Goal: Task Accomplishment & Management: Manage account settings

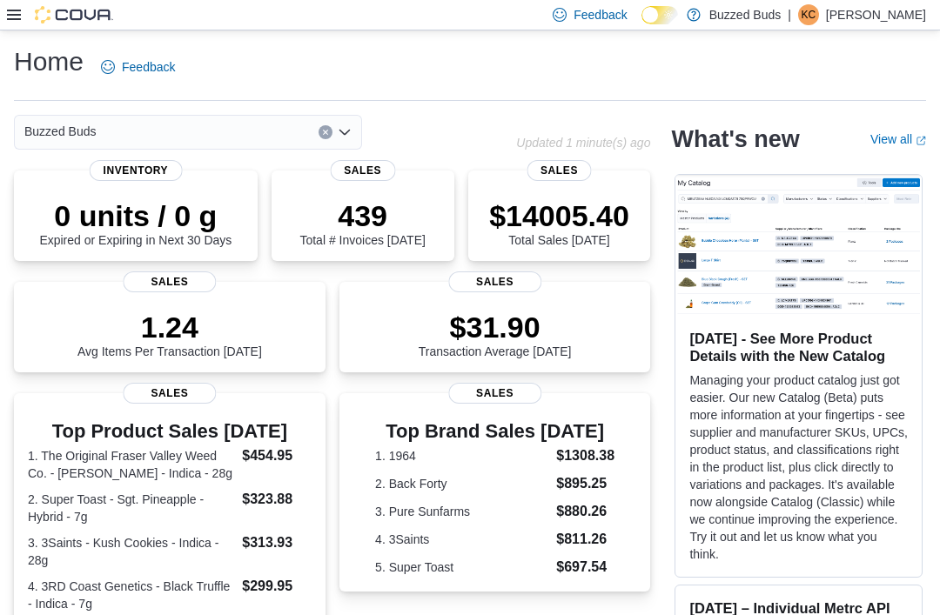
click at [12, 22] on icon at bounding box center [14, 15] width 14 height 14
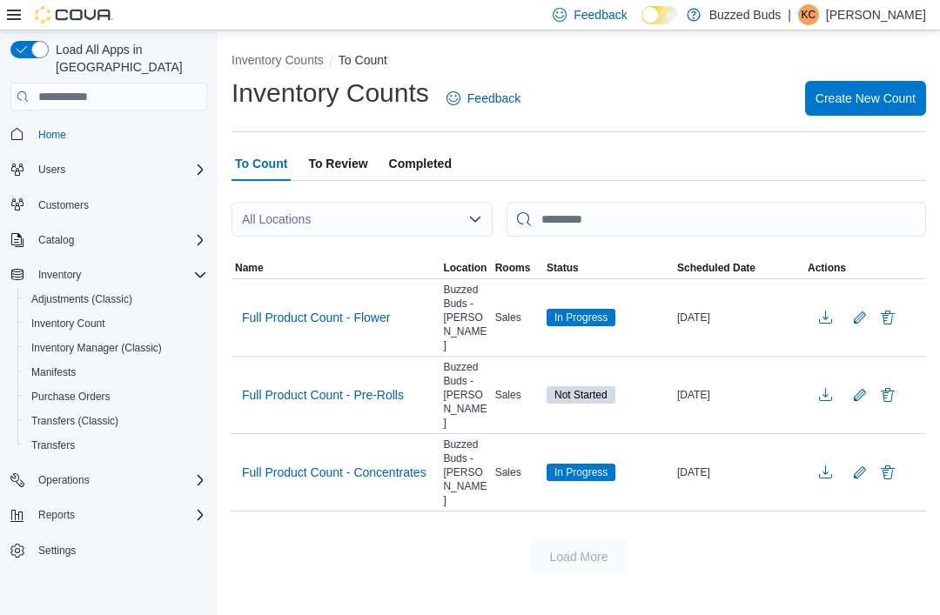
click at [583, 310] on span "In Progress" at bounding box center [581, 318] width 53 height 16
click at [356, 309] on span "Full Product Count - Flower" at bounding box center [316, 317] width 148 height 17
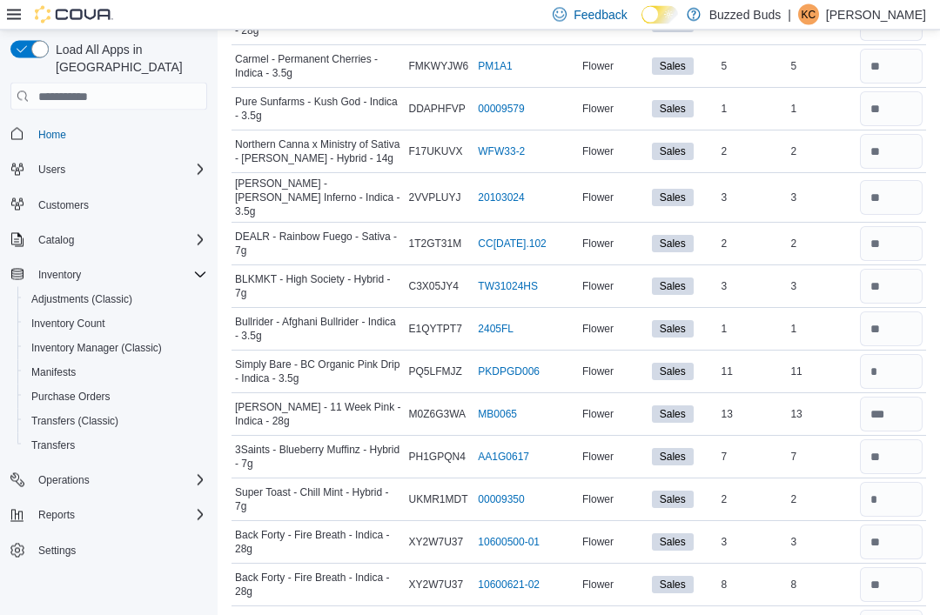
scroll to position [637, 0]
click at [900, 367] on input "number" at bounding box center [891, 371] width 63 height 35
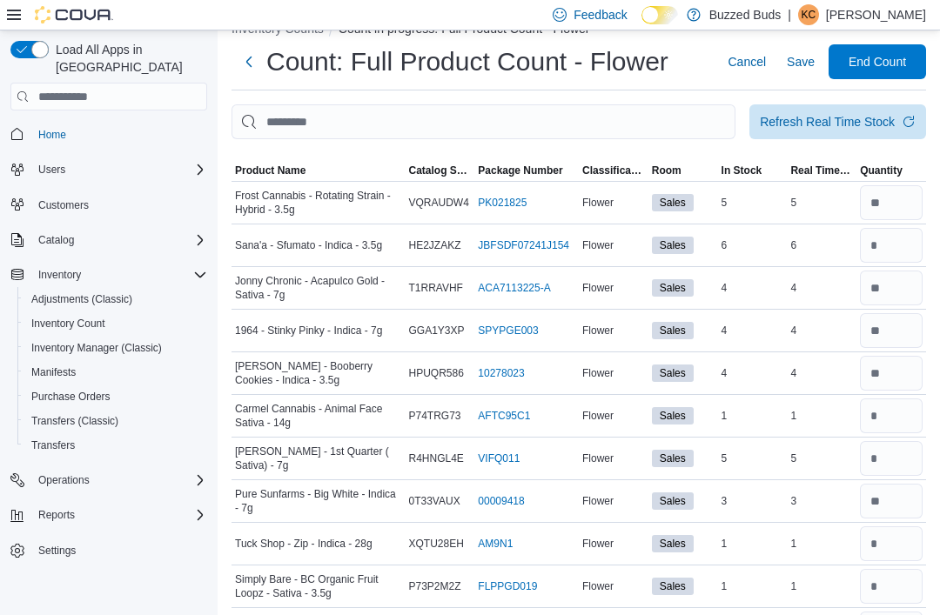
scroll to position [0, 0]
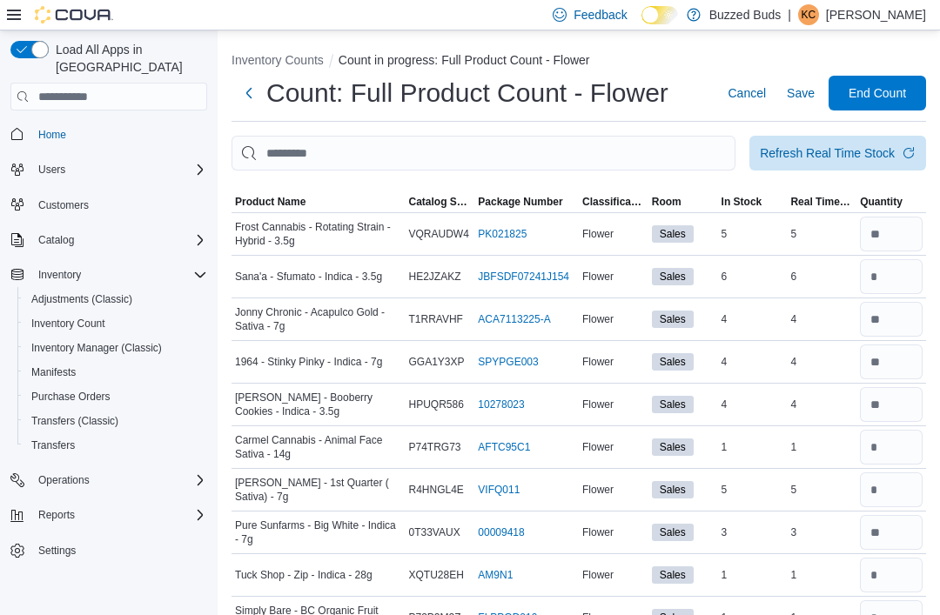
type input "**"
click at [800, 97] on span "Save" at bounding box center [801, 92] width 28 height 17
click at [899, 450] on input "number" at bounding box center [891, 447] width 63 height 35
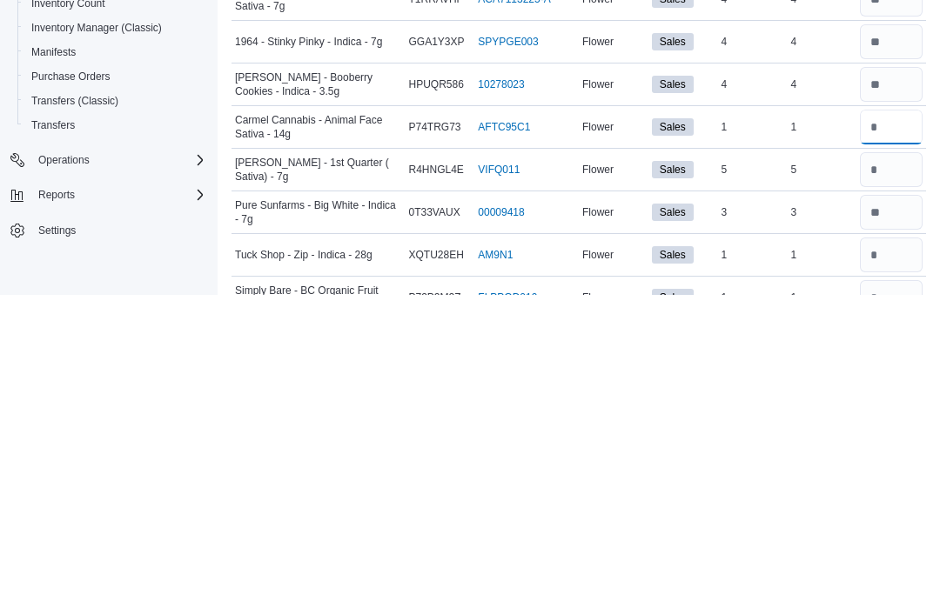
type input "*"
click at [893, 473] on input "number" at bounding box center [891, 490] width 63 height 35
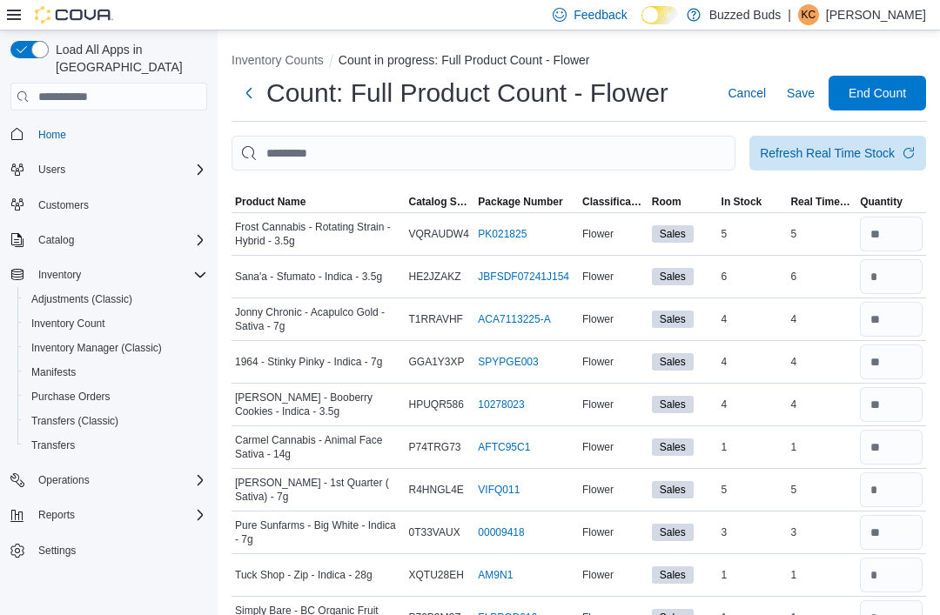
click at [281, 205] on span "Product Name" at bounding box center [270, 202] width 71 height 14
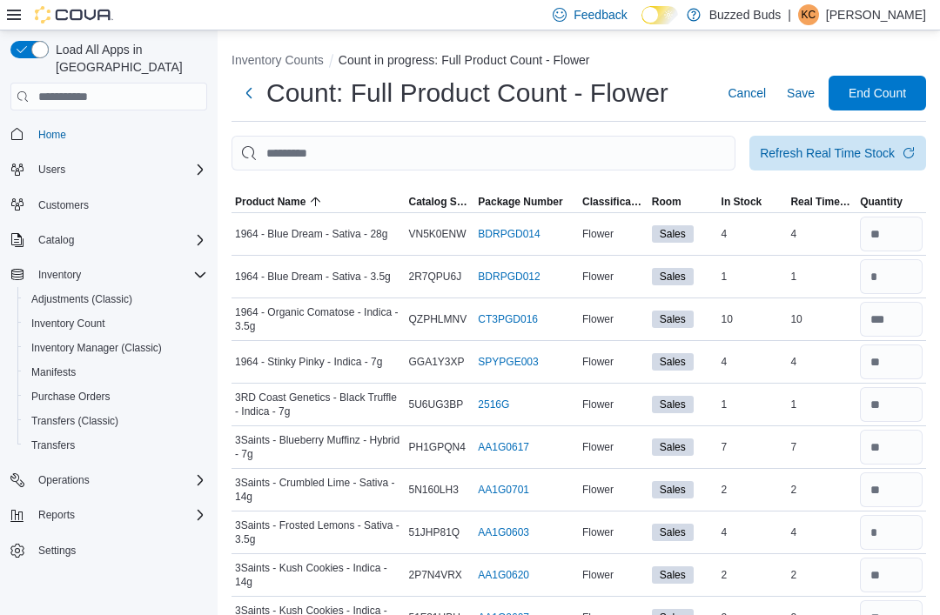
click at [790, 102] on span "Save" at bounding box center [801, 92] width 28 height 17
click at [799, 94] on span "Save" at bounding box center [801, 92] width 28 height 17
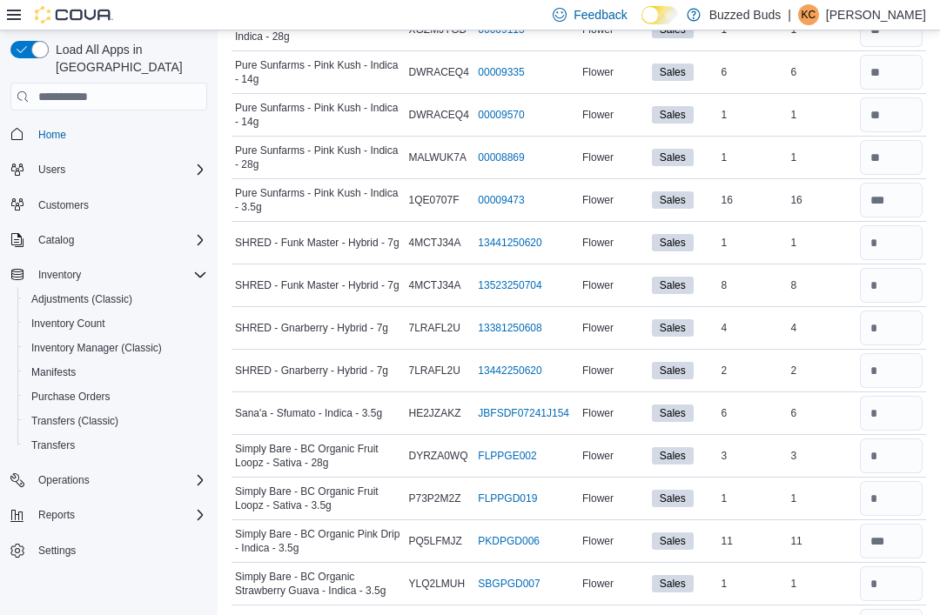
scroll to position [2002, 0]
click at [889, 243] on input "number" at bounding box center [891, 243] width 63 height 35
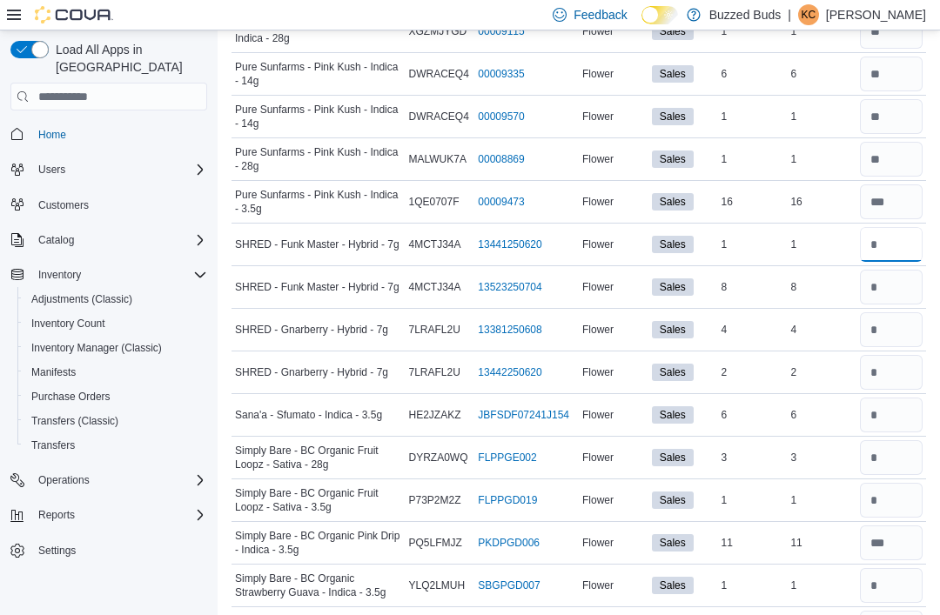
type input "*"
click at [903, 277] on input "number" at bounding box center [891, 287] width 63 height 35
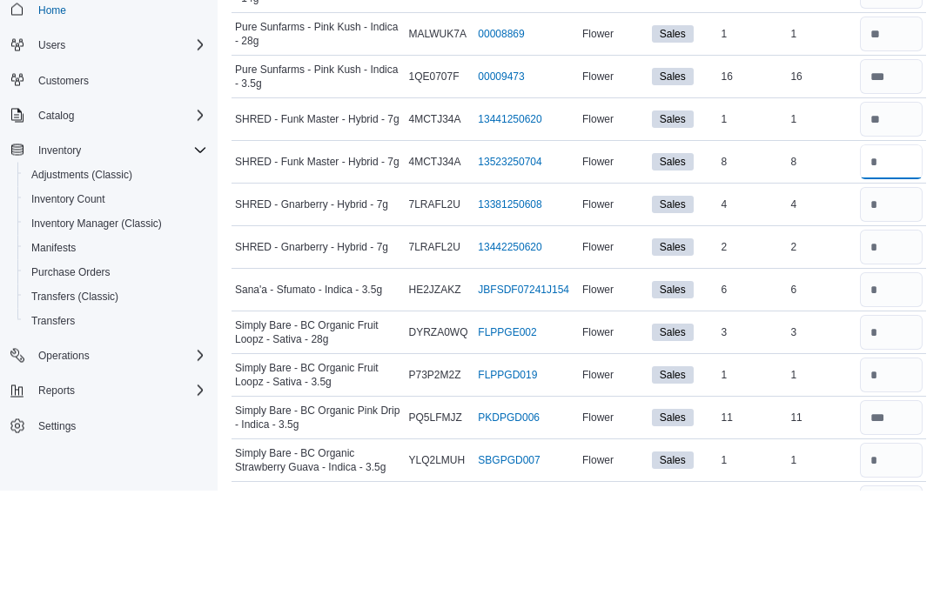
type input "*"
click at [902, 313] on input "number" at bounding box center [891, 330] width 63 height 35
type input "*"
click at [886, 355] on input "number" at bounding box center [891, 372] width 63 height 35
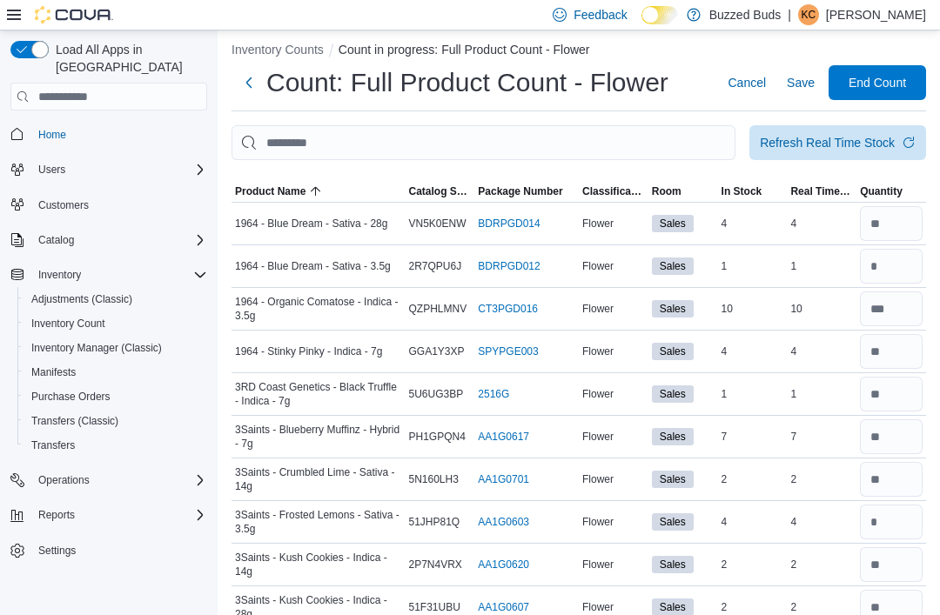
scroll to position [0, 0]
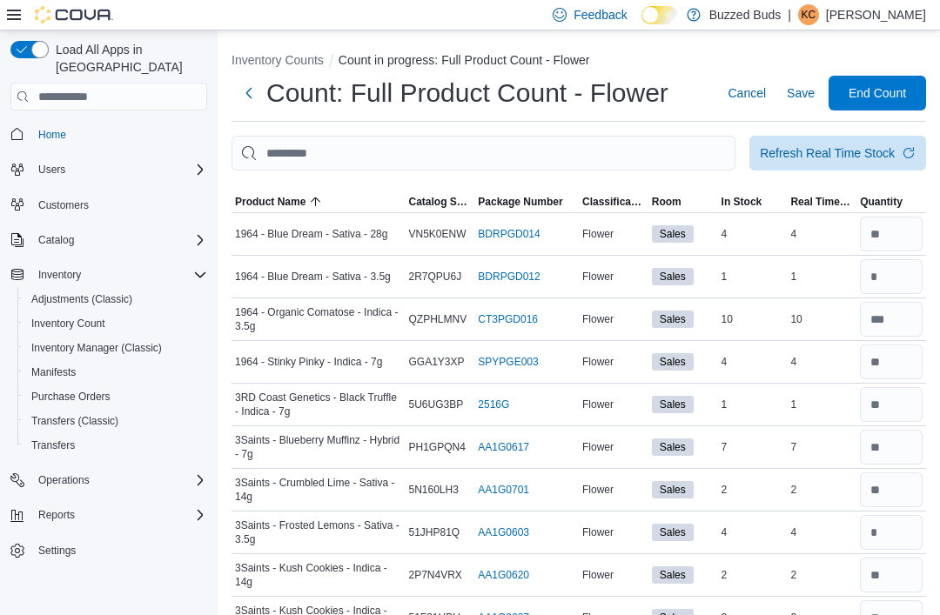
type input "*"
click at [802, 97] on span "Save" at bounding box center [801, 92] width 28 height 17
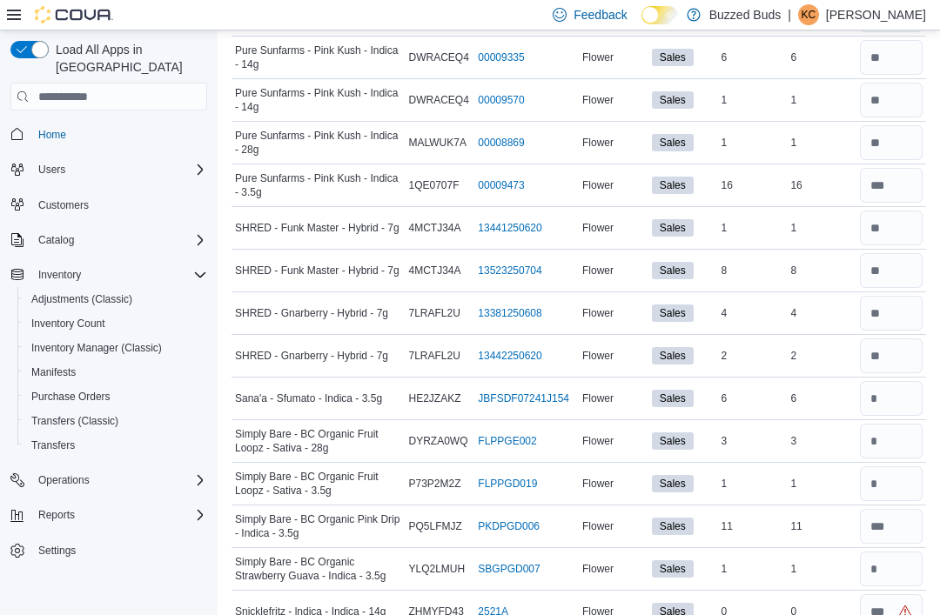
scroll to position [2017, 0]
click at [895, 447] on input "number" at bounding box center [891, 442] width 63 height 35
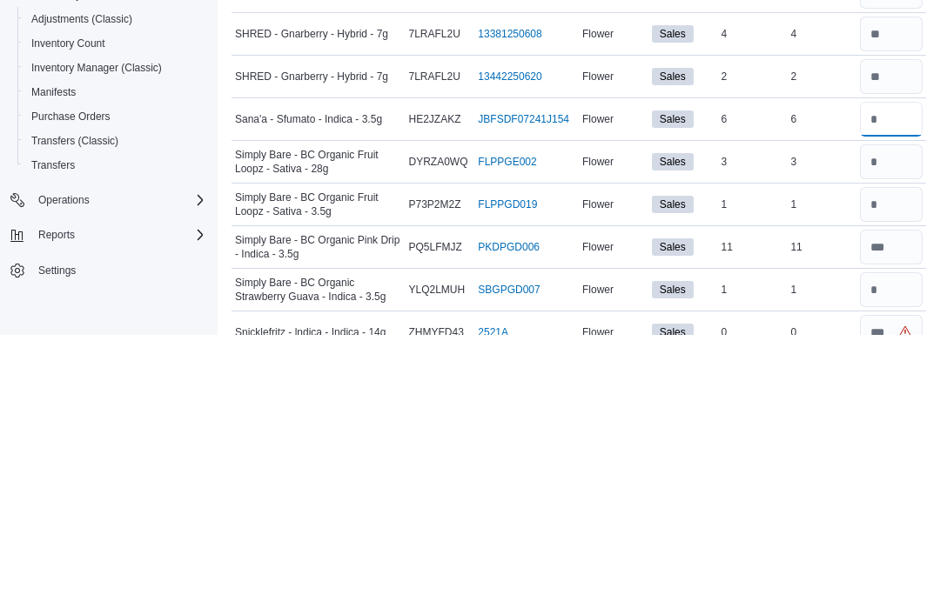
click at [888, 382] on input "number" at bounding box center [891, 399] width 63 height 35
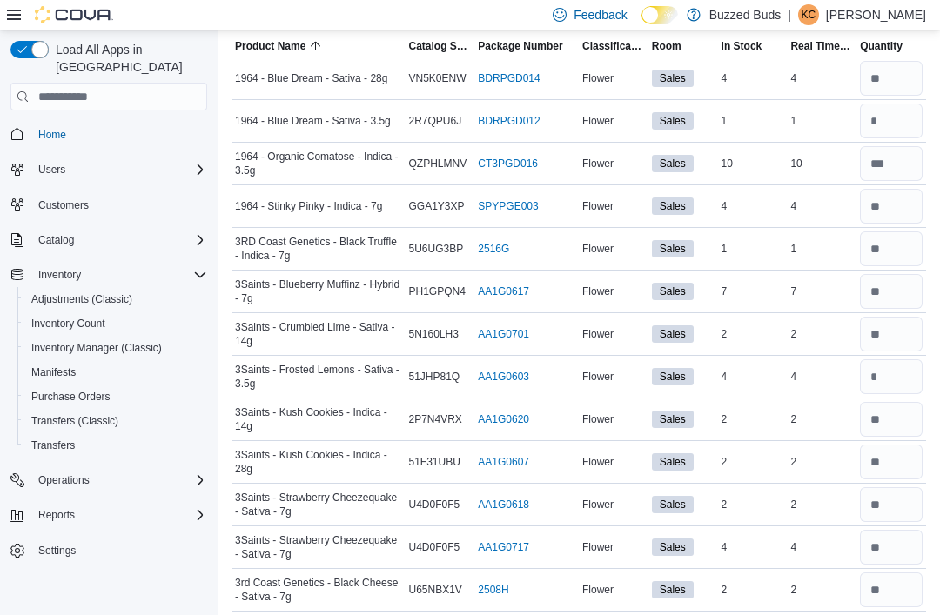
scroll to position [0, 0]
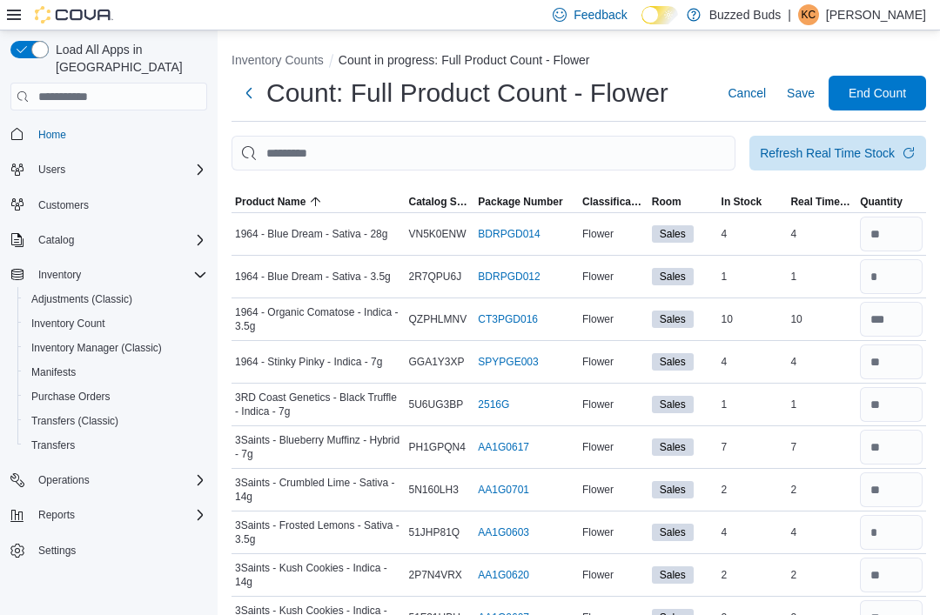
type input "*"
click at [807, 97] on span "Save" at bounding box center [801, 92] width 28 height 17
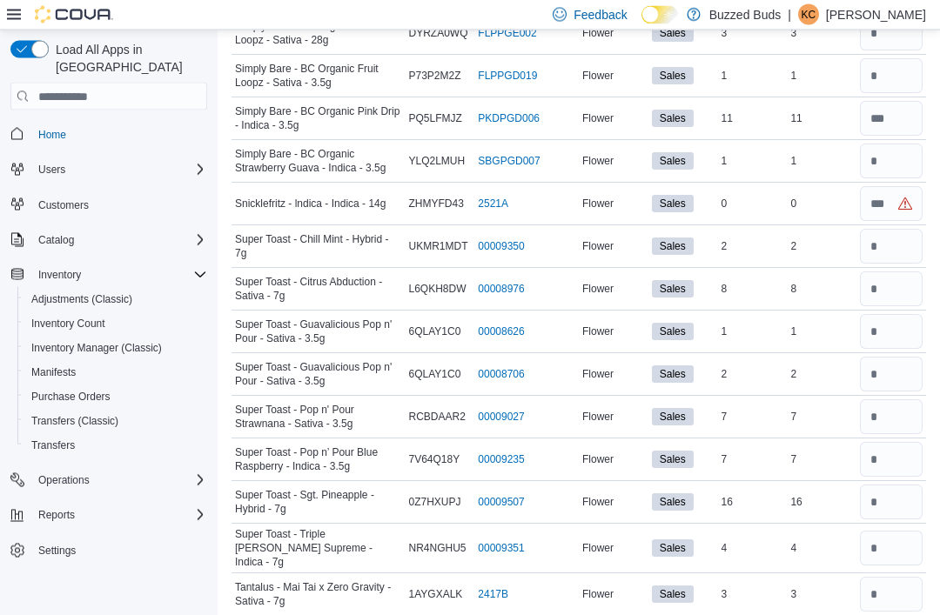
scroll to position [2424, 0]
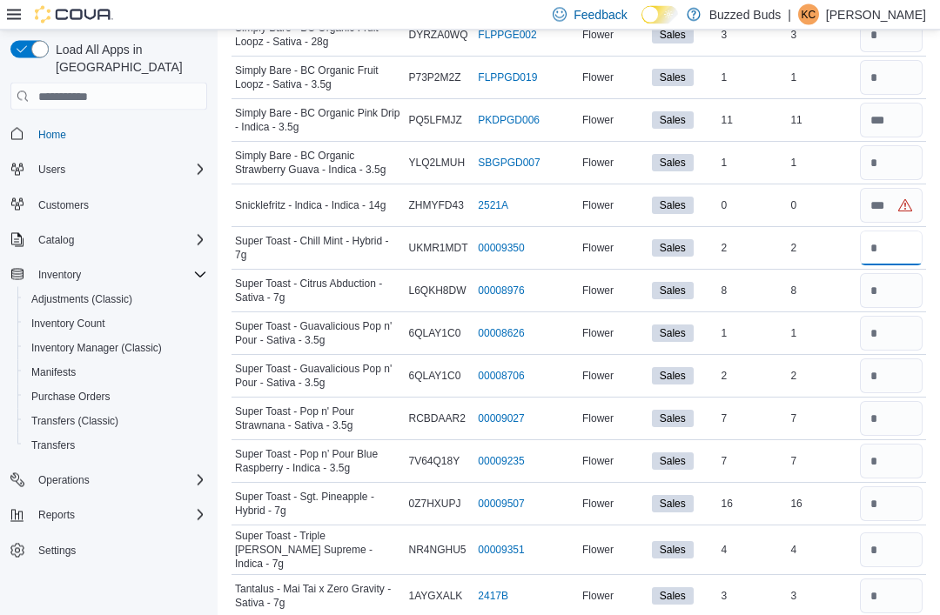
click at [886, 254] on input "number" at bounding box center [891, 249] width 63 height 35
type input "*"
click at [884, 164] on input "number" at bounding box center [891, 163] width 63 height 35
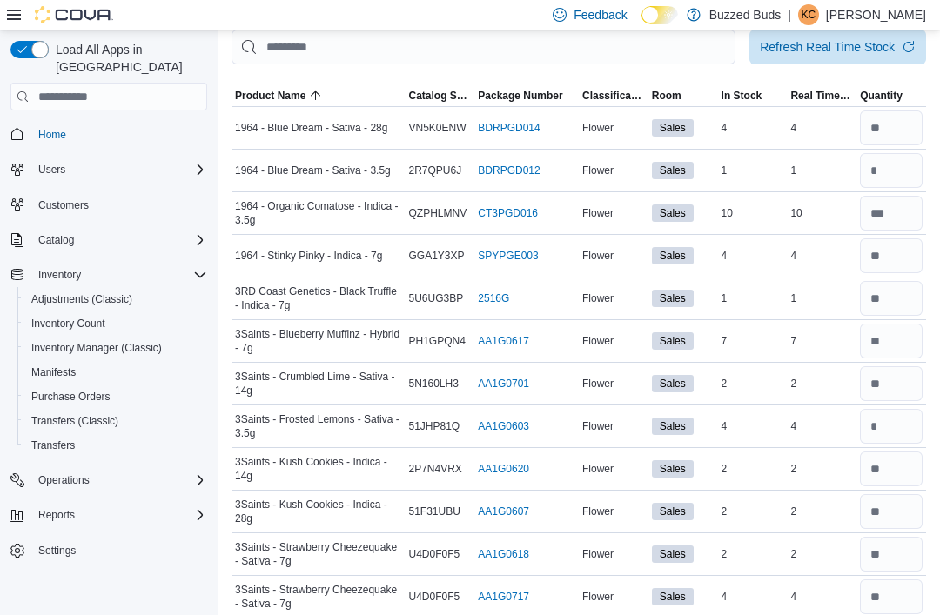
scroll to position [0, 0]
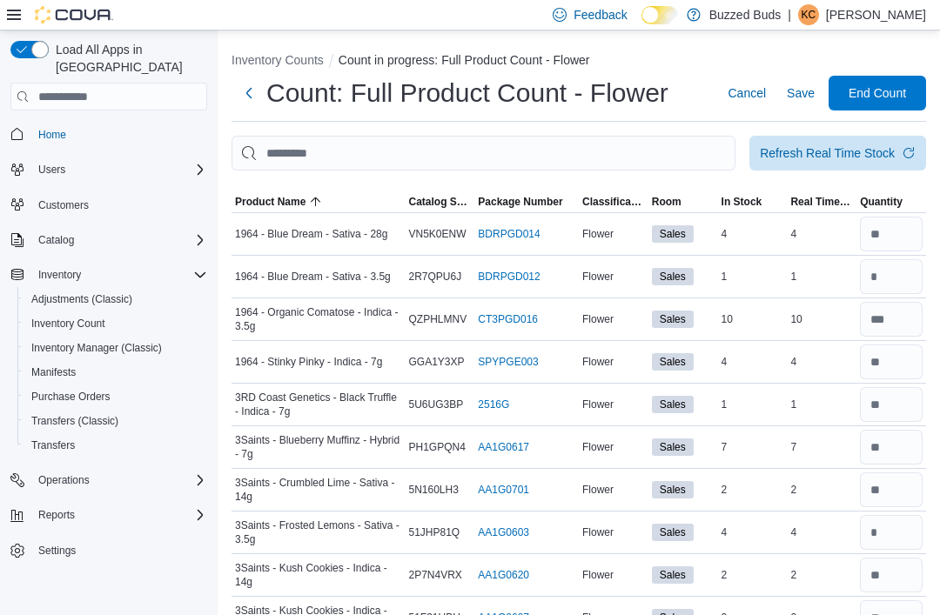
type input "*"
click at [805, 102] on span "Save" at bounding box center [801, 92] width 28 height 17
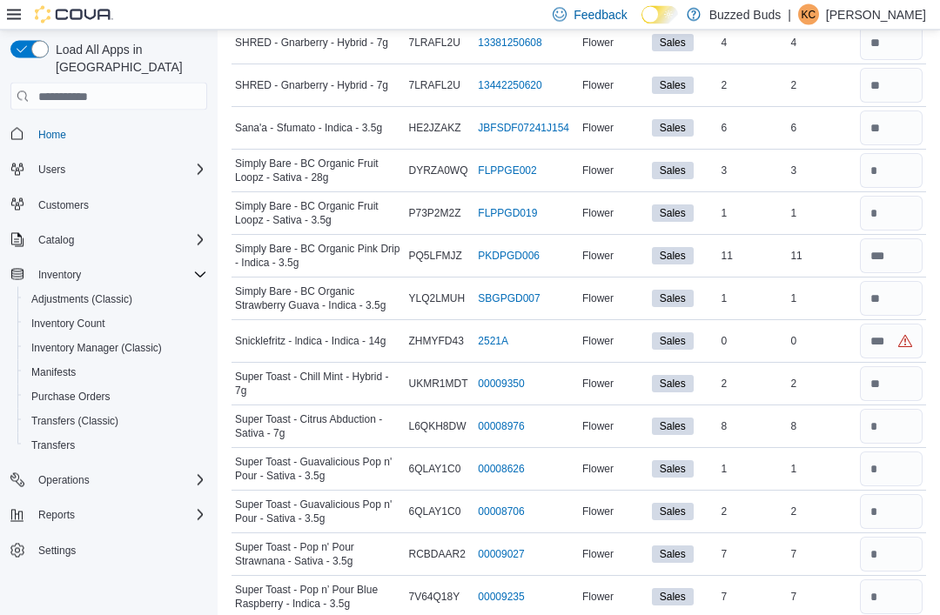
scroll to position [2287, 0]
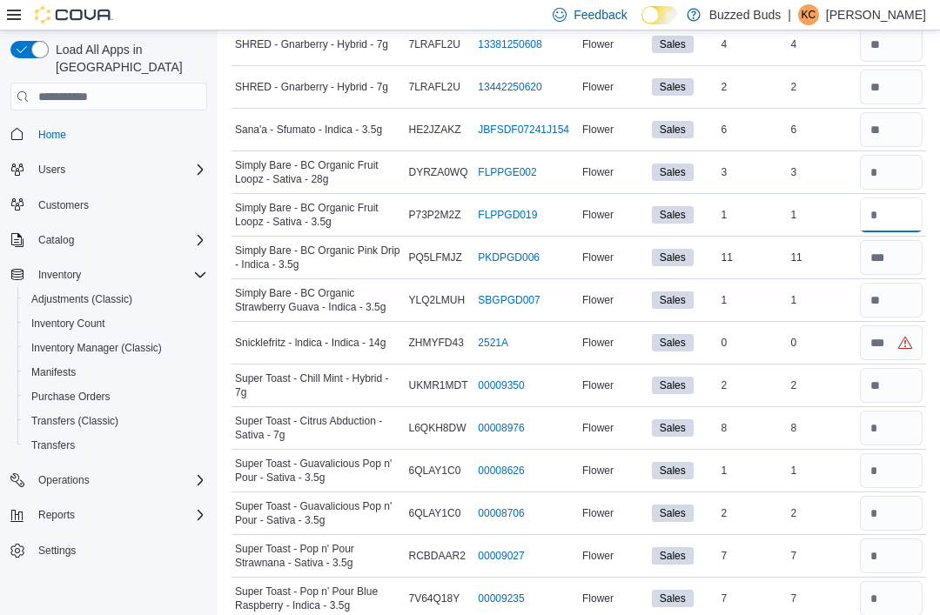
click at [896, 223] on input "number" at bounding box center [891, 215] width 63 height 35
type input "*"
click at [889, 173] on input "number" at bounding box center [891, 172] width 63 height 35
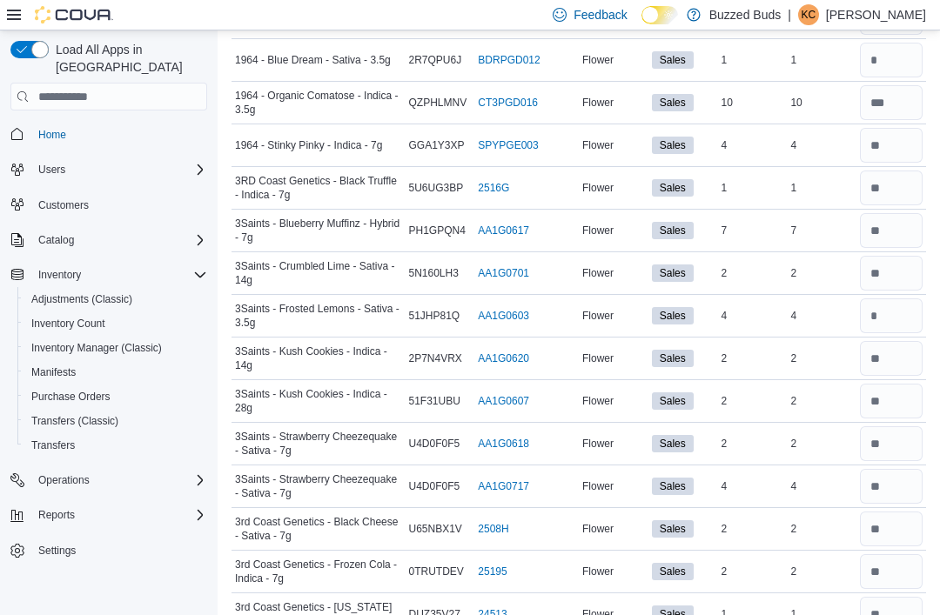
scroll to position [0, 0]
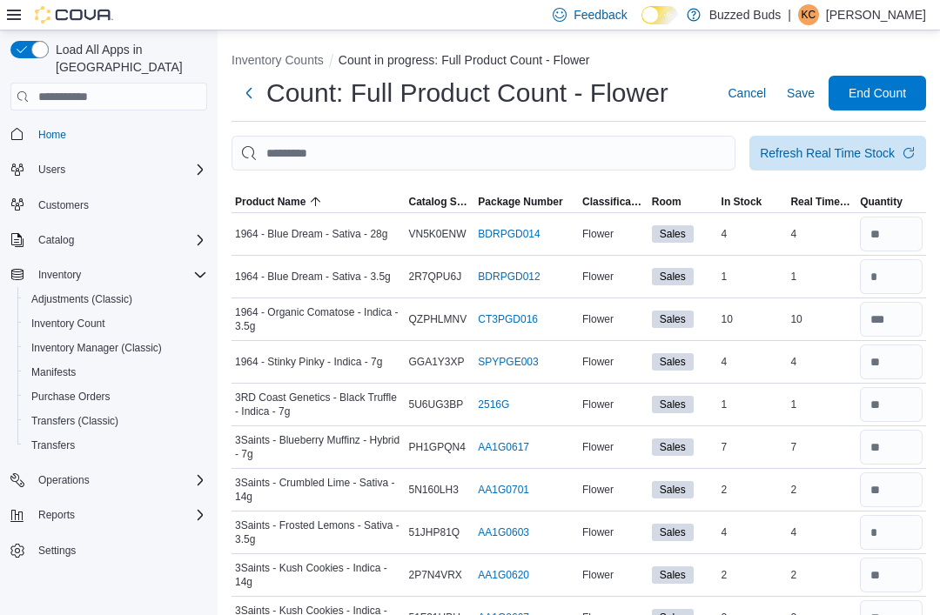
type input "*"
click at [796, 102] on span "Save" at bounding box center [801, 92] width 28 height 17
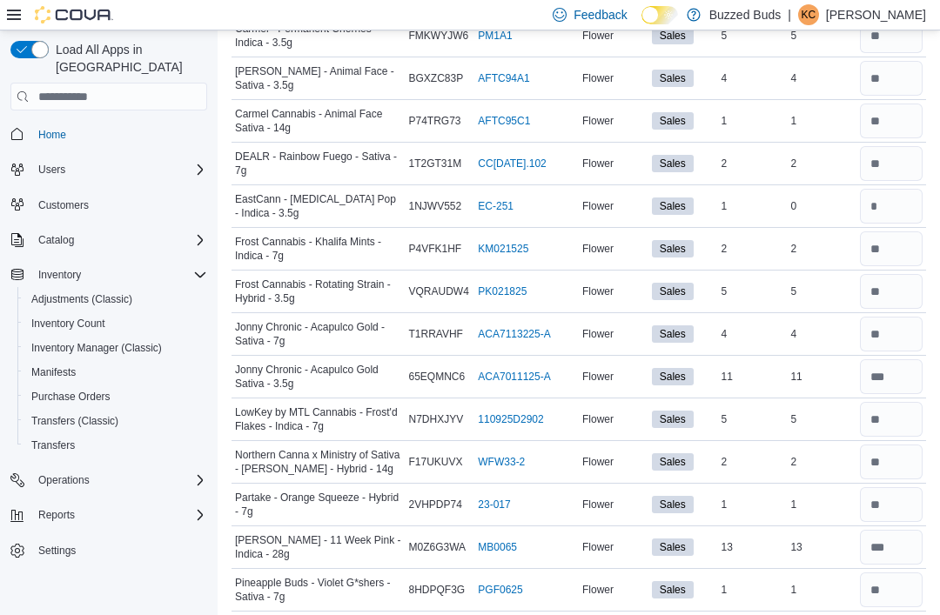
scroll to position [1271, 0]
click at [879, 214] on input "number" at bounding box center [891, 207] width 63 height 35
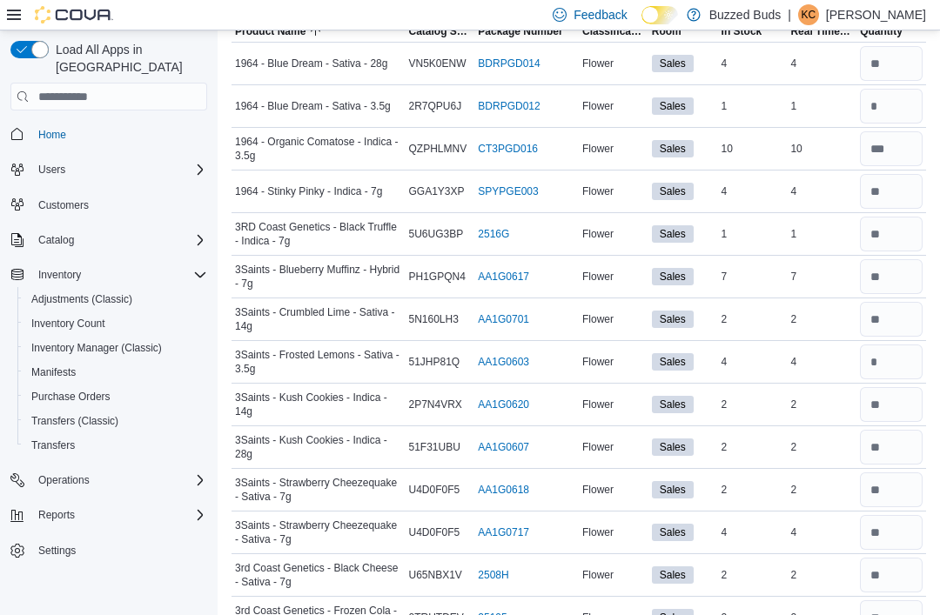
scroll to position [0, 0]
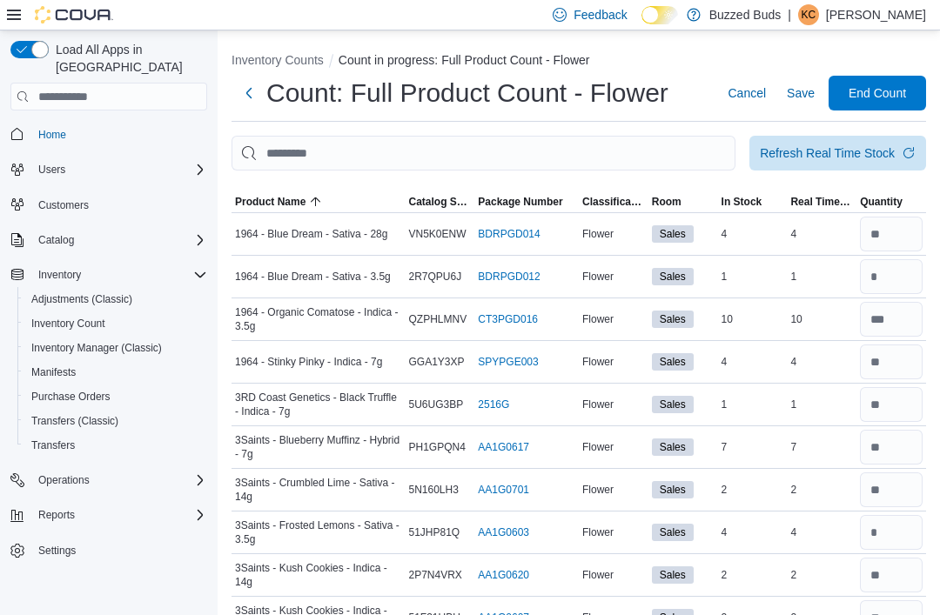
type input "*"
click at [797, 99] on span "Save" at bounding box center [801, 92] width 28 height 17
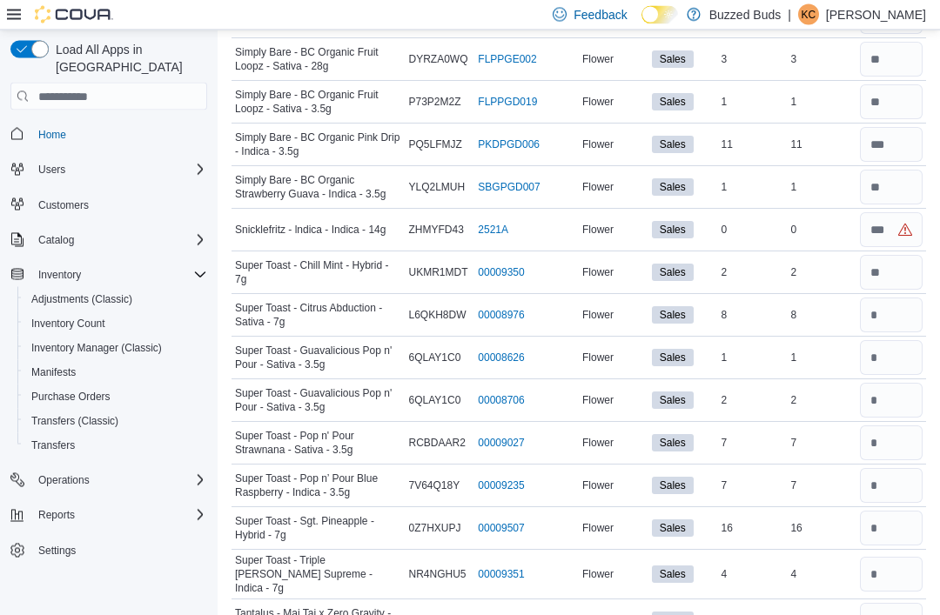
scroll to position [2400, 0]
click at [886, 318] on input "number" at bounding box center [891, 315] width 63 height 35
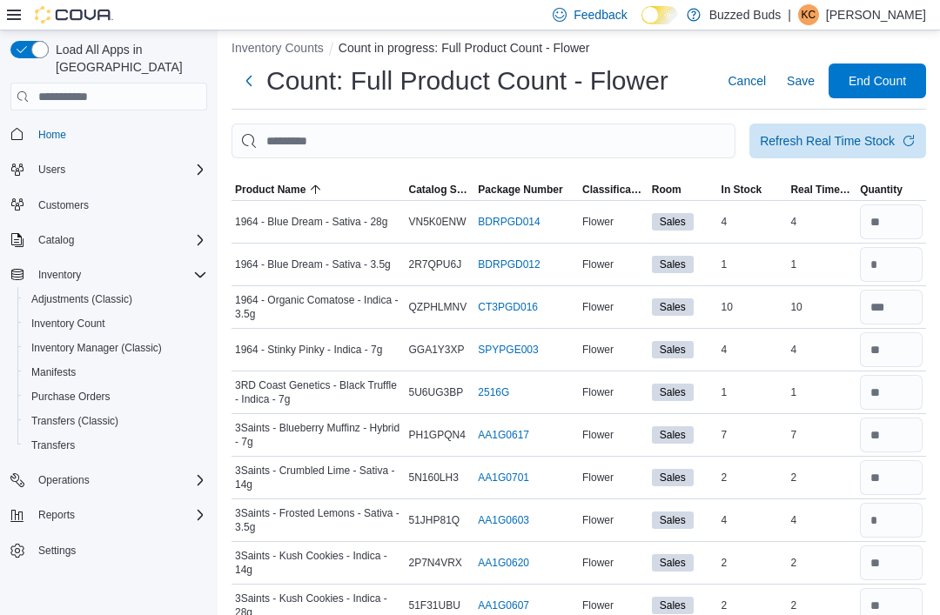
scroll to position [0, 0]
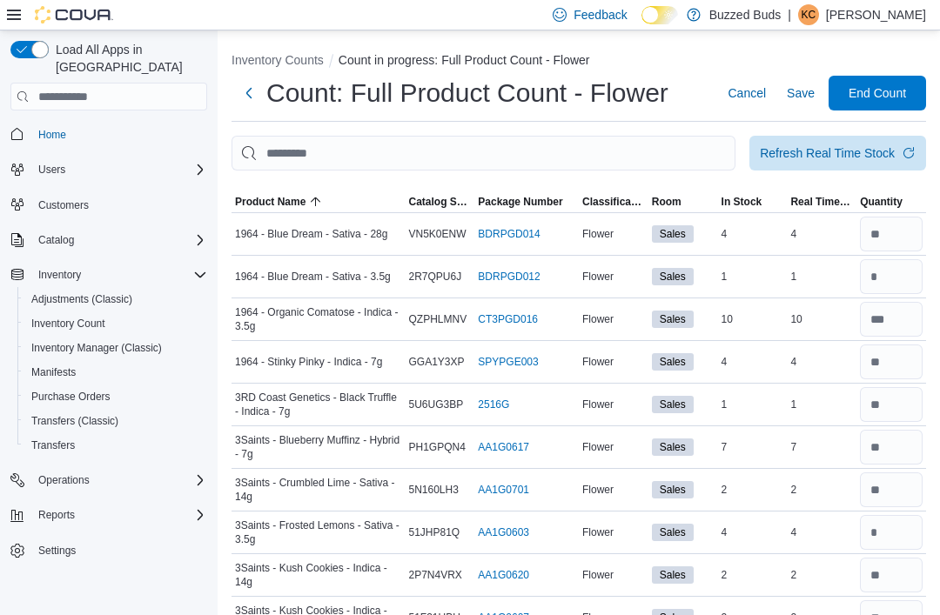
type input "*"
click at [807, 97] on span "Save" at bounding box center [801, 92] width 28 height 17
click at [801, 95] on span "Save" at bounding box center [801, 92] width 28 height 17
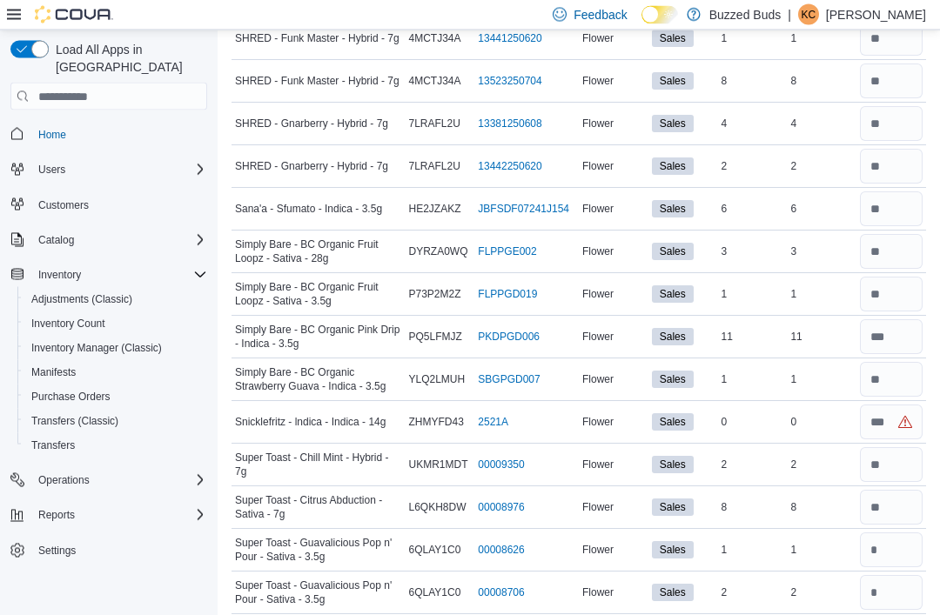
scroll to position [2209, 0]
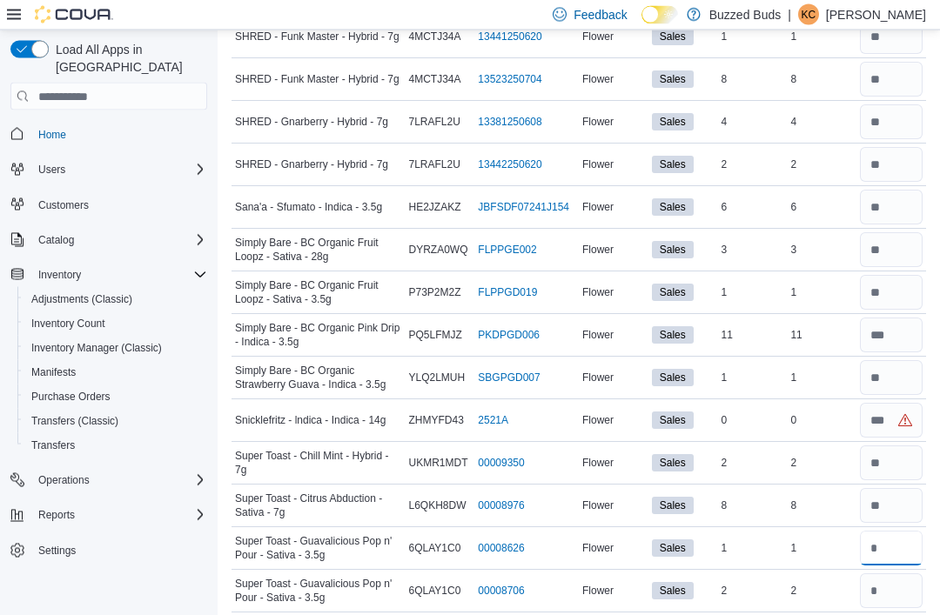
click at [903, 557] on input "number" at bounding box center [891, 549] width 63 height 35
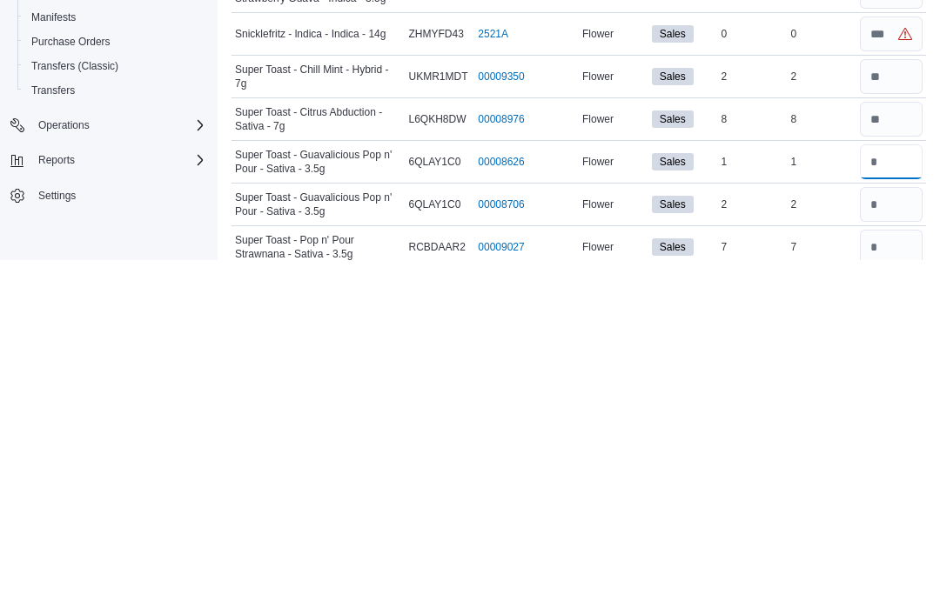
type input "*"
click at [904, 542] on input "number" at bounding box center [891, 559] width 63 height 35
type input "*"
click at [891, 585] on input "number" at bounding box center [891, 602] width 63 height 35
type input "*"
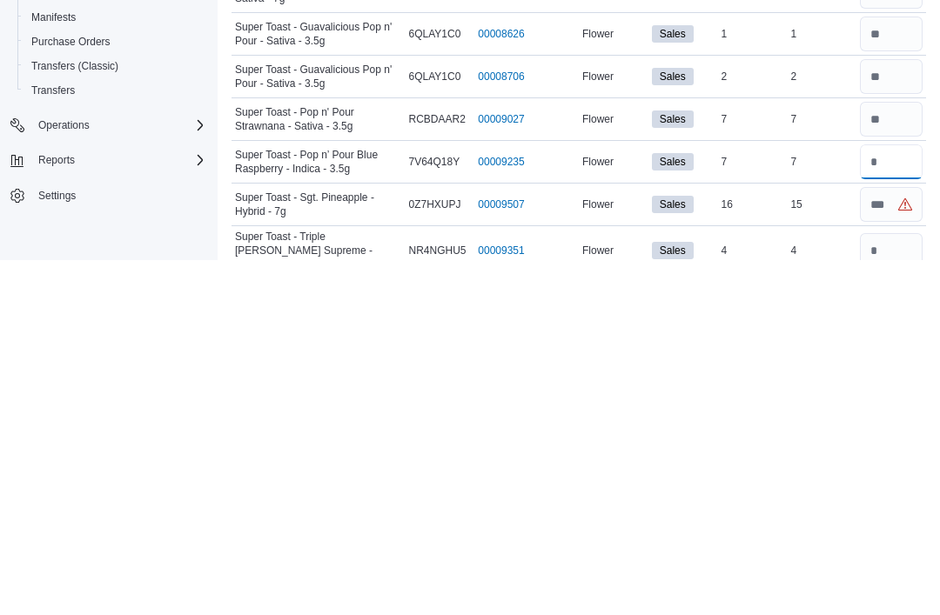
type input "*"
click at [895, 588] on input "number" at bounding box center [891, 605] width 63 height 35
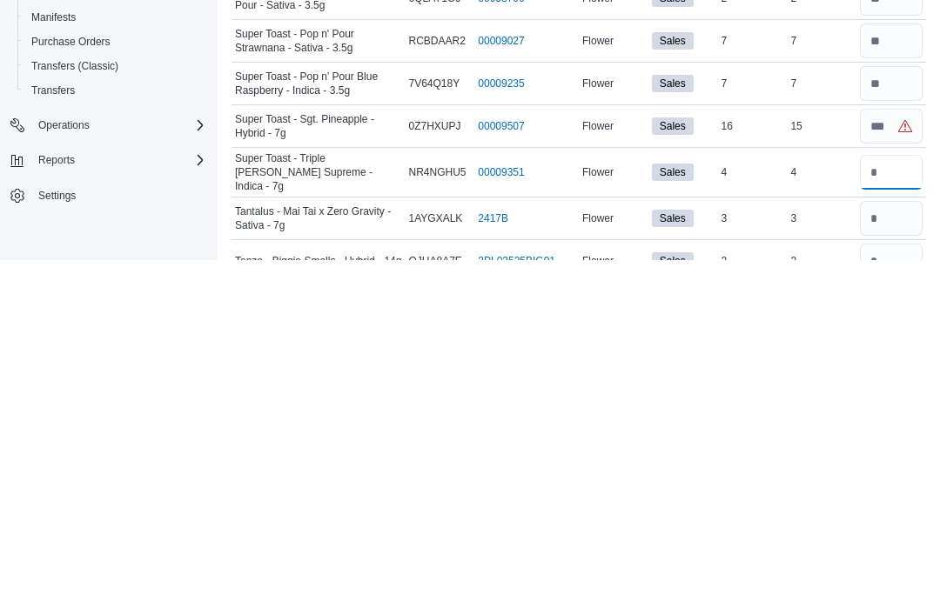
scroll to position [2468, 0]
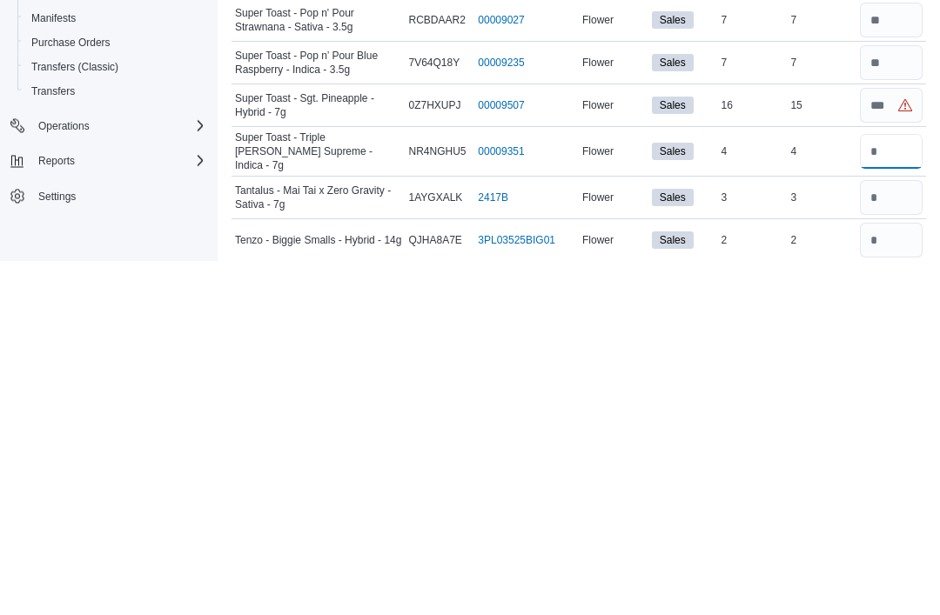
type input "*"
click at [897, 535] on input "number" at bounding box center [891, 552] width 63 height 35
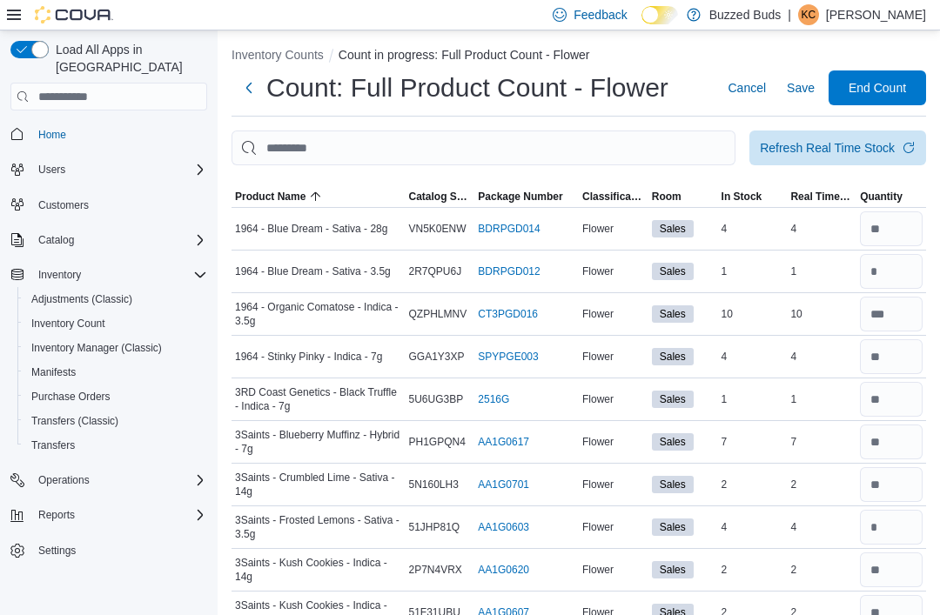
scroll to position [0, 0]
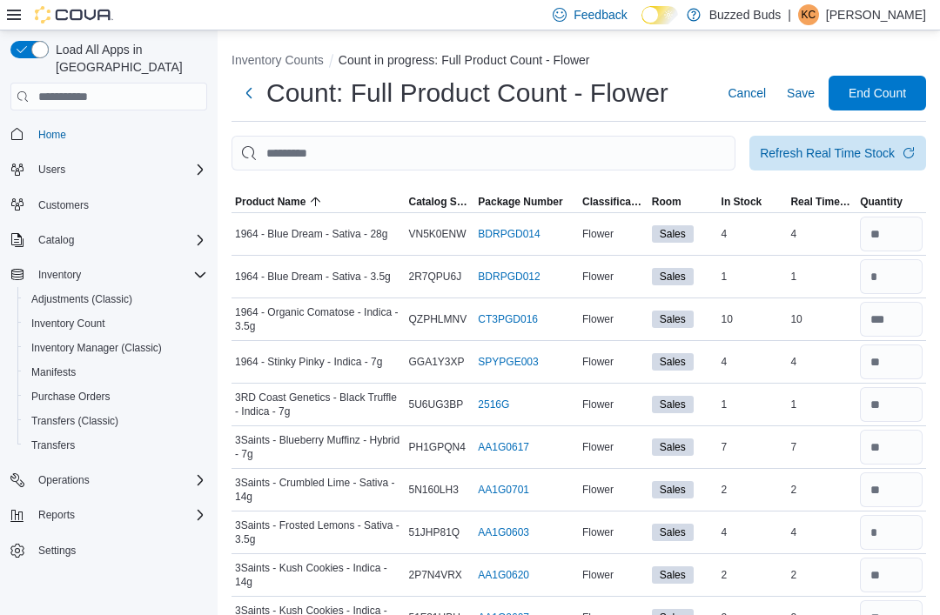
type input "*"
click at [795, 101] on span "Save" at bounding box center [801, 92] width 28 height 17
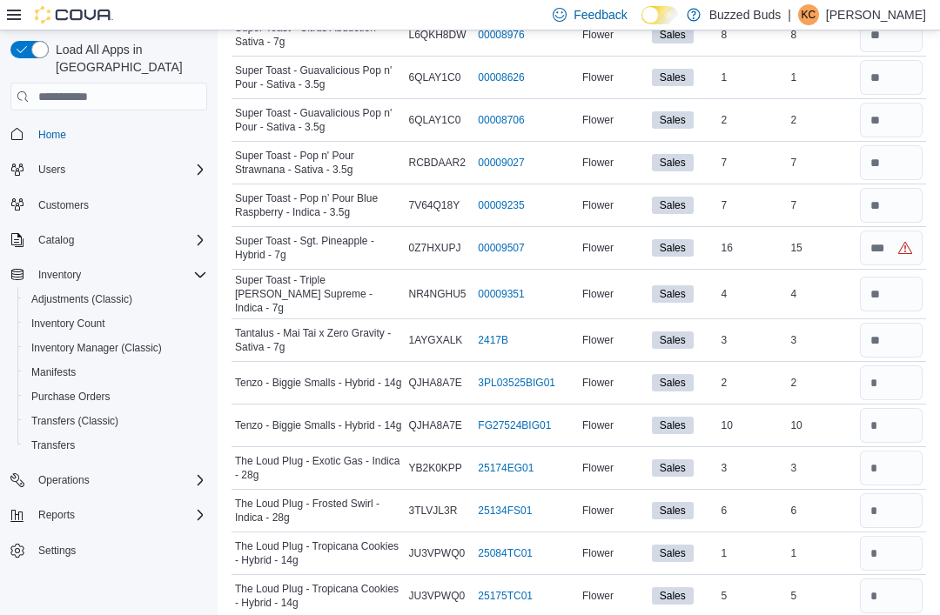
scroll to position [2679, 0]
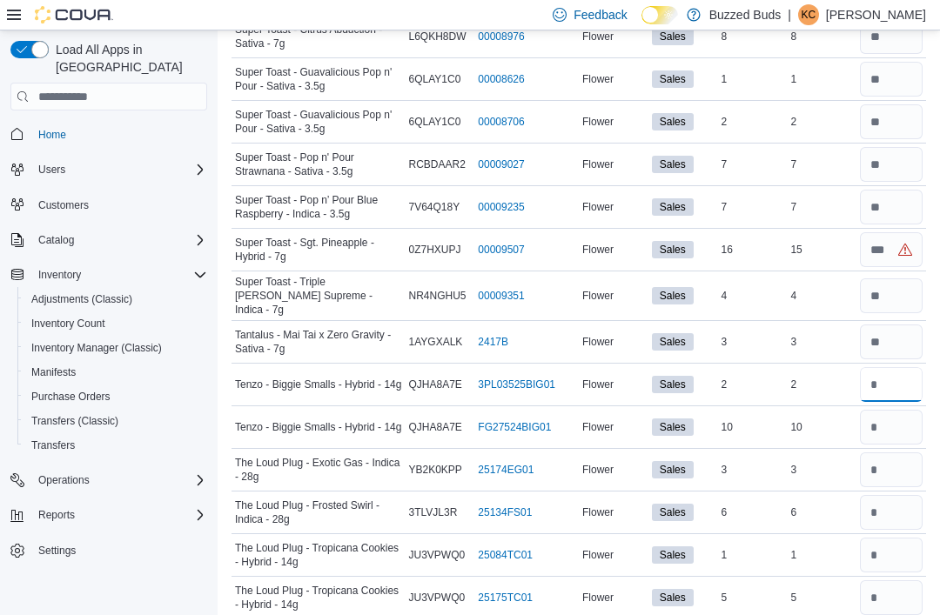
click at [898, 383] on input "number" at bounding box center [891, 384] width 63 height 35
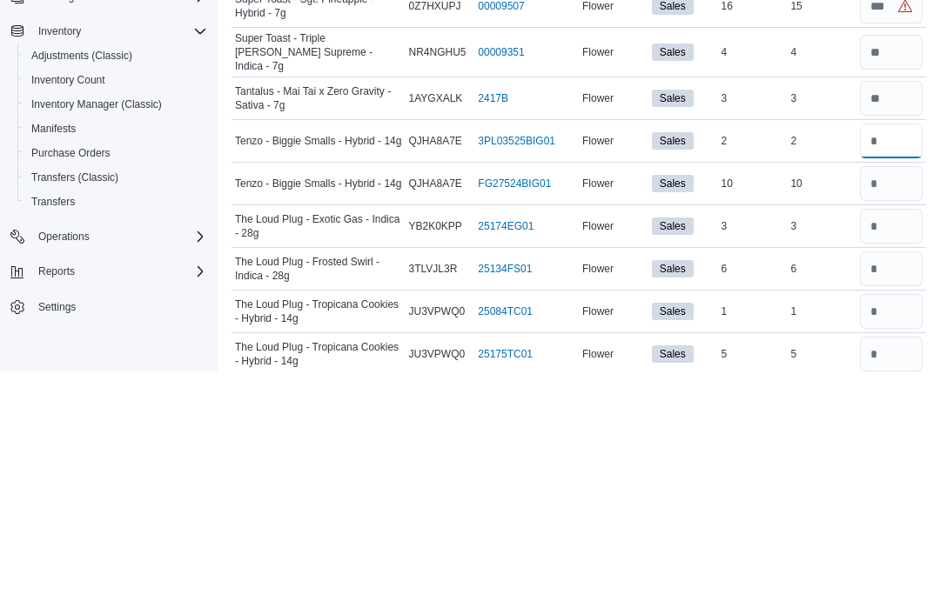
type input "*"
click at [896, 410] on input "number" at bounding box center [891, 427] width 63 height 35
type input "**"
click at [898, 453] on input "number" at bounding box center [891, 470] width 63 height 35
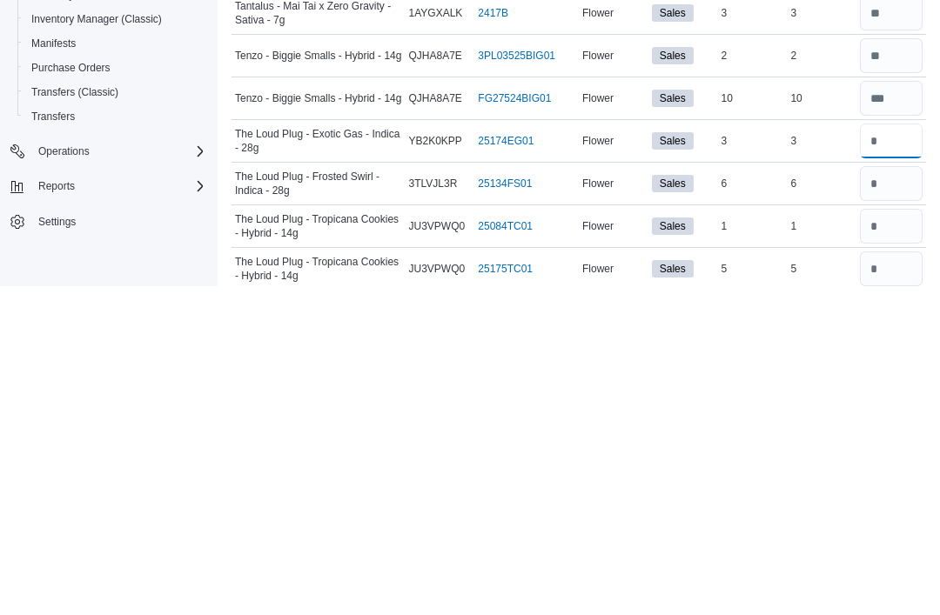
type input "*"
click at [889, 495] on input "number" at bounding box center [891, 512] width 63 height 35
type input "*"
click at [896, 538] on input "number" at bounding box center [891, 555] width 63 height 35
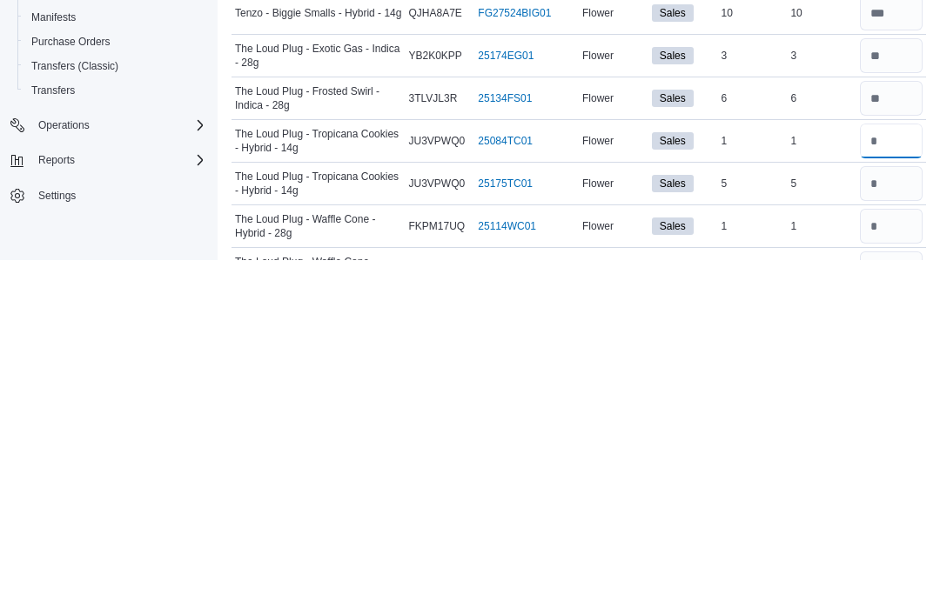
type input "*"
click at [898, 521] on input "number" at bounding box center [891, 538] width 63 height 35
type input "*"
click at [896, 564] on input "number" at bounding box center [891, 581] width 63 height 35
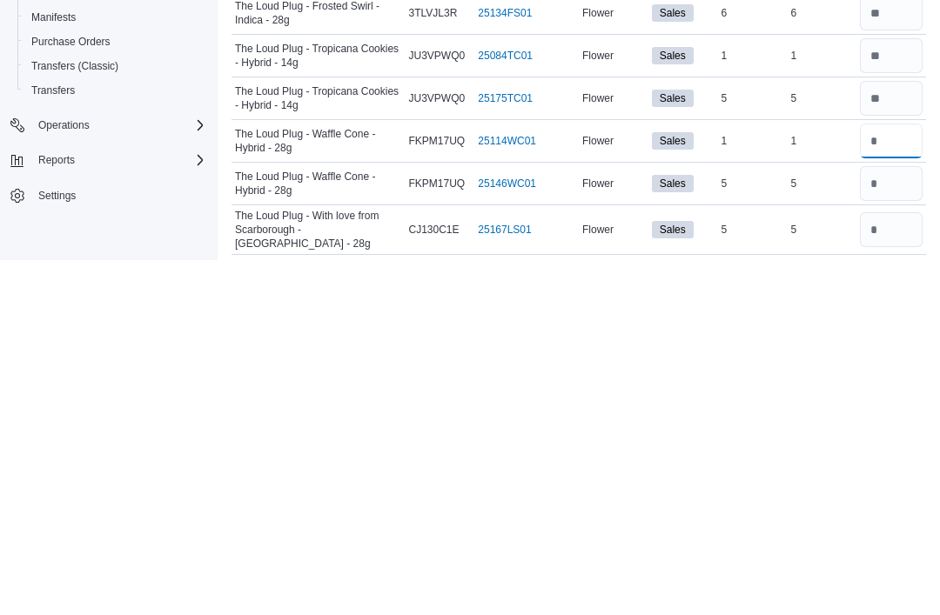
type input "*"
click at [901, 521] on input "number" at bounding box center [891, 538] width 63 height 35
type input "*"
click at [906, 568] on input "number" at bounding box center [891, 585] width 63 height 35
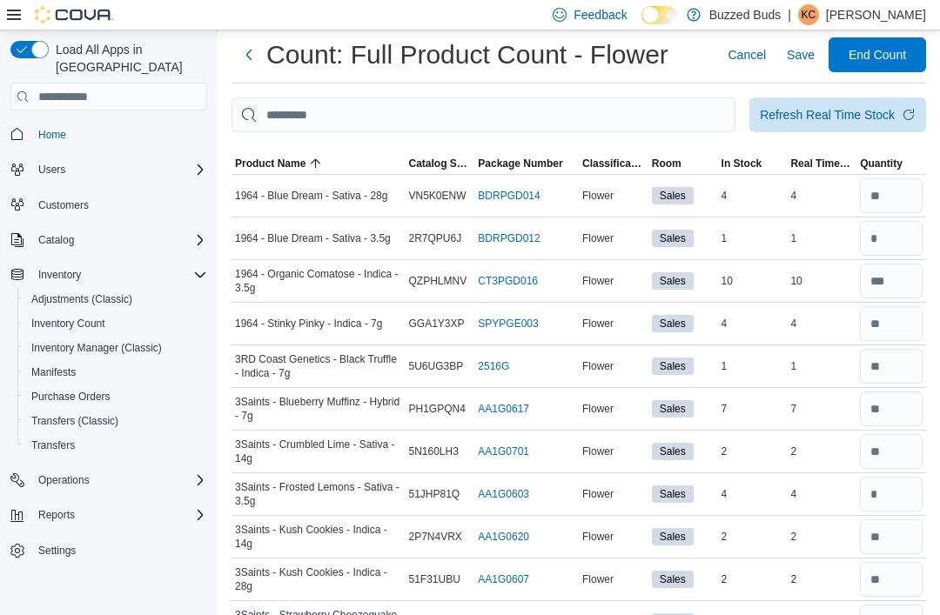
scroll to position [37, 0]
type input "*"
click at [804, 61] on span "Save" at bounding box center [801, 55] width 28 height 17
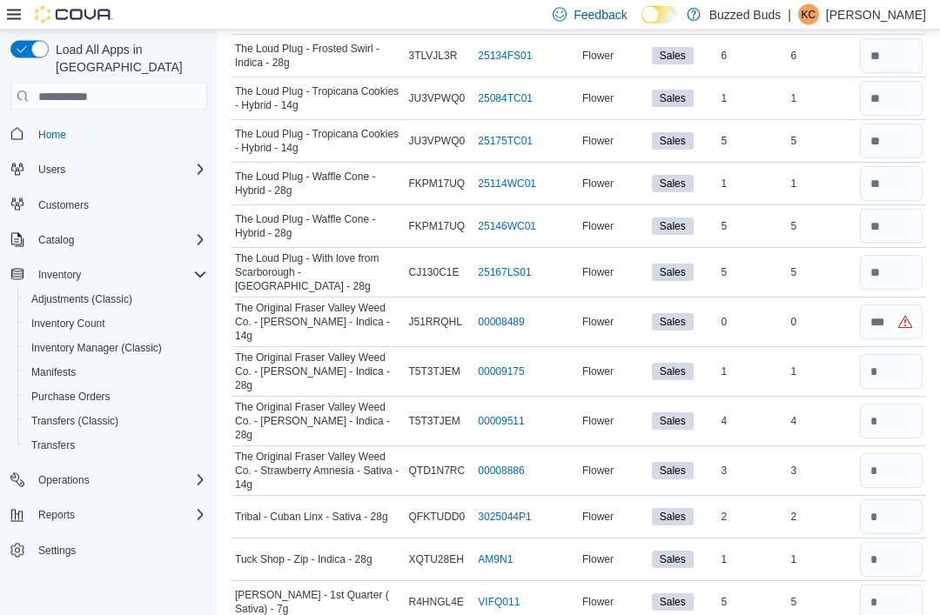
scroll to position [3192, 0]
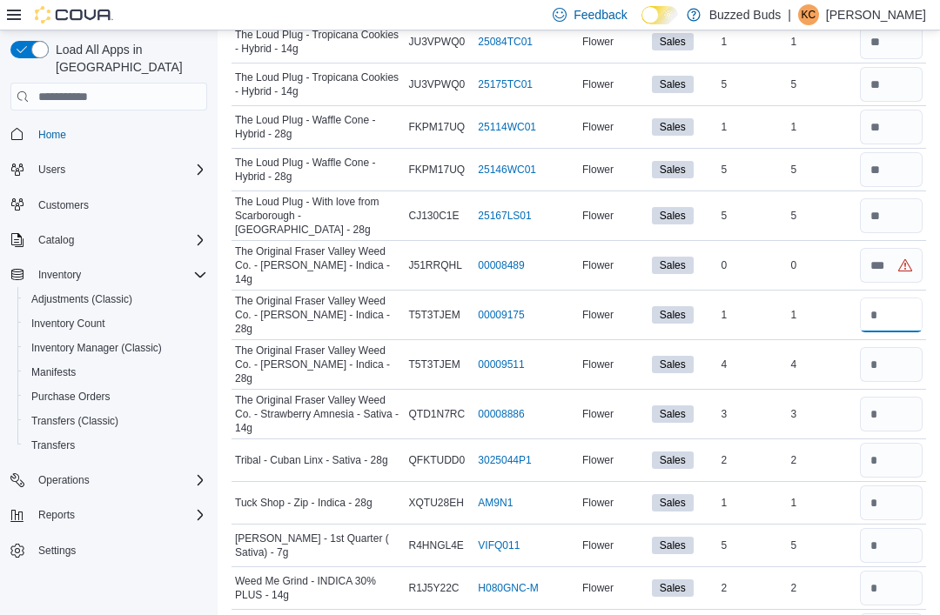
click at [903, 299] on input "number" at bounding box center [891, 315] width 63 height 35
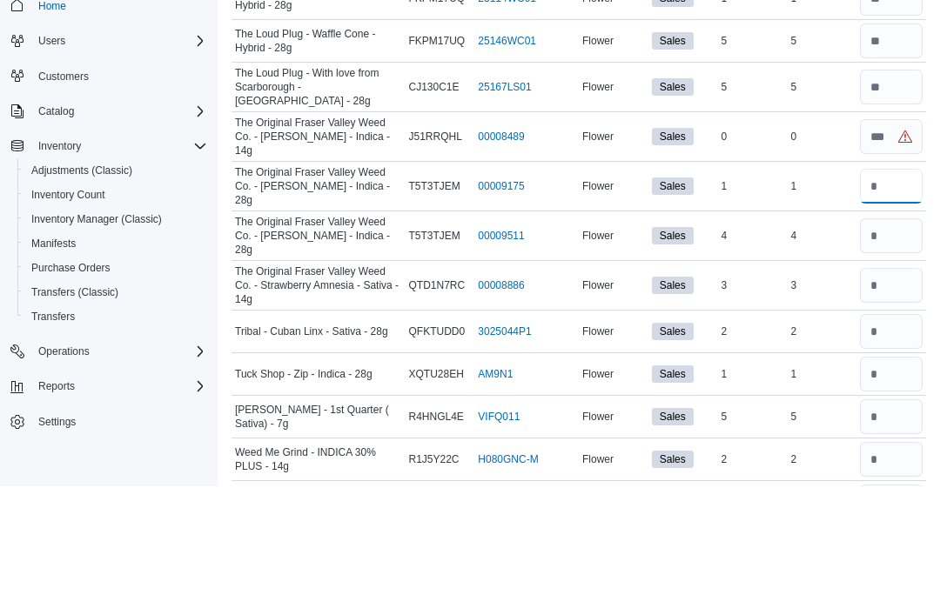
type input "*"
click at [889, 347] on input "number" at bounding box center [891, 364] width 63 height 35
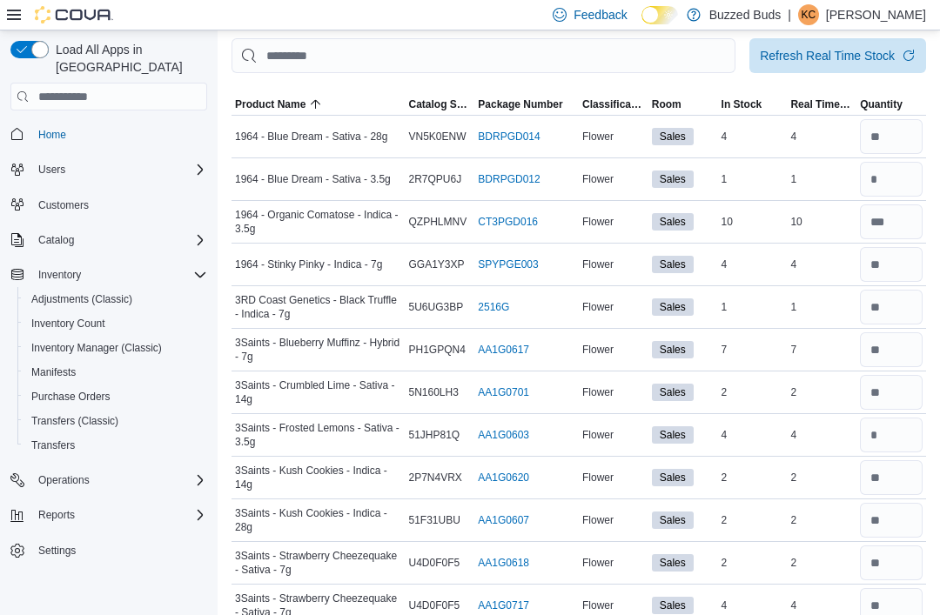
scroll to position [0, 0]
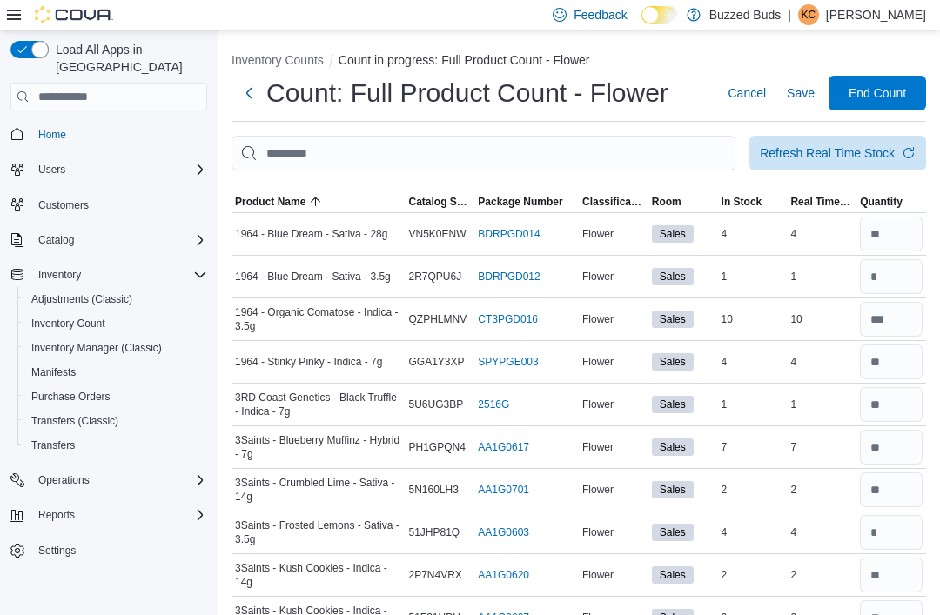
type input "*"
click at [799, 99] on span "Save" at bounding box center [801, 92] width 28 height 17
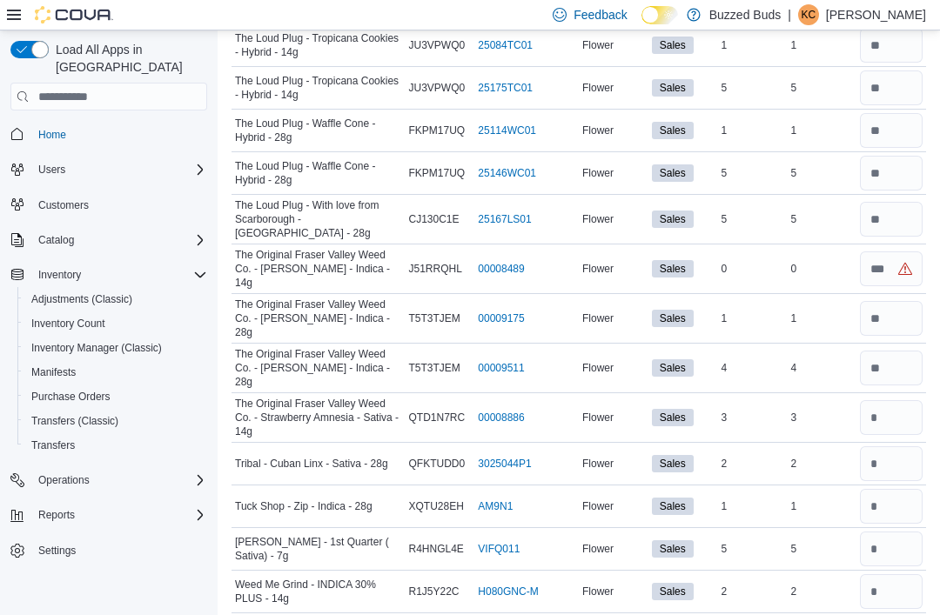
scroll to position [3192, 0]
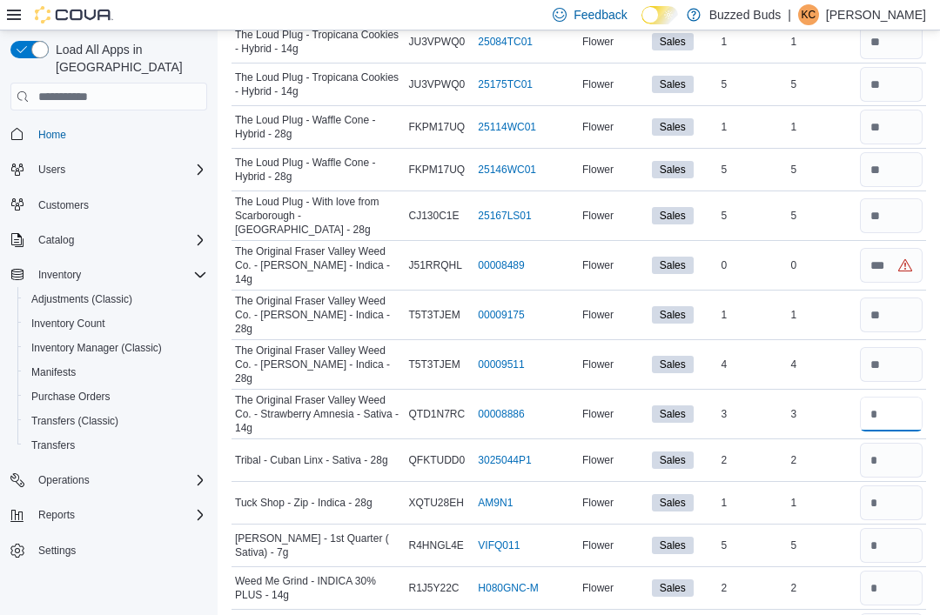
click at [902, 397] on input "number" at bounding box center [891, 414] width 63 height 35
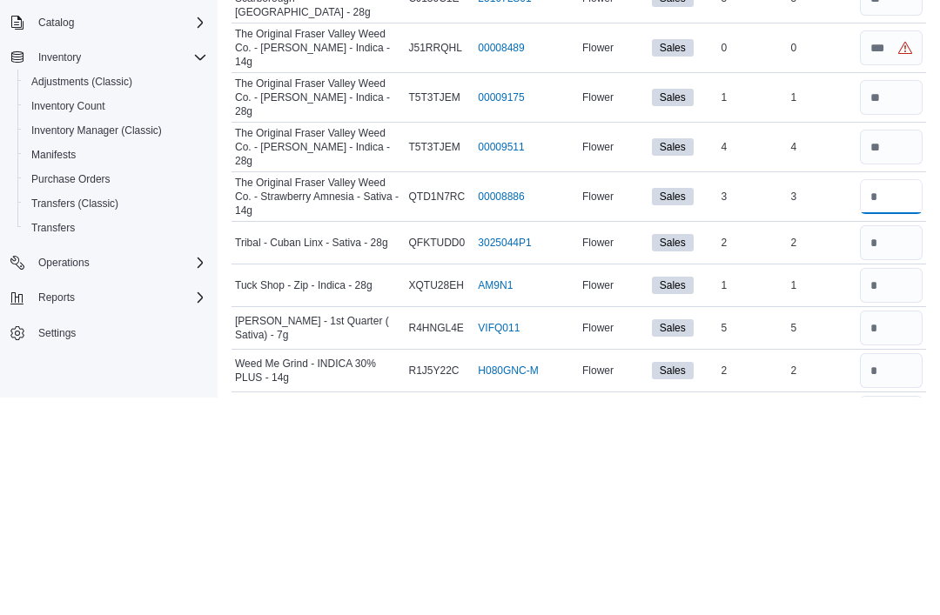
type input "*"
click at [899, 443] on input "number" at bounding box center [891, 460] width 63 height 35
type input "*"
click at [889, 486] on input "number" at bounding box center [891, 503] width 63 height 35
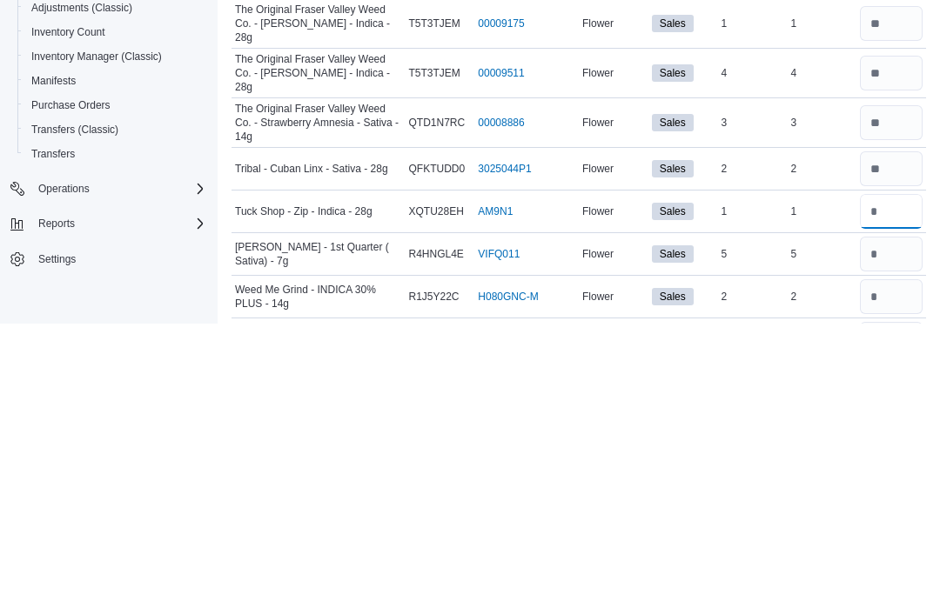
type input "*"
click at [879, 528] on input "number" at bounding box center [891, 545] width 63 height 35
type input "*"
click at [891, 571] on input "number" at bounding box center [891, 588] width 63 height 35
type input "*"
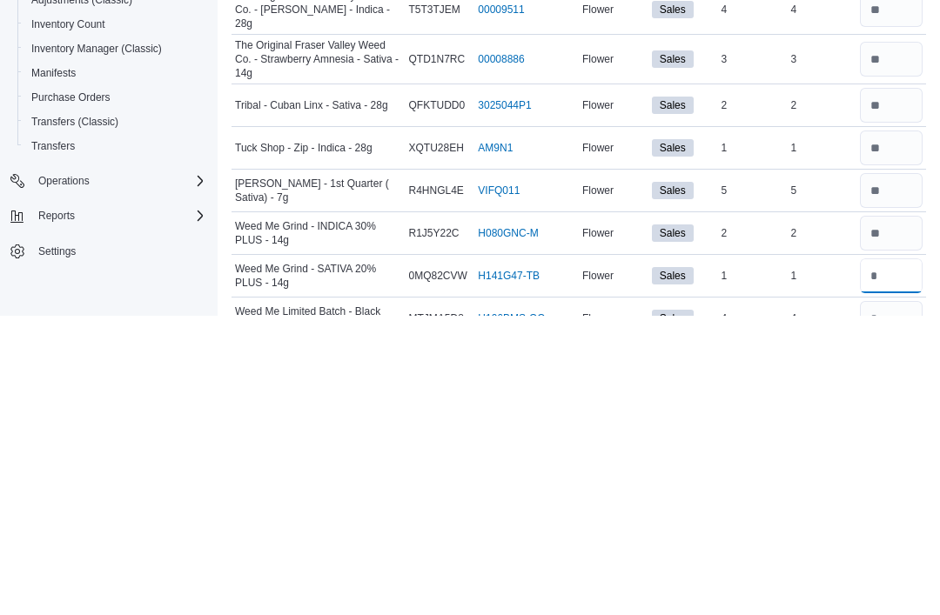
type input "*"
click at [898, 601] on input "number" at bounding box center [891, 618] width 63 height 35
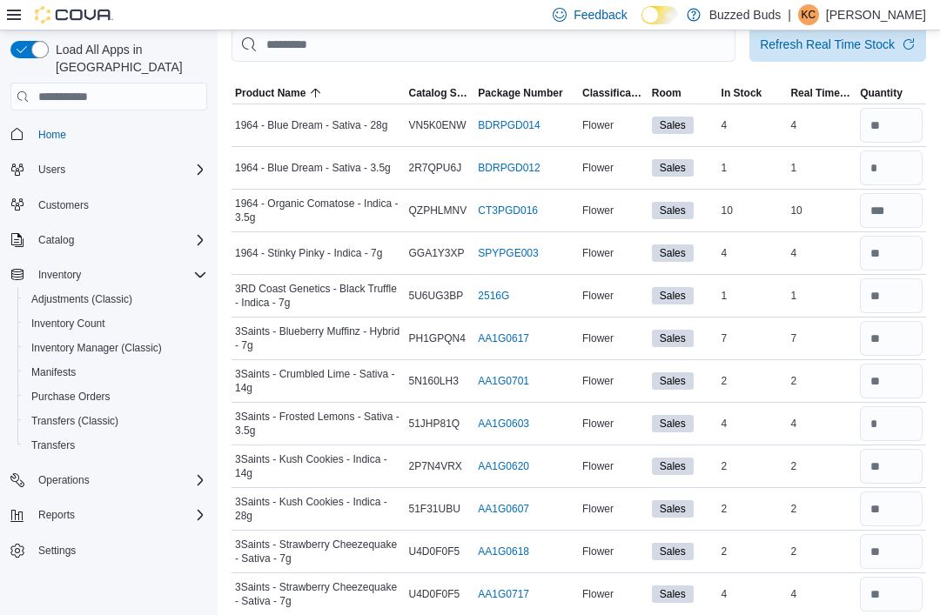
scroll to position [0, 0]
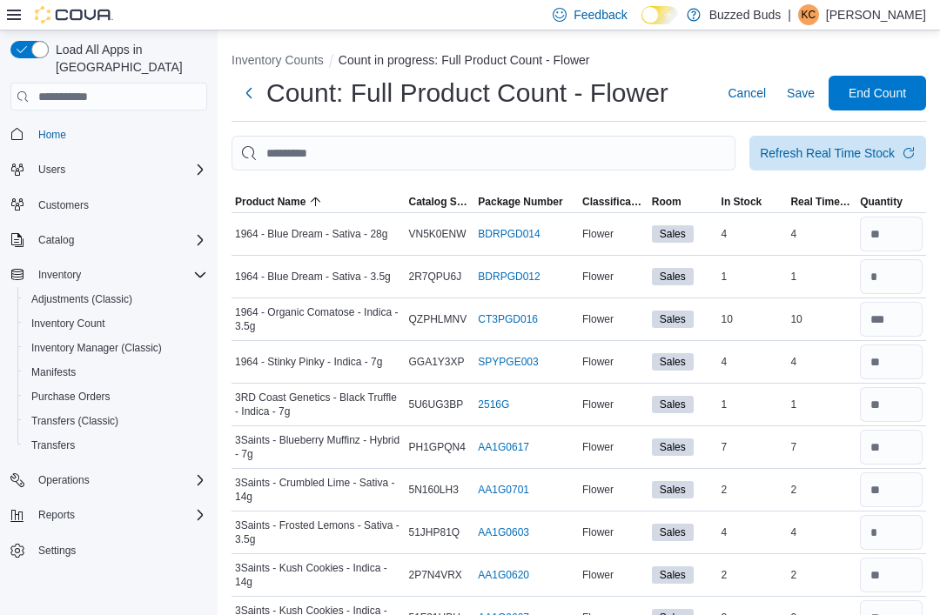
type input "*"
click at [808, 98] on span "Save" at bounding box center [801, 92] width 28 height 17
click at [791, 97] on span "Save" at bounding box center [801, 92] width 28 height 17
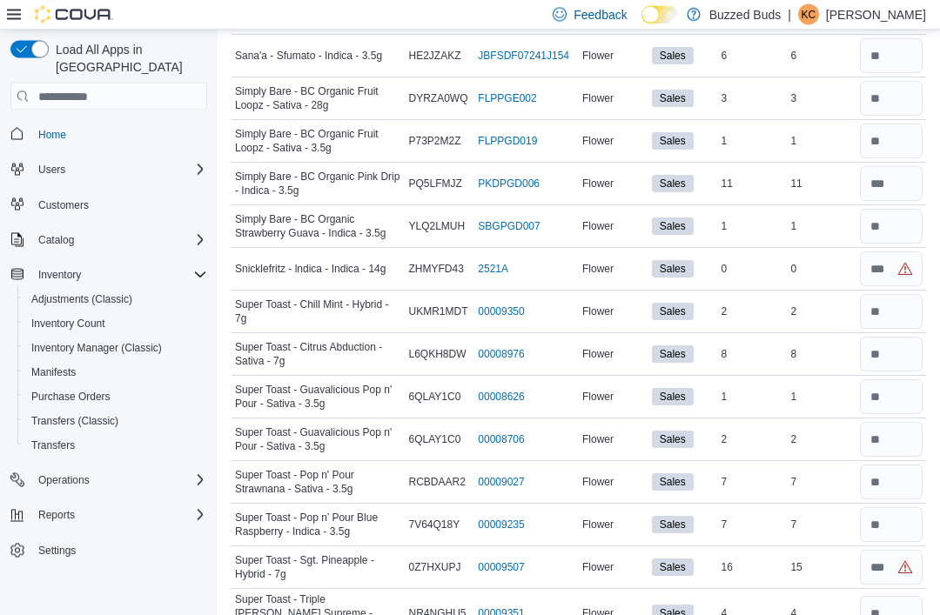
scroll to position [2361, 0]
click at [875, 272] on input "number" at bounding box center [891, 269] width 63 height 35
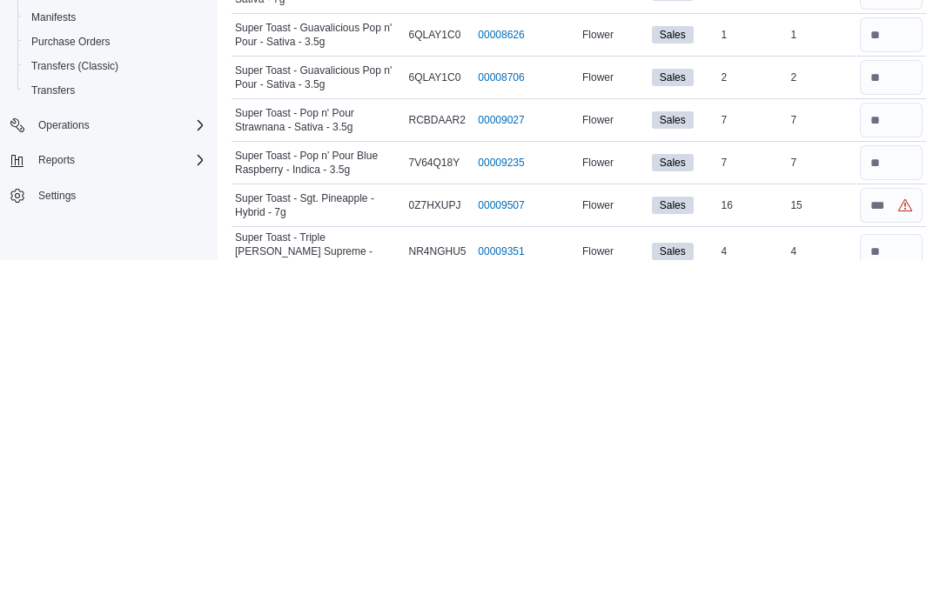
scroll to position [2369, 0]
type input "*"
click at [871, 542] on input "number" at bounding box center [891, 559] width 63 height 35
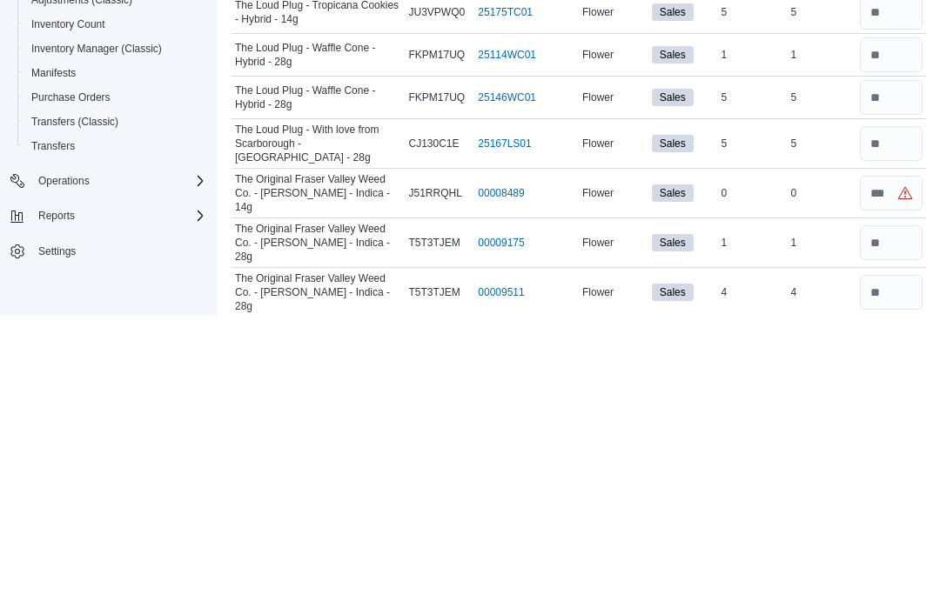
scroll to position [2966, 0]
type input "**"
click at [877, 474] on input "number" at bounding box center [891, 491] width 63 height 35
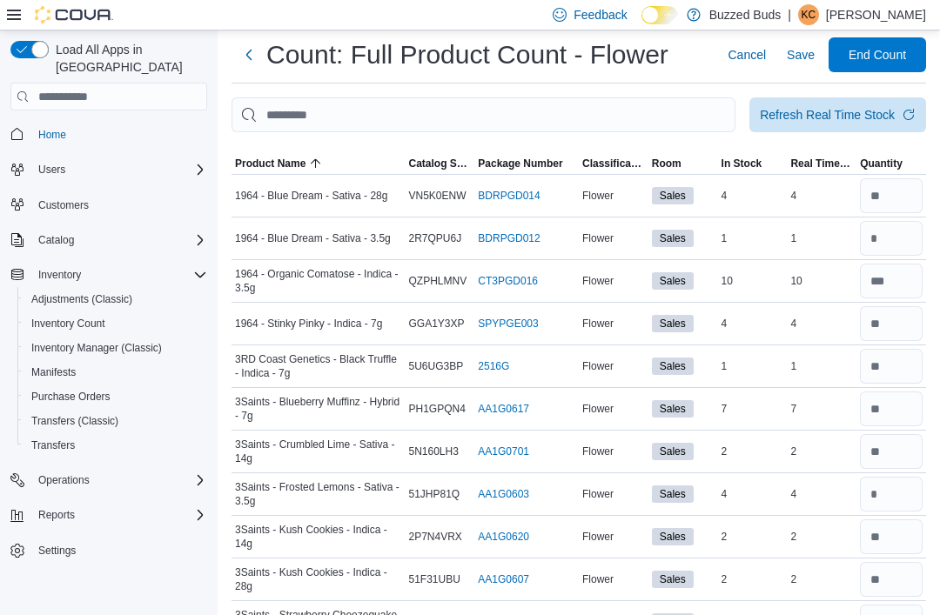
scroll to position [0, 0]
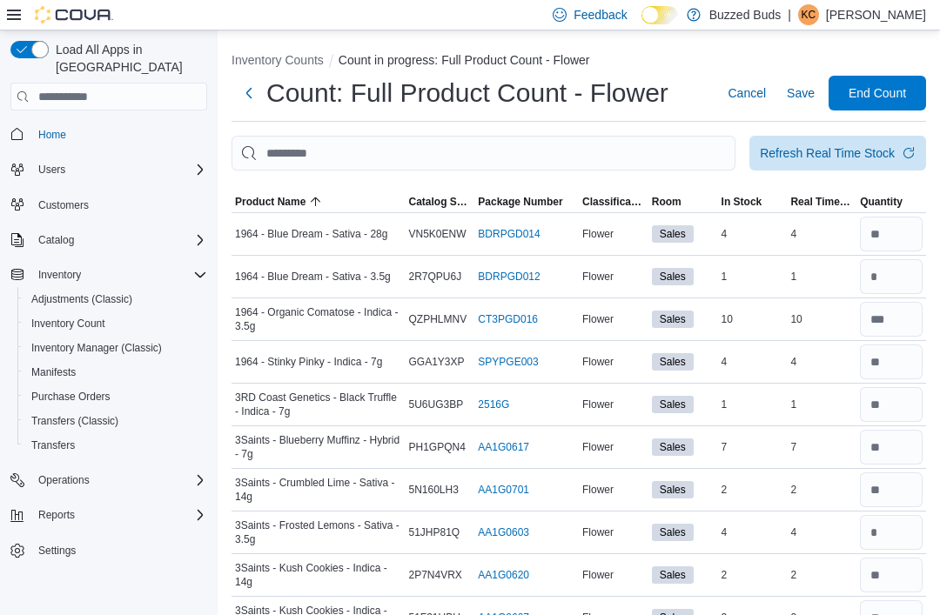
type input "*"
click at [792, 93] on span "Save" at bounding box center [801, 92] width 28 height 17
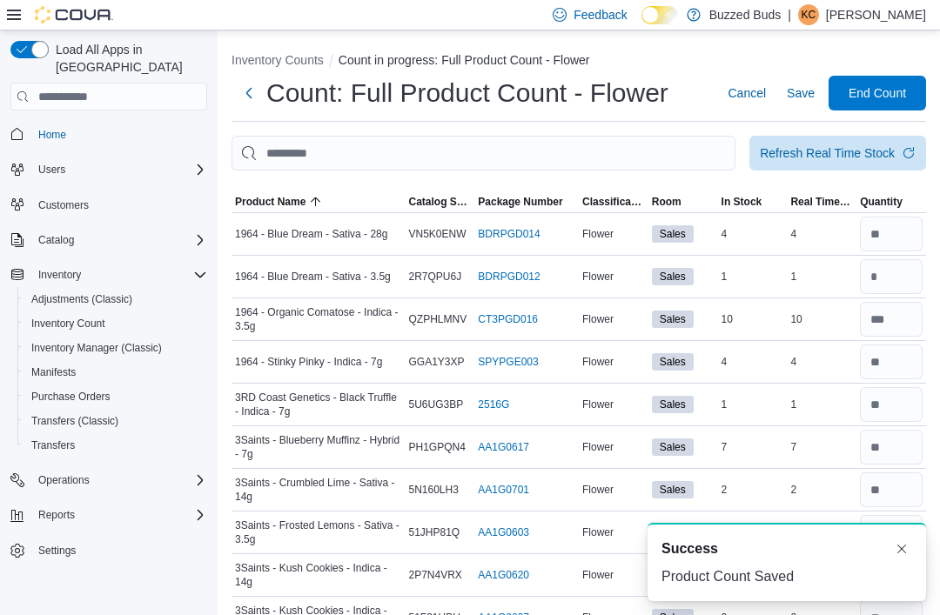
click at [877, 100] on span "End Count" at bounding box center [877, 92] width 57 height 17
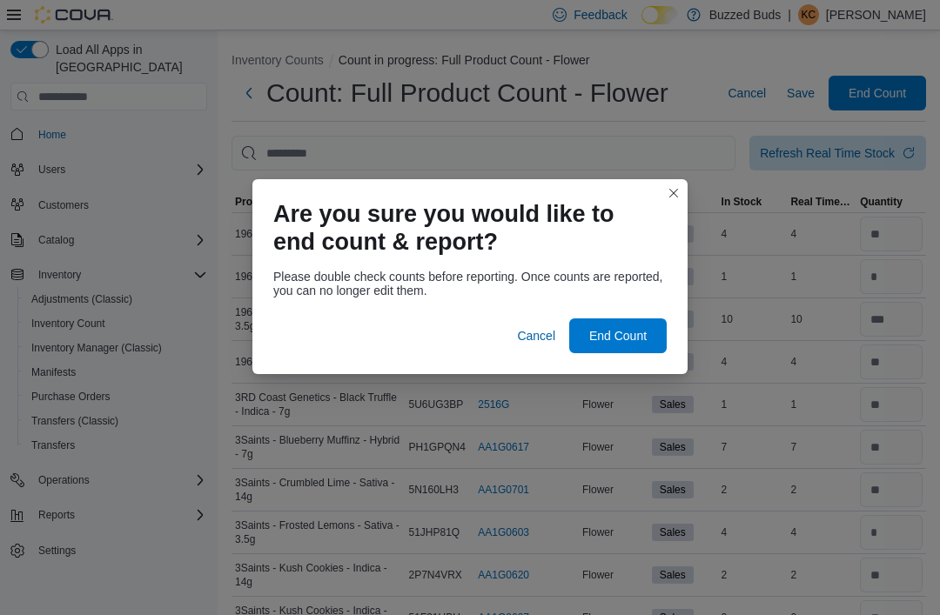
click at [671, 187] on button "Closes this modal window" at bounding box center [673, 193] width 21 height 21
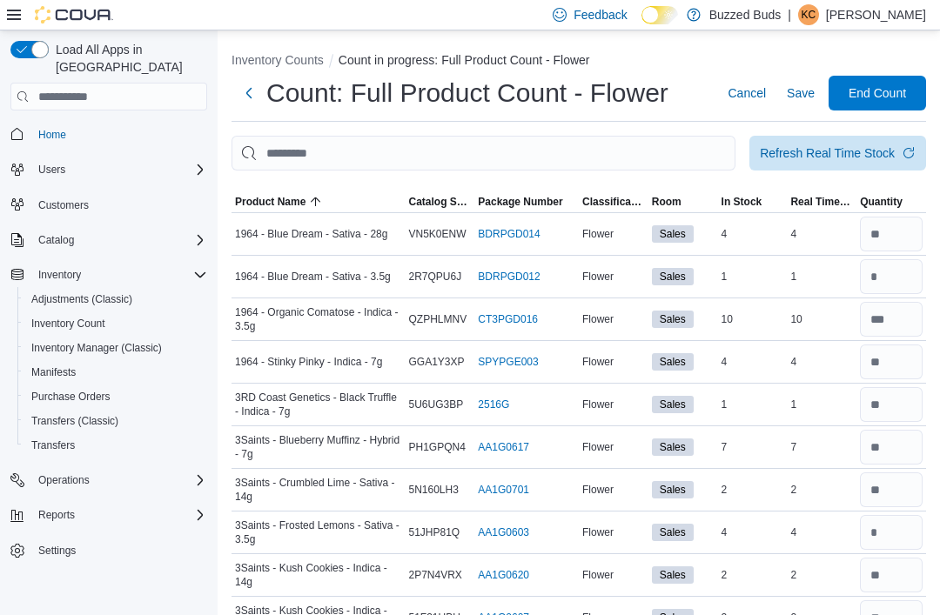
click at [793, 98] on span "Save" at bounding box center [801, 92] width 28 height 17
click at [880, 92] on span "End Count" at bounding box center [877, 92] width 57 height 17
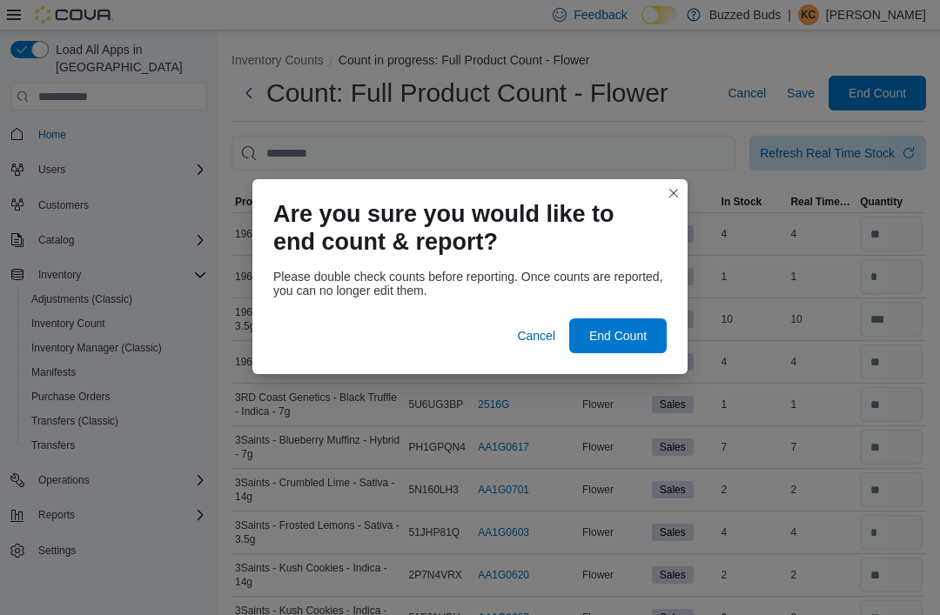
click at [619, 328] on span "End Count" at bounding box center [617, 335] width 57 height 17
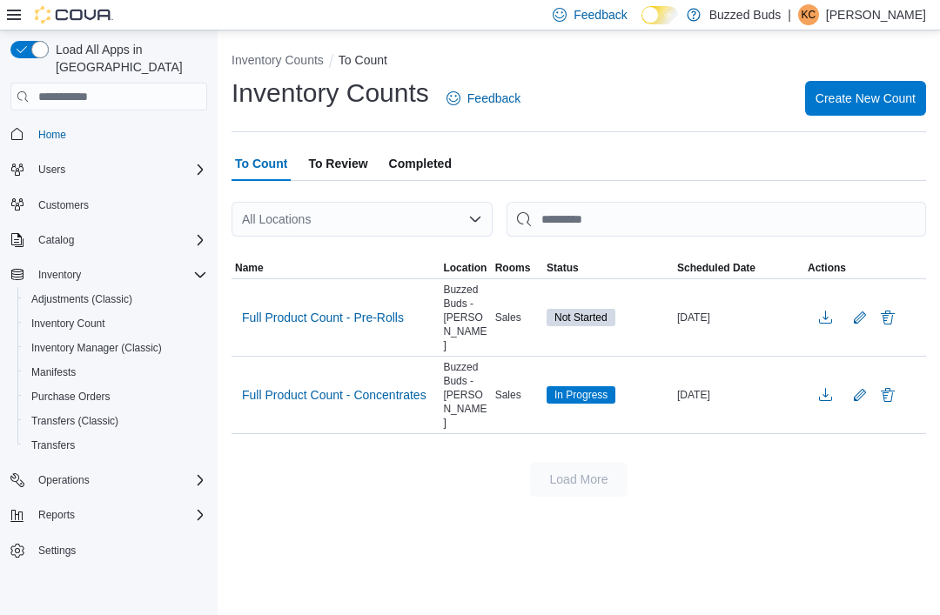
click at [313, 309] on span "Full Product Count - Pre-Rolls" at bounding box center [323, 317] width 162 height 17
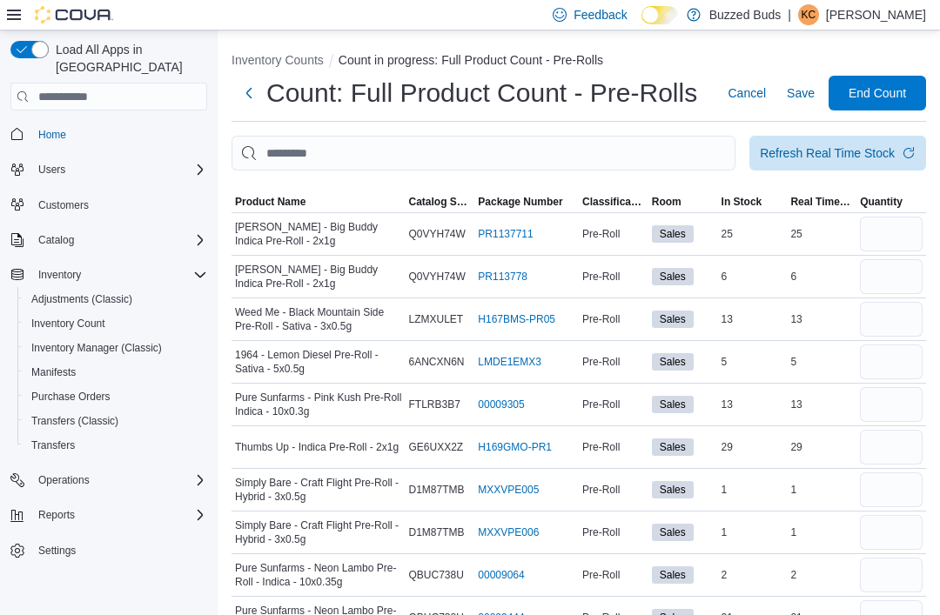
click at [276, 202] on span "Product Name" at bounding box center [270, 202] width 71 height 14
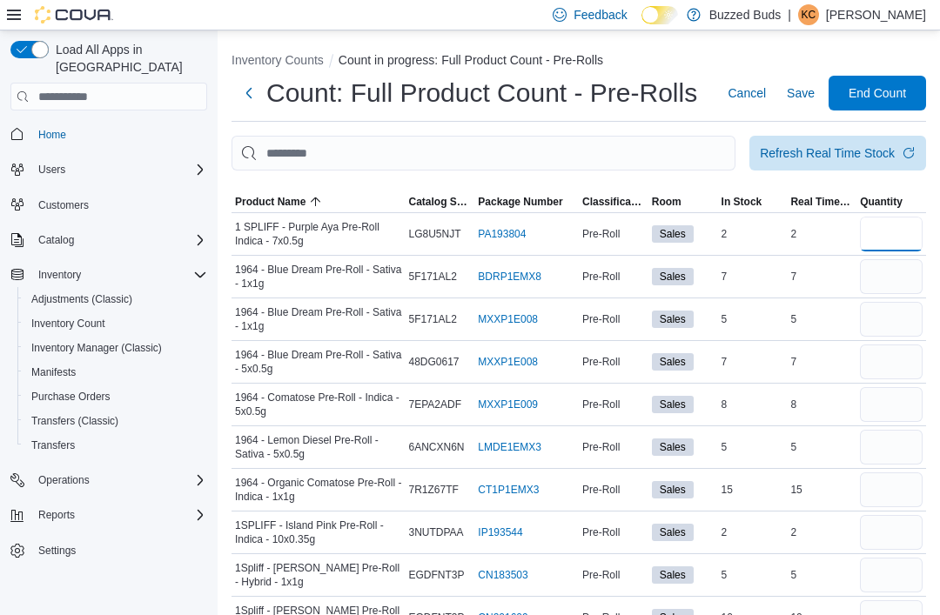
click at [885, 225] on input "number" at bounding box center [891, 234] width 63 height 35
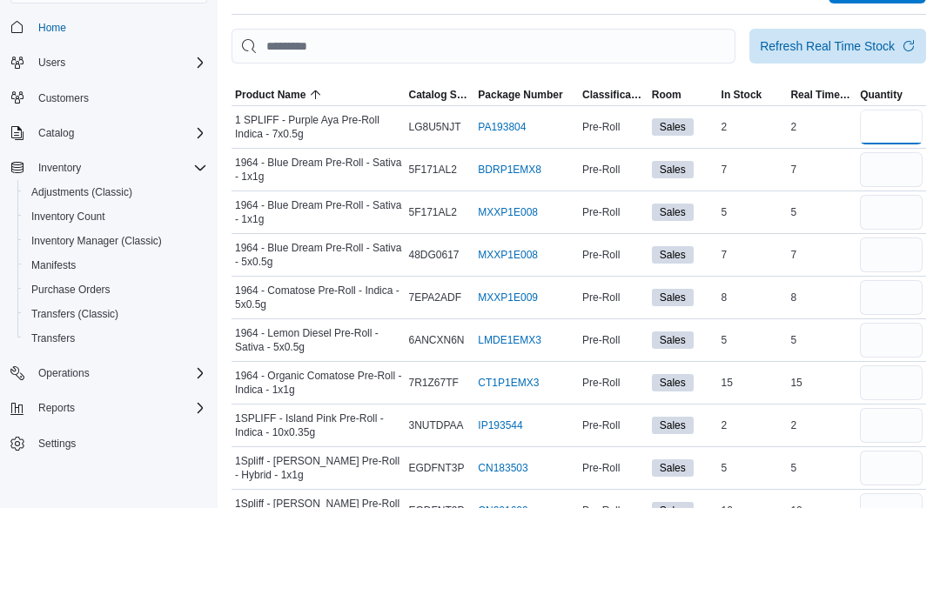
type input "*"
click at [878, 259] on input "number" at bounding box center [891, 276] width 63 height 35
type input "*"
click at [883, 302] on input "number" at bounding box center [891, 319] width 63 height 35
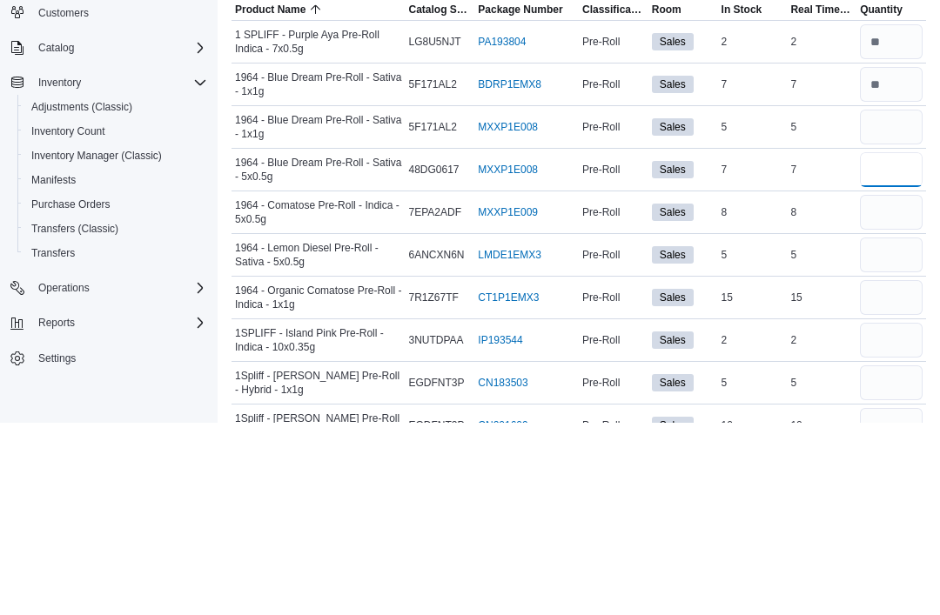
click at [872, 345] on input "number" at bounding box center [891, 362] width 63 height 35
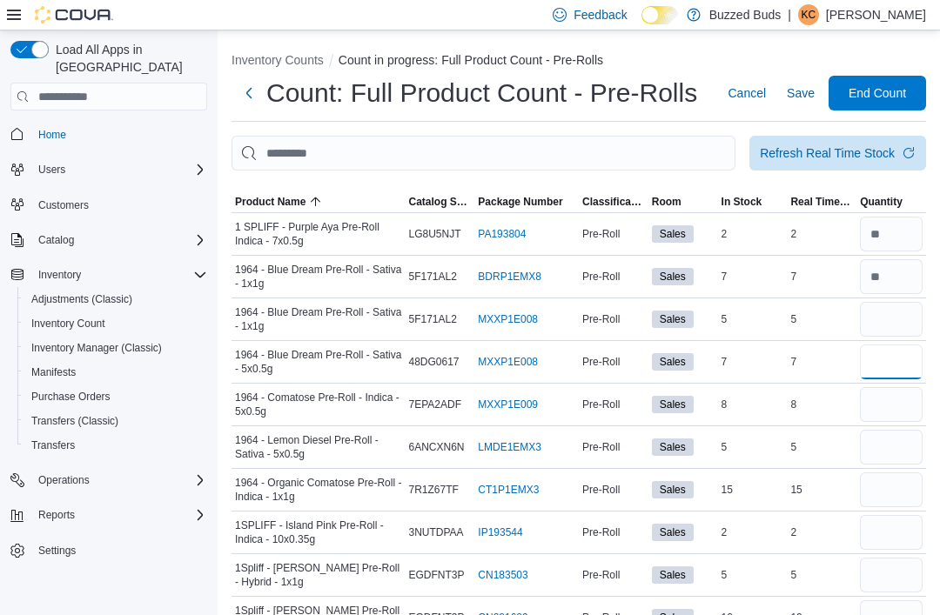
type input "*"
click at [792, 88] on span "Save" at bounding box center [801, 92] width 28 height 17
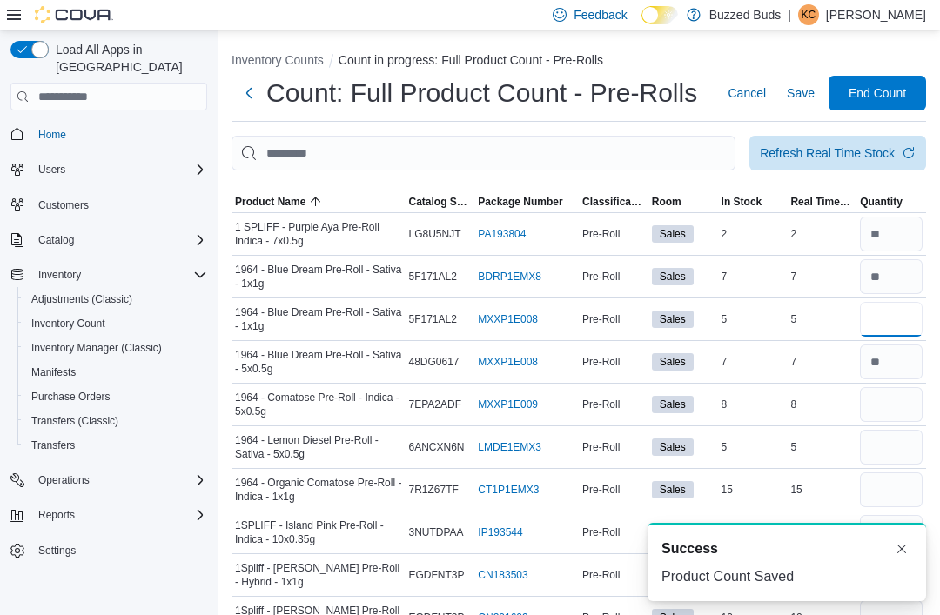
click at [898, 320] on input "number" at bounding box center [891, 319] width 63 height 35
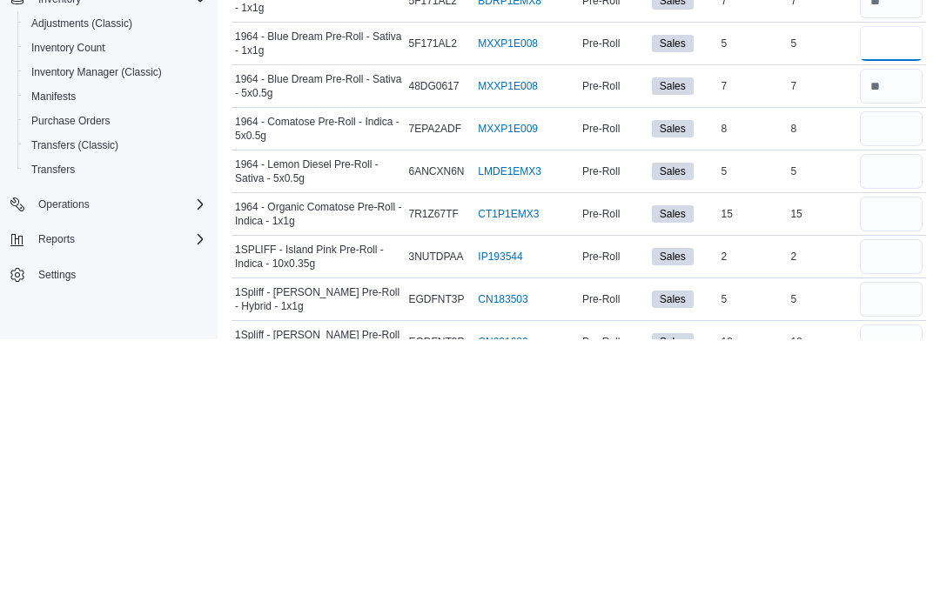
type input "*"
click at [887, 473] on input "number" at bounding box center [891, 490] width 63 height 35
type input "**"
click at [889, 387] on input "number" at bounding box center [891, 404] width 63 height 35
type input "*"
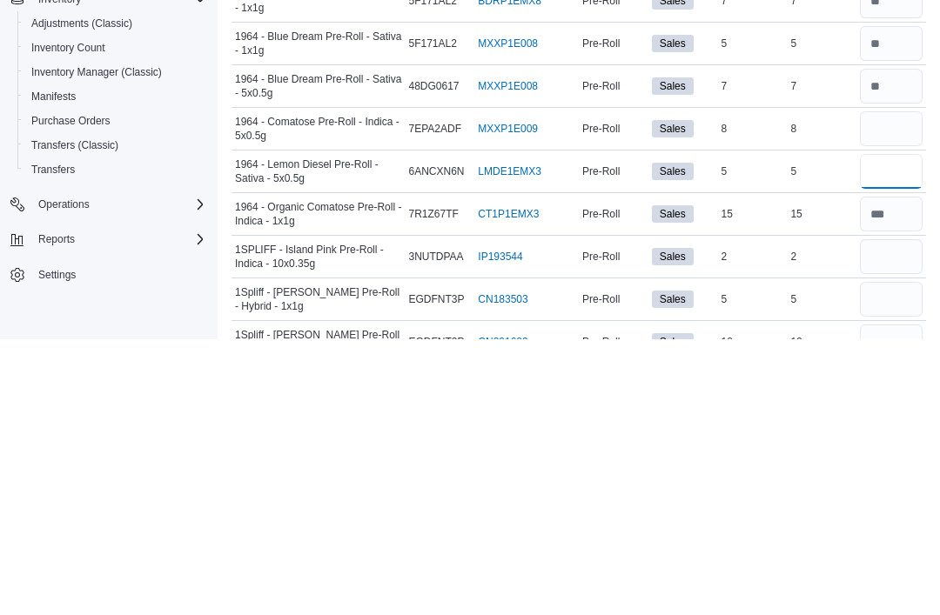
click at [899, 430] on input "number" at bounding box center [891, 447] width 63 height 35
type input "*"
click at [897, 515] on input "number" at bounding box center [891, 532] width 63 height 35
type input "*"
click at [881, 558] on input "number" at bounding box center [891, 575] width 63 height 35
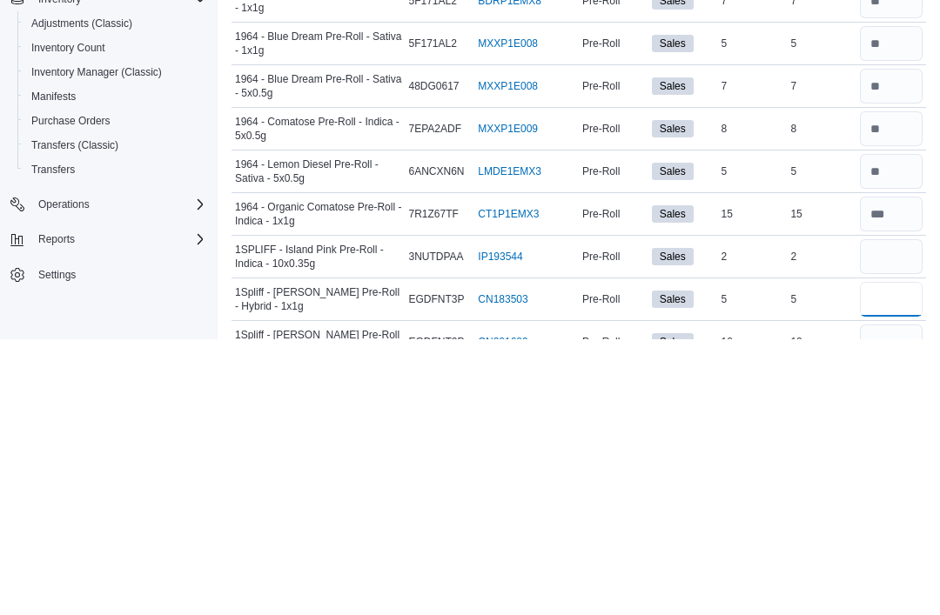
scroll to position [65, 0]
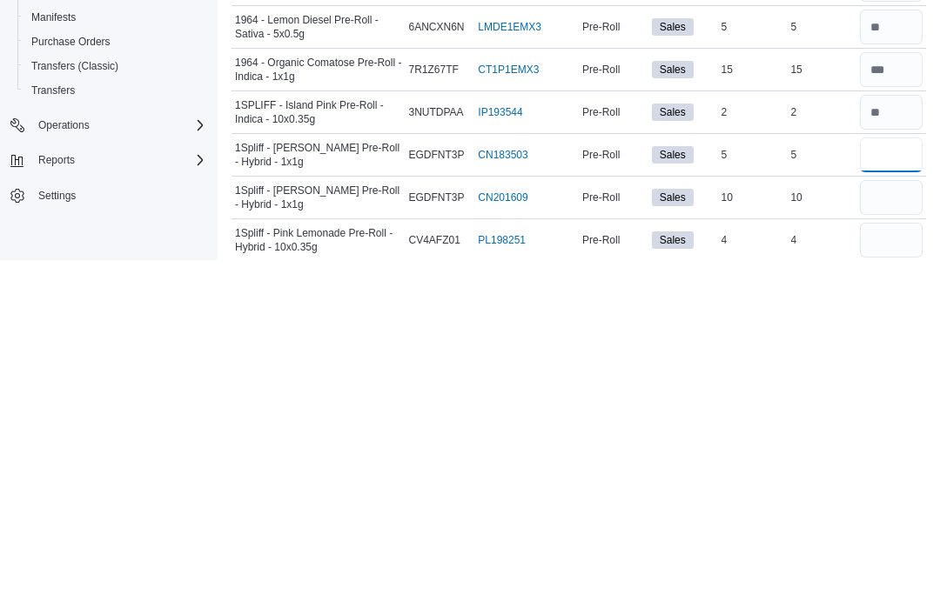
type input "*"
click at [883, 535] on input "number" at bounding box center [891, 552] width 63 height 35
type input "**"
click at [883, 578] on input "number" at bounding box center [891, 595] width 63 height 35
type input "*"
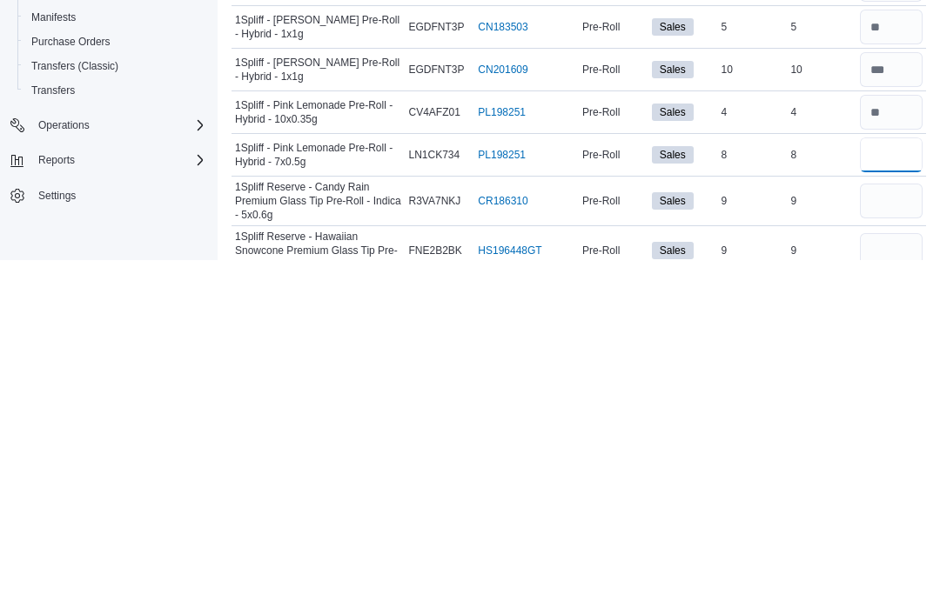
type input "*"
click at [887, 539] on input "number" at bounding box center [891, 556] width 63 height 35
type input "*"
click at [893, 588] on input "number" at bounding box center [891, 605] width 63 height 35
type input "*"
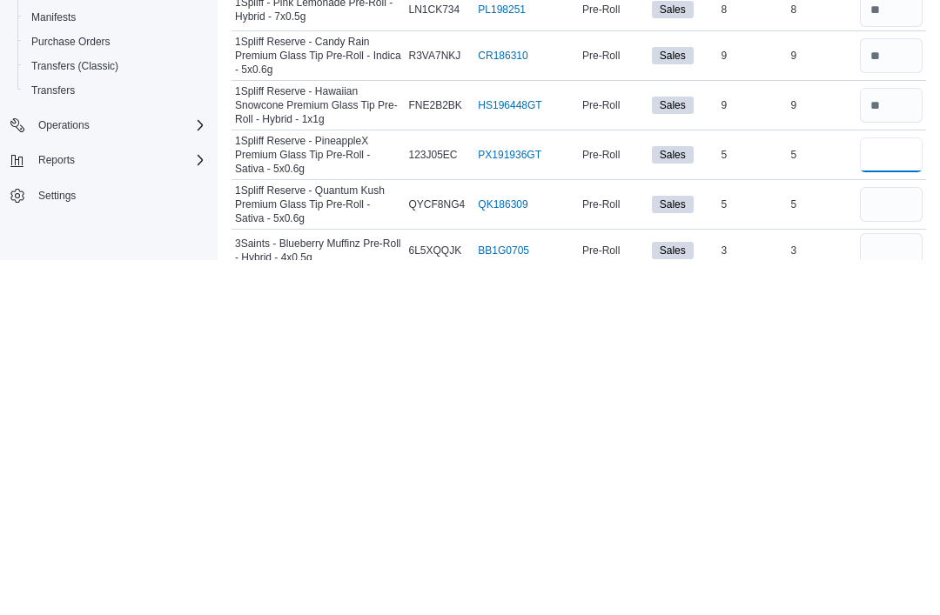
type input "*"
click at [883, 542] on input "number" at bounding box center [891, 559] width 63 height 35
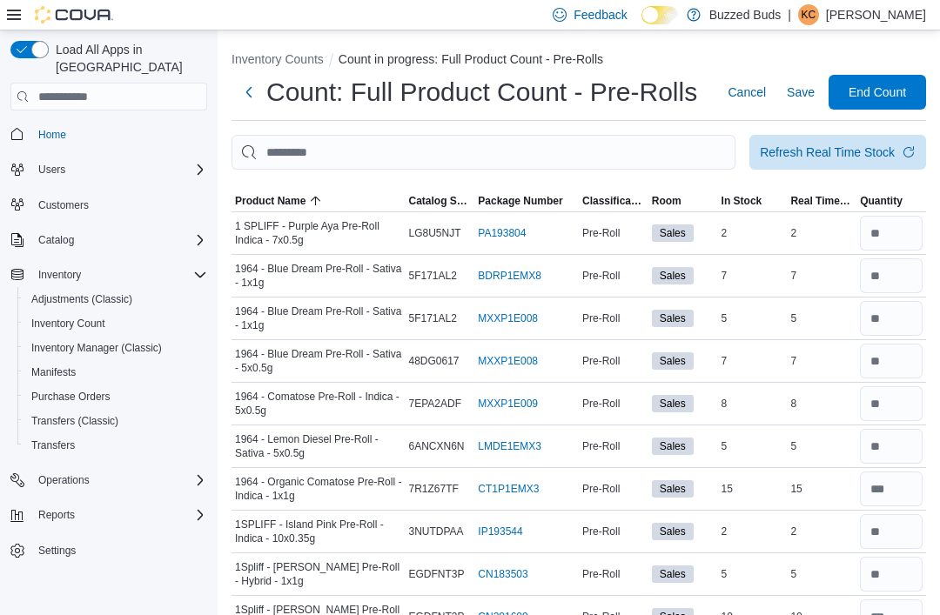
scroll to position [0, 0]
click at [805, 105] on span "Save" at bounding box center [801, 93] width 28 height 35
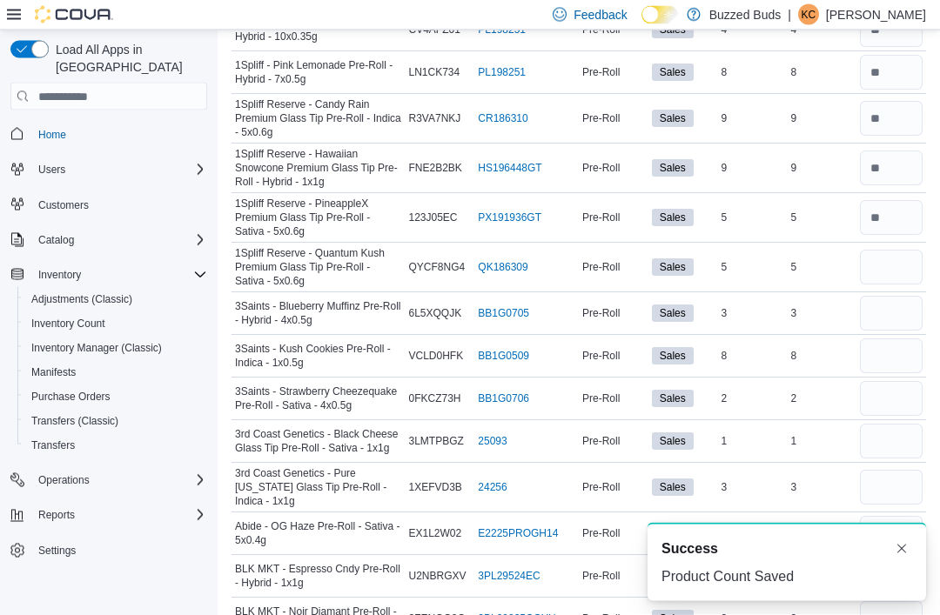
scroll to position [631, 0]
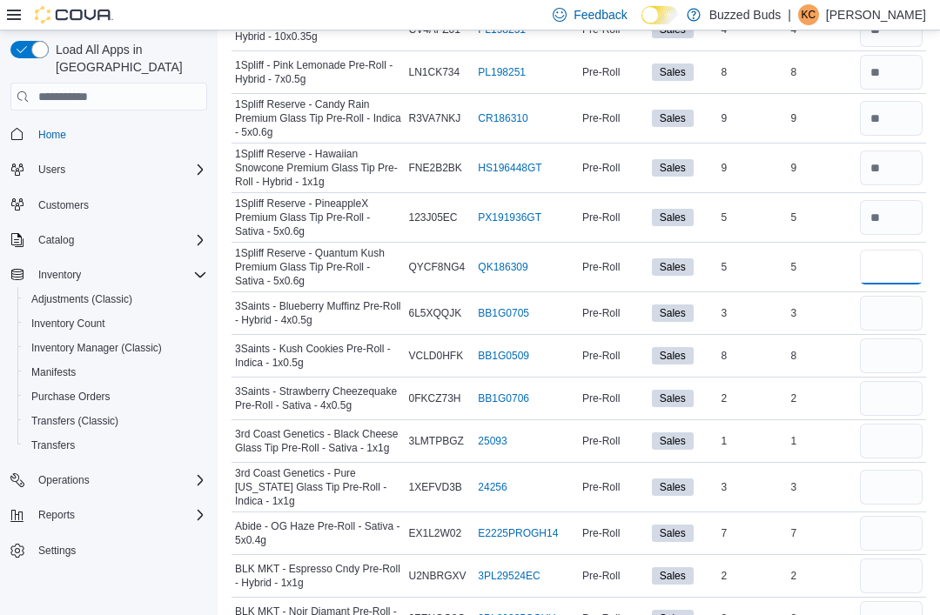
click at [898, 256] on input "number" at bounding box center [891, 267] width 63 height 35
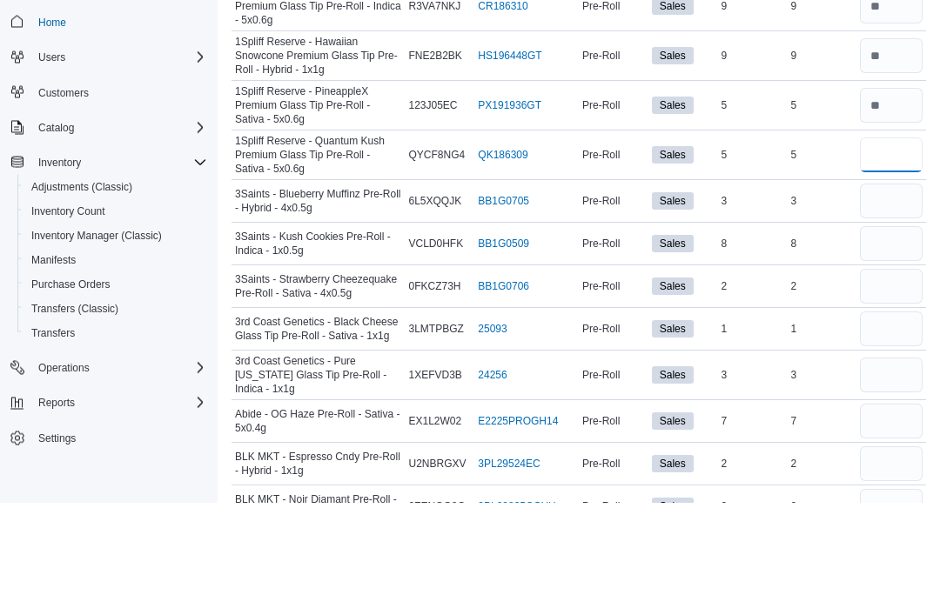
type input "*"
click at [891, 297] on input "number" at bounding box center [891, 314] width 63 height 35
type input "*"
click at [872, 340] on input "number" at bounding box center [891, 357] width 63 height 35
type input "*"
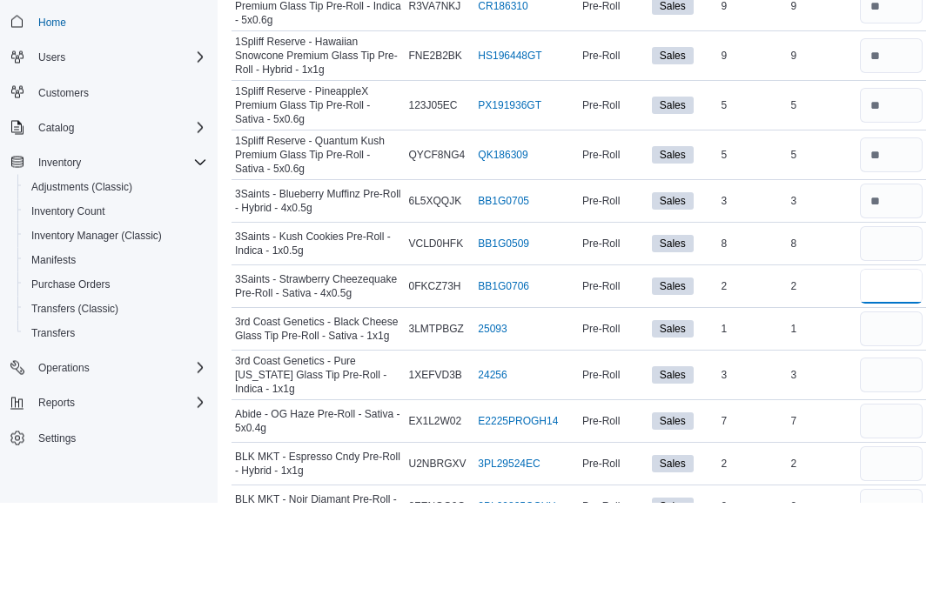
click at [879, 382] on input "number" at bounding box center [891, 399] width 63 height 35
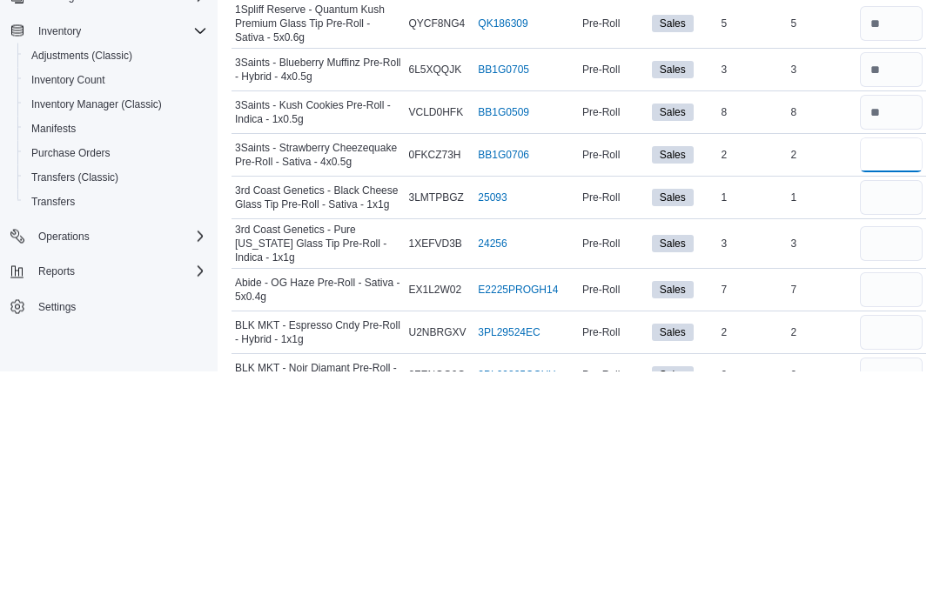
type input "*"
click at [902, 425] on input "number" at bounding box center [891, 442] width 63 height 35
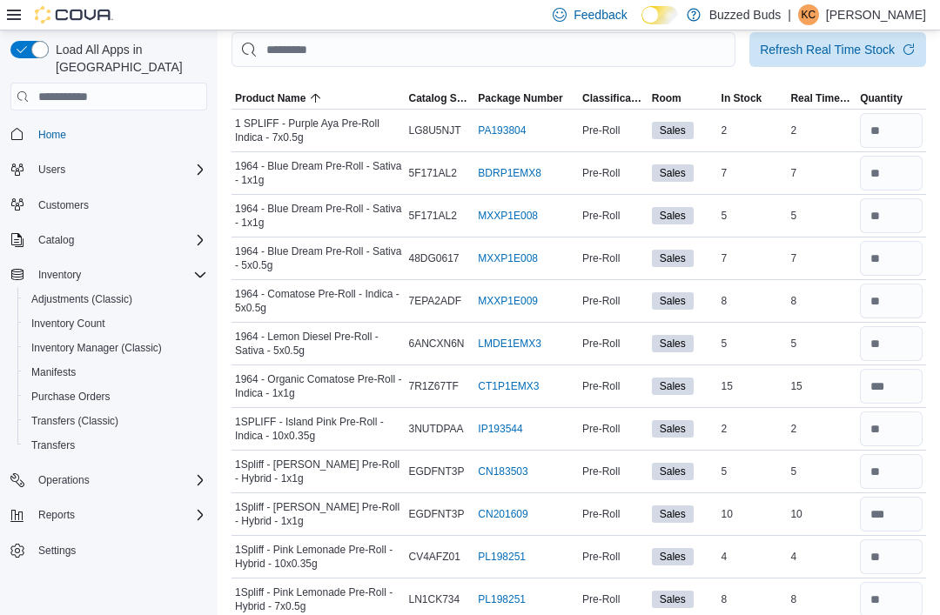
scroll to position [0, 0]
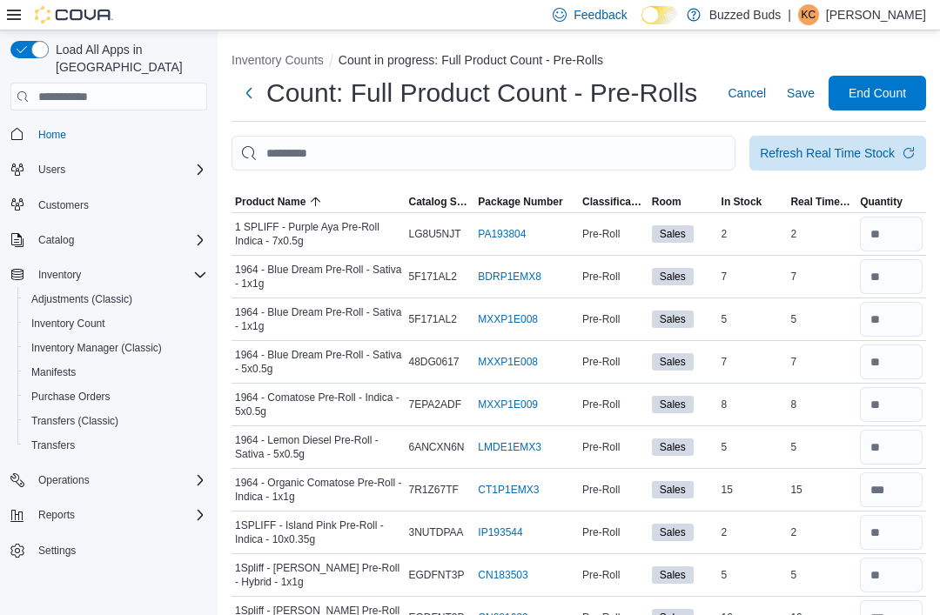
click at [789, 95] on span "Save" at bounding box center [801, 92] width 28 height 17
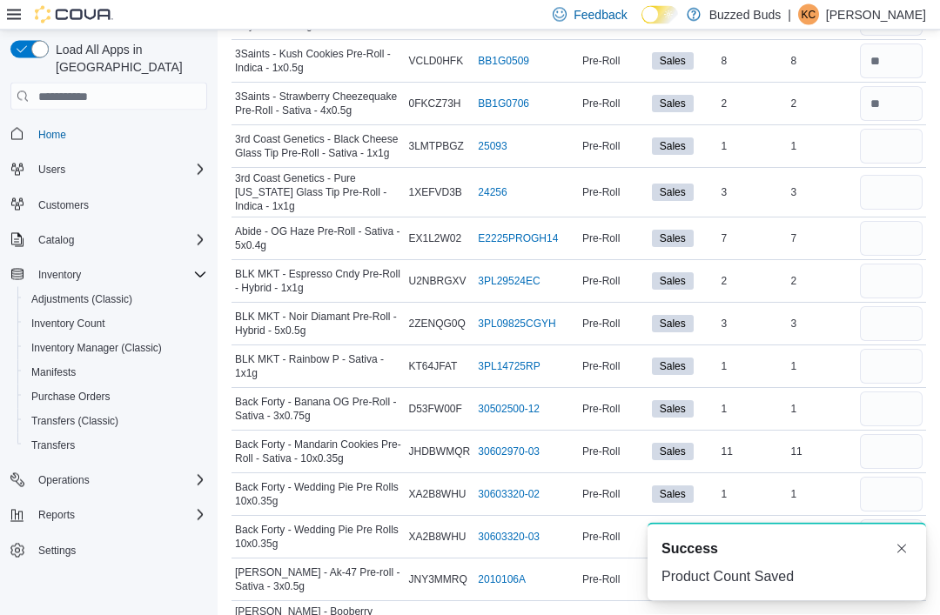
scroll to position [926, 0]
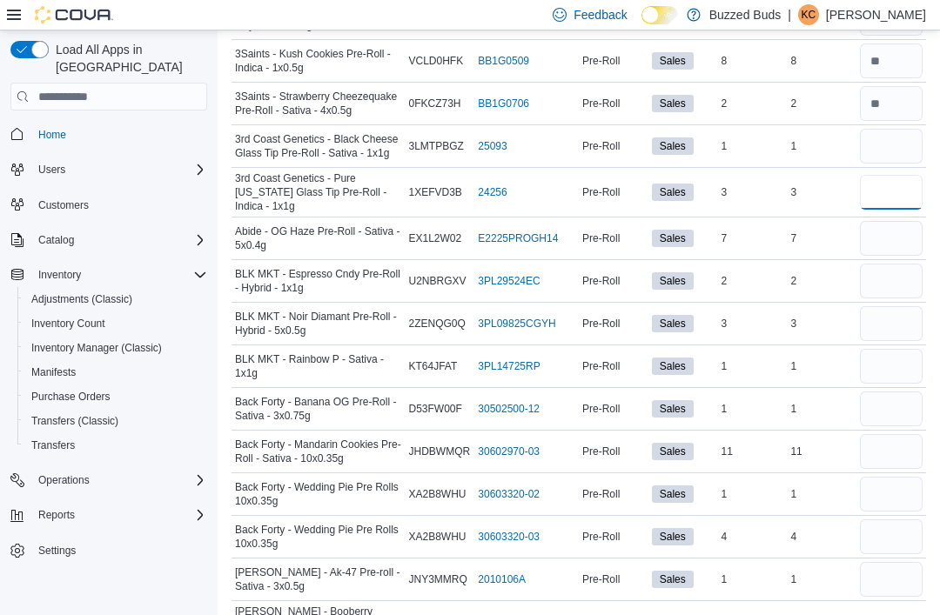
click at [898, 200] on input "number" at bounding box center [891, 192] width 63 height 35
type input "*"
click at [878, 160] on input "number" at bounding box center [891, 146] width 63 height 35
type input "*"
click at [889, 246] on input "number" at bounding box center [891, 238] width 63 height 35
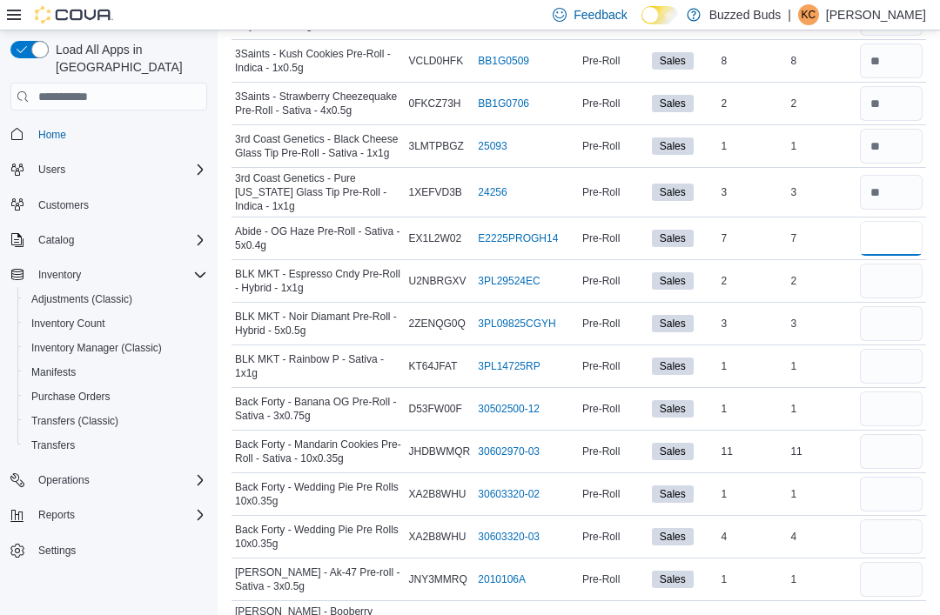
type input "*"
click at [866, 282] on input "number" at bounding box center [891, 281] width 63 height 35
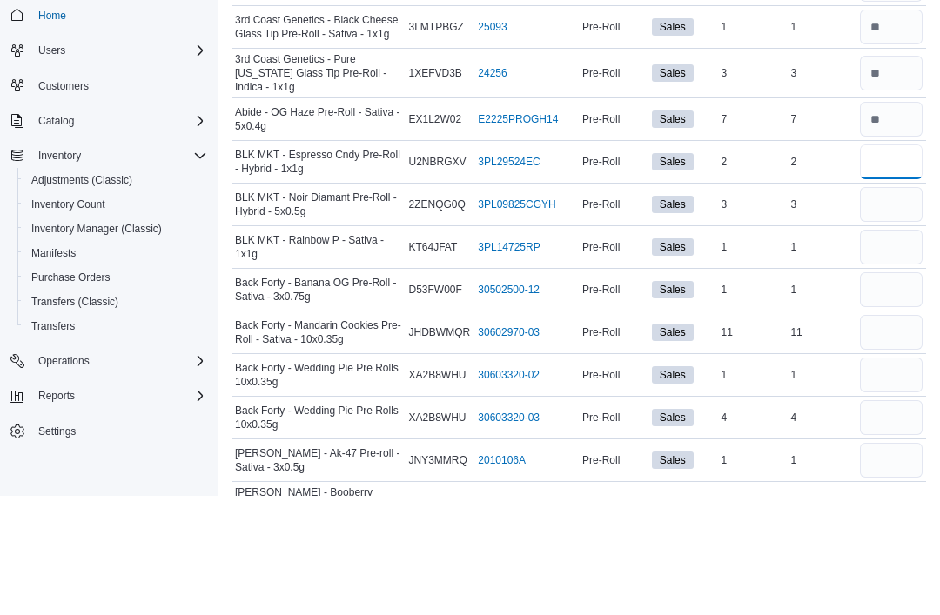
type input "*"
click at [884, 306] on input "number" at bounding box center [891, 323] width 63 height 35
type input "*"
click at [881, 349] on input "number" at bounding box center [891, 366] width 63 height 35
type input "*"
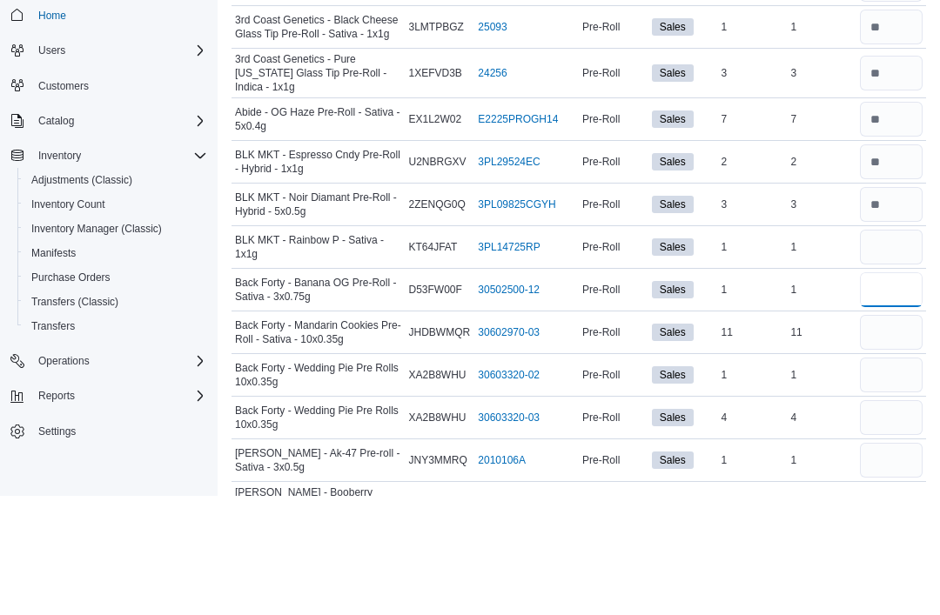
click at [887, 392] on input "number" at bounding box center [891, 409] width 63 height 35
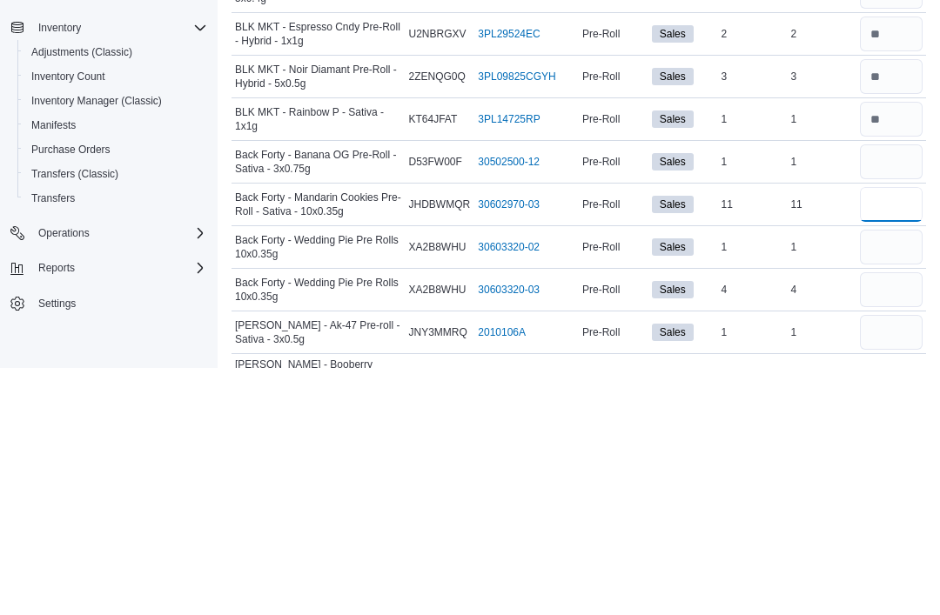
click at [871, 434] on input "number" at bounding box center [891, 451] width 63 height 35
type input "**"
click at [887, 477] on input "number" at bounding box center [891, 494] width 63 height 35
click at [877, 392] on input "number" at bounding box center [891, 409] width 63 height 35
type input "*"
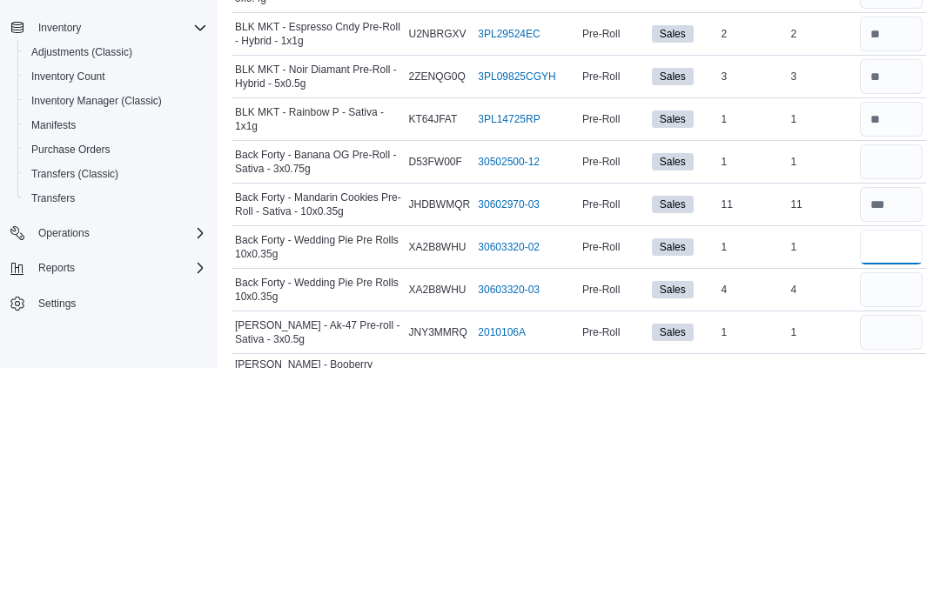
click at [876, 477] on input "number" at bounding box center [891, 494] width 63 height 35
click at [883, 520] on input "number" at bounding box center [891, 537] width 63 height 35
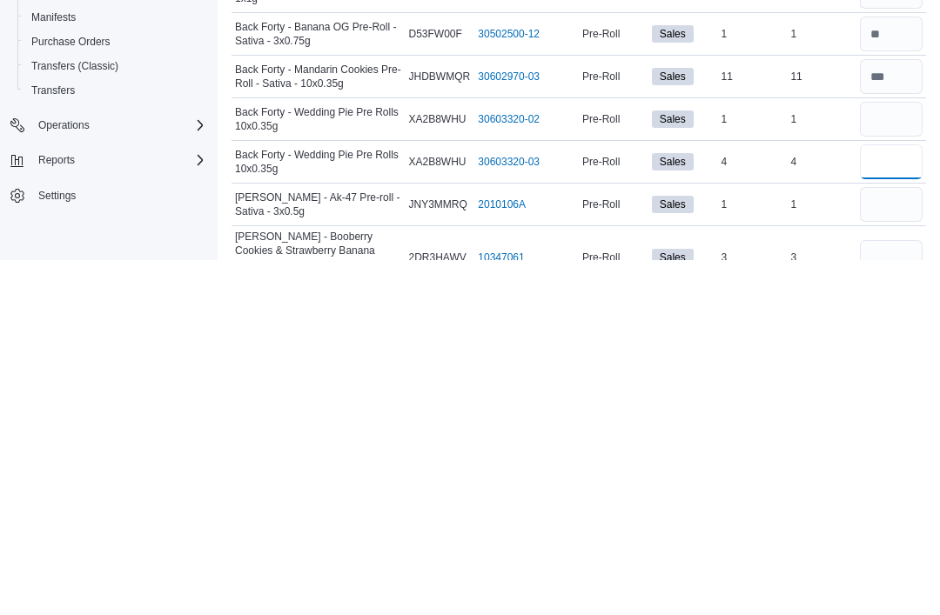
type input "*"
click at [884, 542] on input "number" at bounding box center [891, 559] width 63 height 35
type input "*"
click at [896, 595] on input "number" at bounding box center [891, 612] width 63 height 35
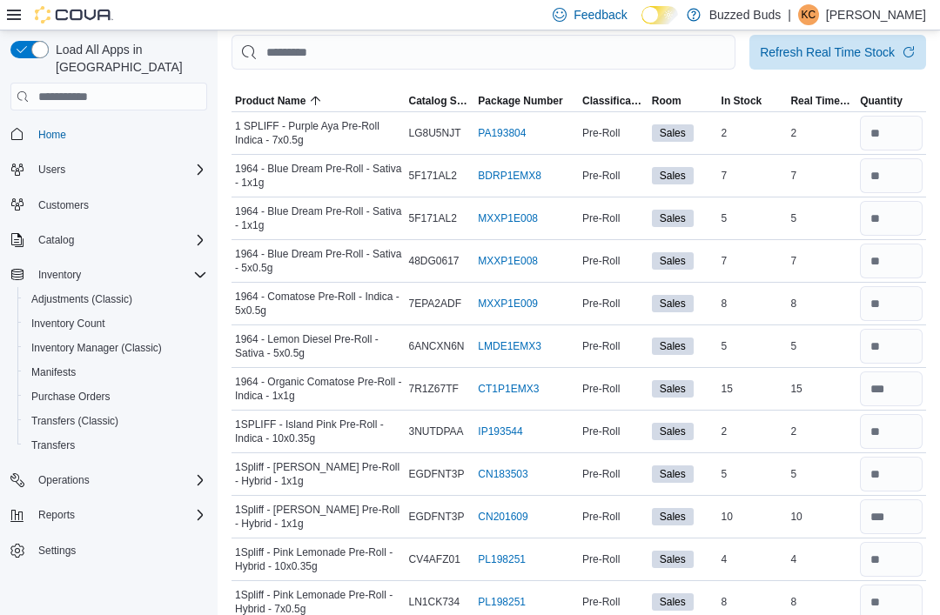
scroll to position [0, 0]
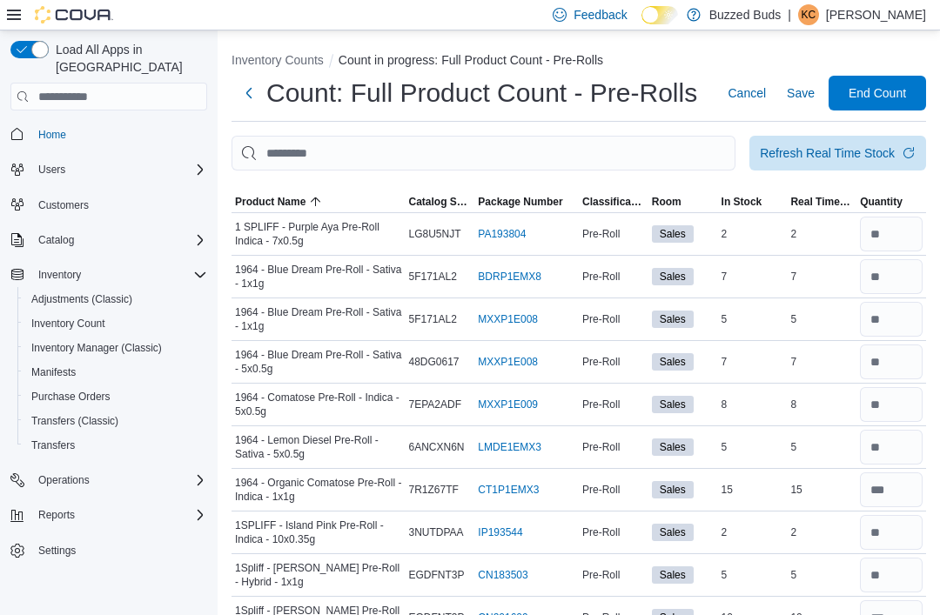
type input "*"
click at [795, 101] on span "Save" at bounding box center [801, 92] width 28 height 17
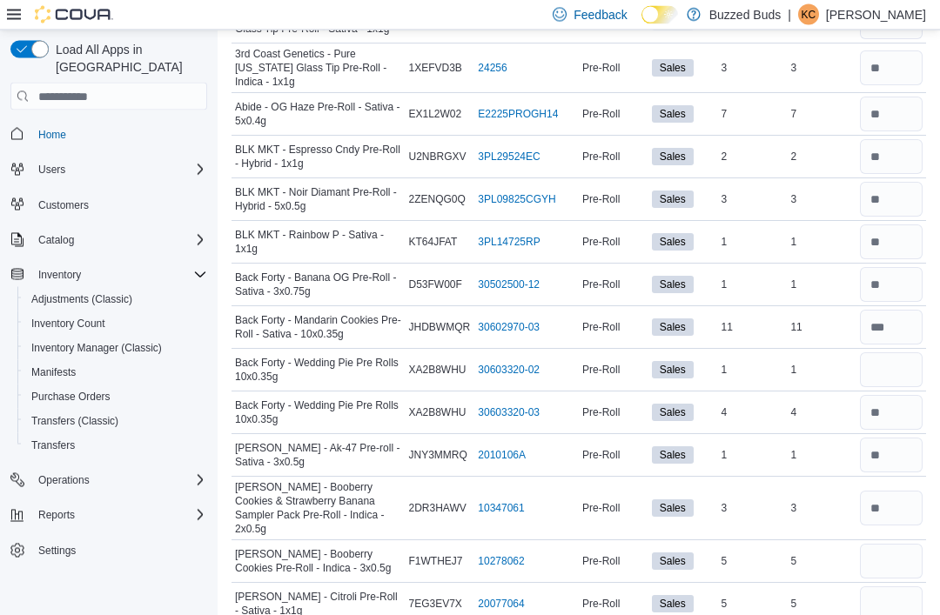
scroll to position [1052, 0]
click at [881, 373] on input "number" at bounding box center [891, 369] width 63 height 35
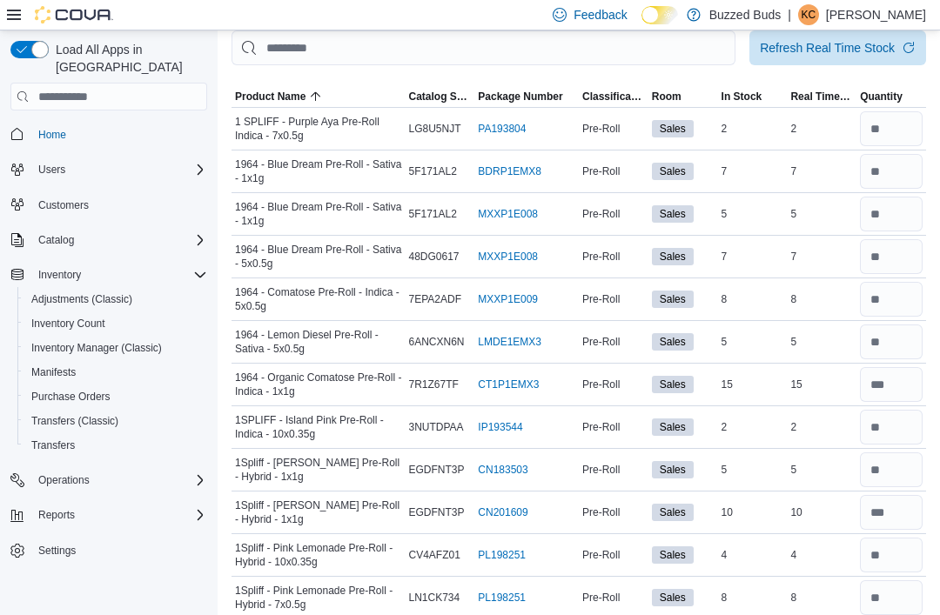
scroll to position [0, 0]
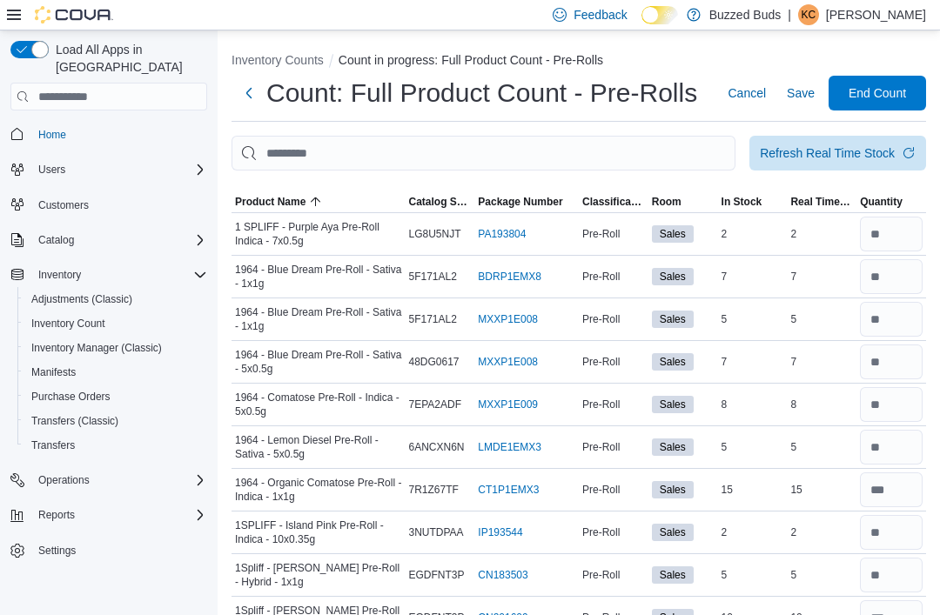
type input "*"
click at [792, 101] on span "Save" at bounding box center [801, 92] width 28 height 17
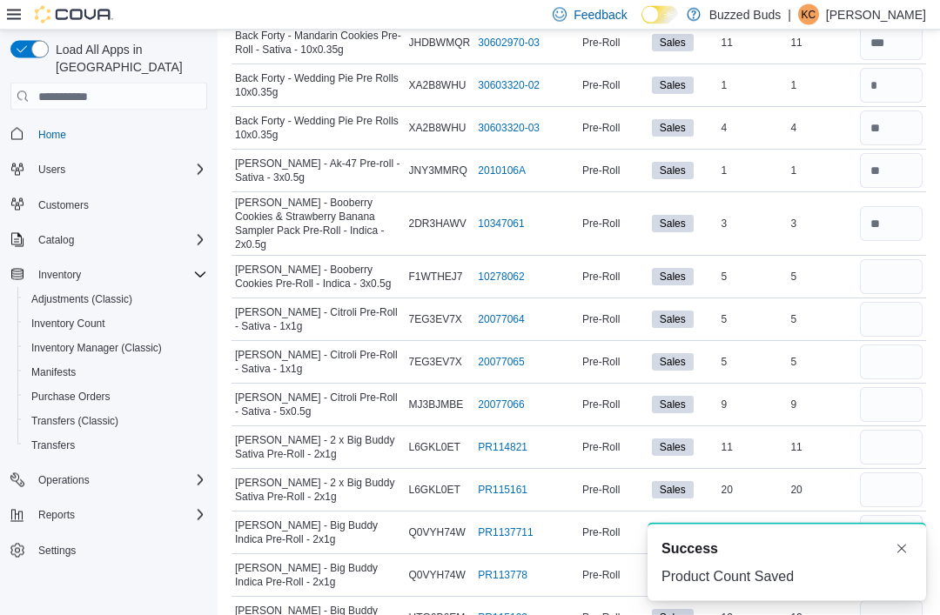
scroll to position [1336, 0]
click at [880, 269] on input "number" at bounding box center [891, 276] width 63 height 35
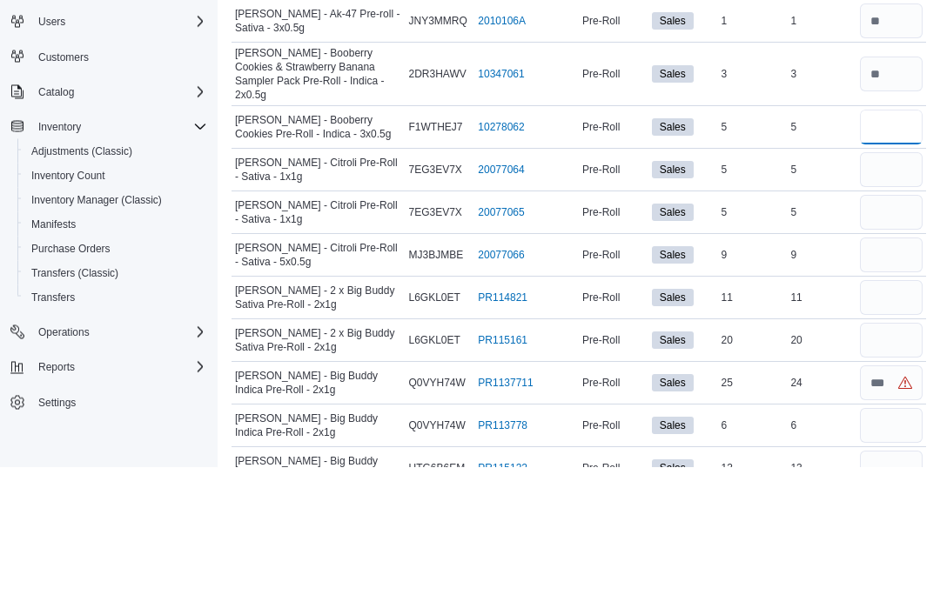
type input "*"
click at [877, 301] on input "number" at bounding box center [891, 318] width 63 height 35
type input "*"
click at [884, 344] on input "number" at bounding box center [891, 361] width 63 height 35
type input "*"
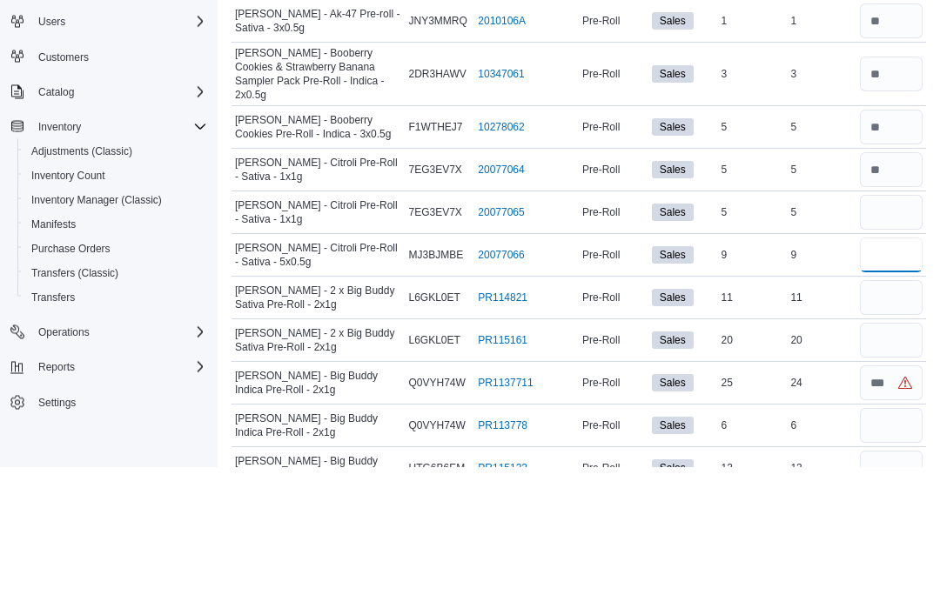
click at [883, 387] on input "number" at bounding box center [891, 404] width 63 height 35
type input "*"
click at [883, 429] on input "number" at bounding box center [891, 446] width 63 height 35
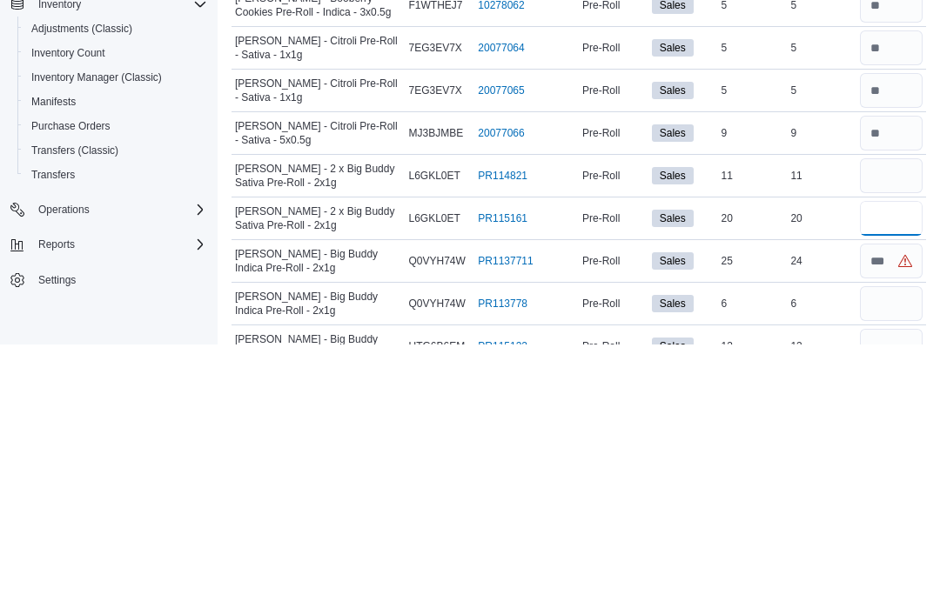
click at [884, 472] on input "number" at bounding box center [891, 489] width 63 height 35
type input "**"
click at [873, 514] on input "number" at bounding box center [891, 531] width 63 height 35
type input "**"
click at [887, 557] on input "number" at bounding box center [891, 574] width 63 height 35
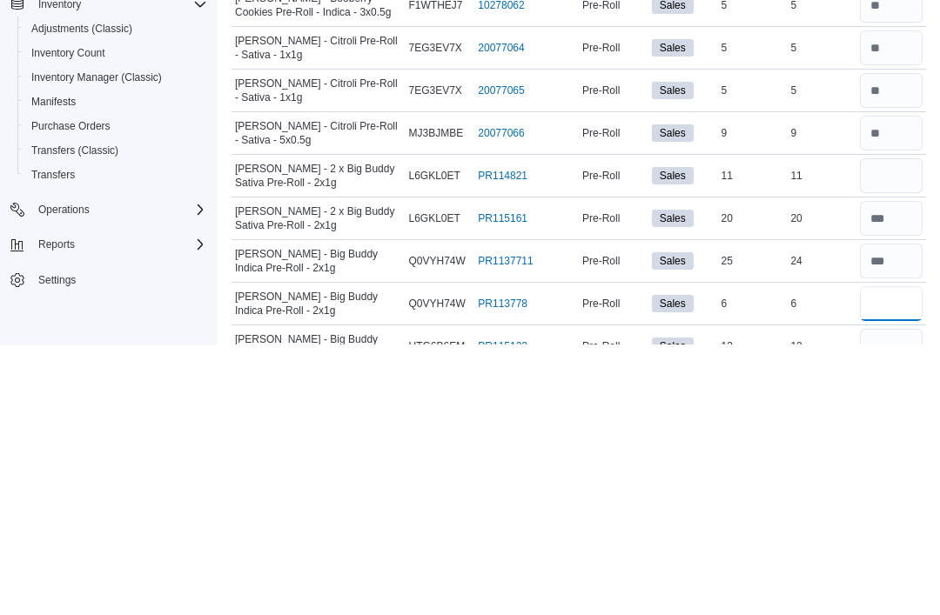
scroll to position [1380, 0]
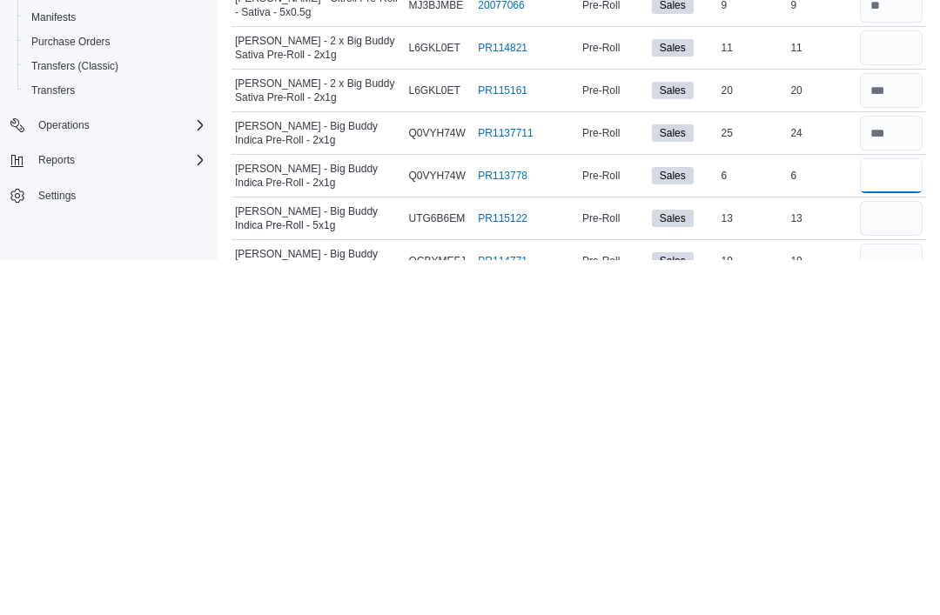
type input "*"
click at [886, 556] on input "number" at bounding box center [891, 573] width 63 height 35
type input "**"
click at [888, 599] on input "number" at bounding box center [891, 616] width 63 height 35
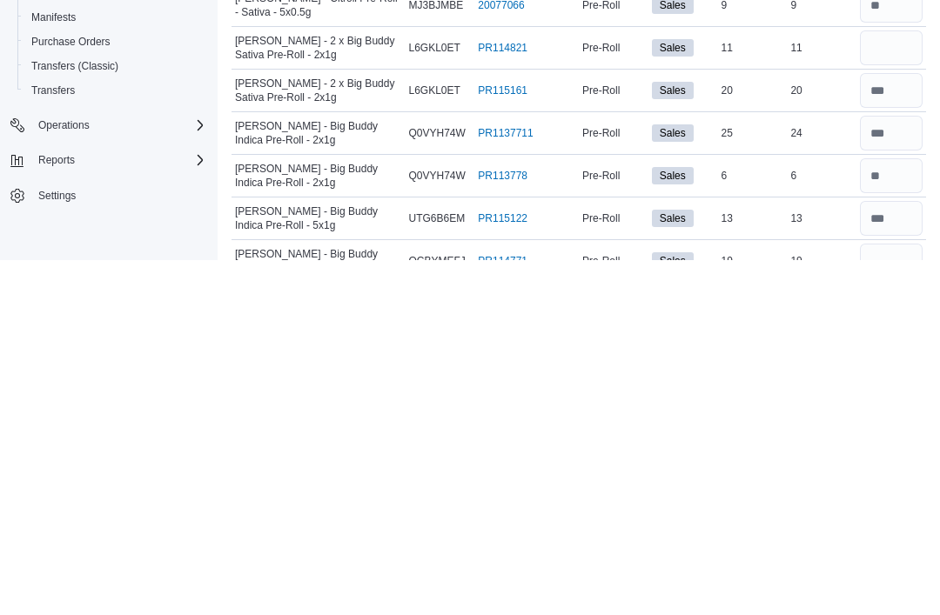
scroll to position [1508, 0]
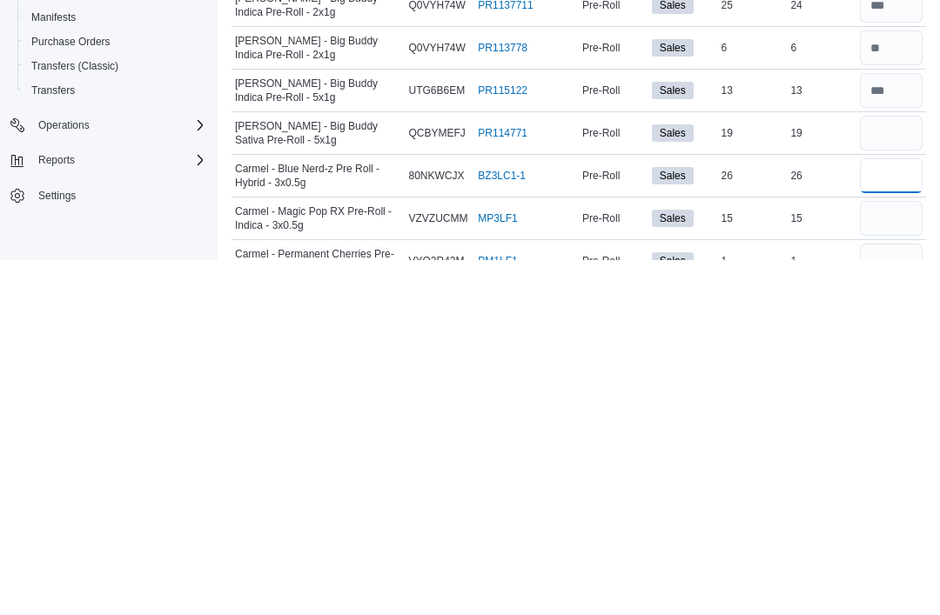
type input "**"
click at [877, 556] on input "number" at bounding box center [891, 573] width 63 height 35
type input "**"
click at [869, 471] on input "number" at bounding box center [891, 488] width 63 height 35
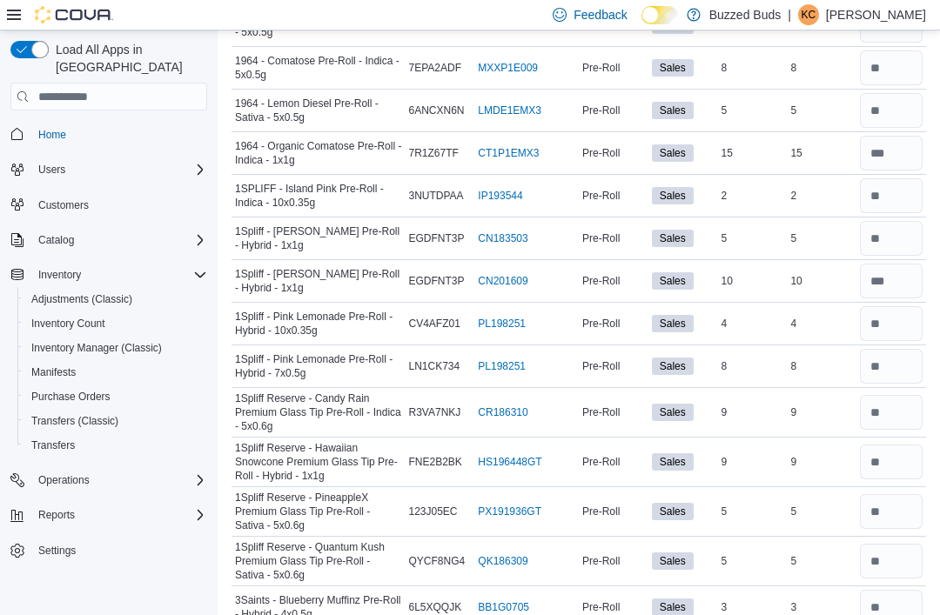
scroll to position [0, 0]
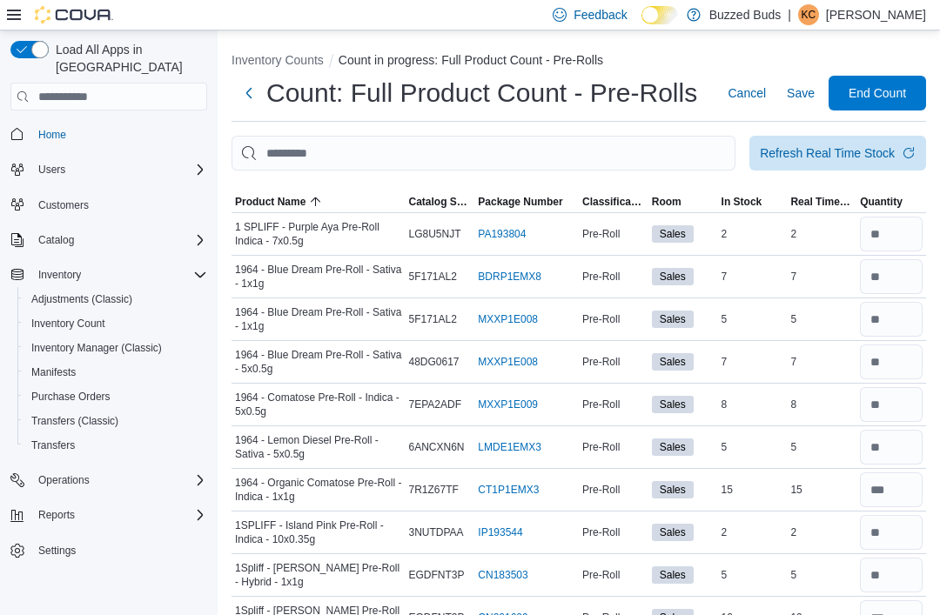
type input "**"
click at [794, 98] on span "Save" at bounding box center [801, 92] width 28 height 17
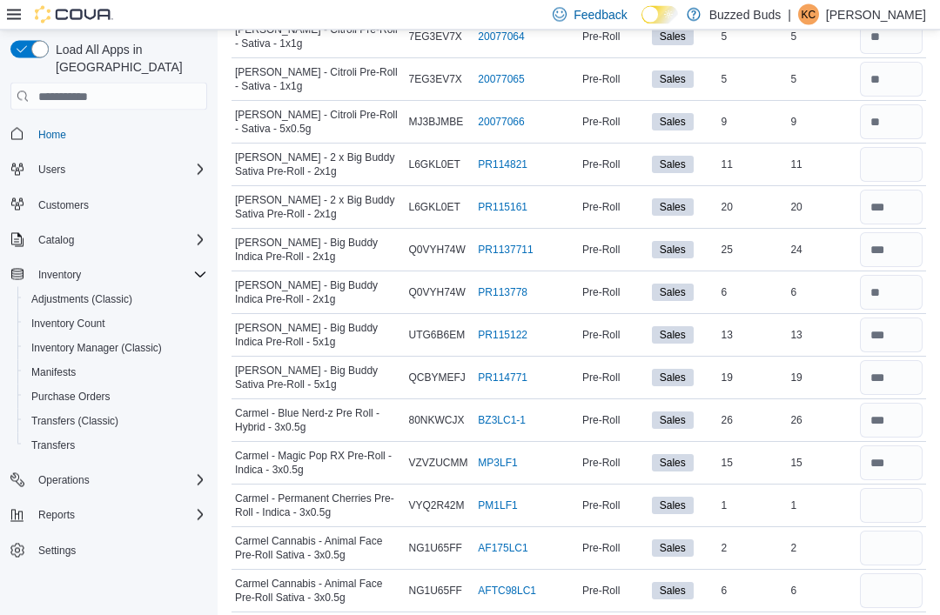
scroll to position [1614, 0]
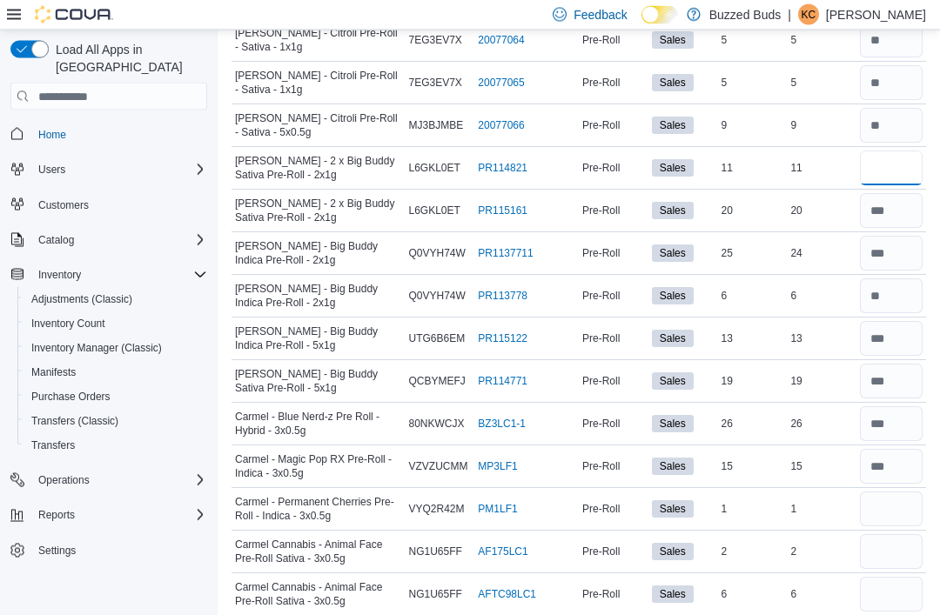
click at [896, 161] on input "number" at bounding box center [891, 168] width 63 height 35
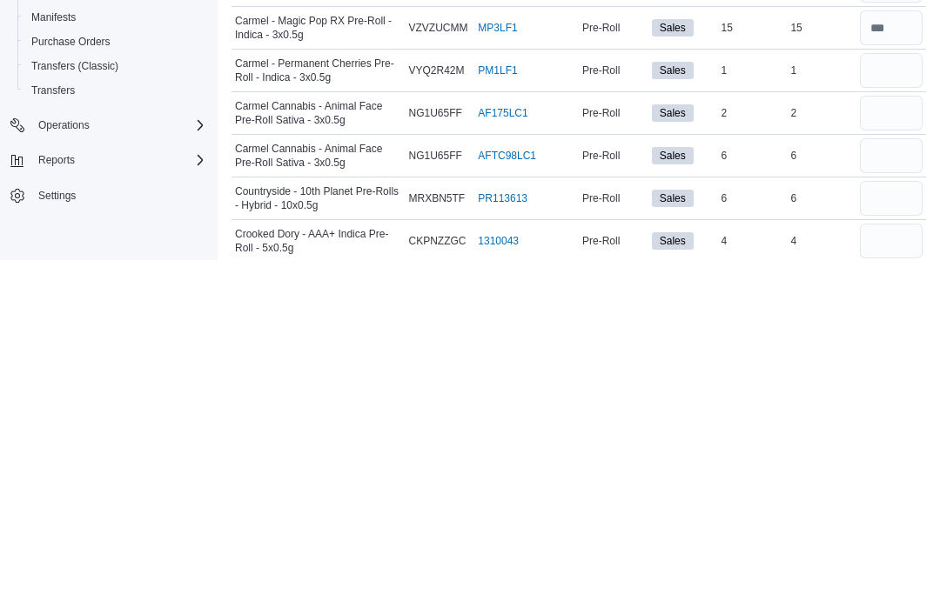
scroll to position [1704, 0]
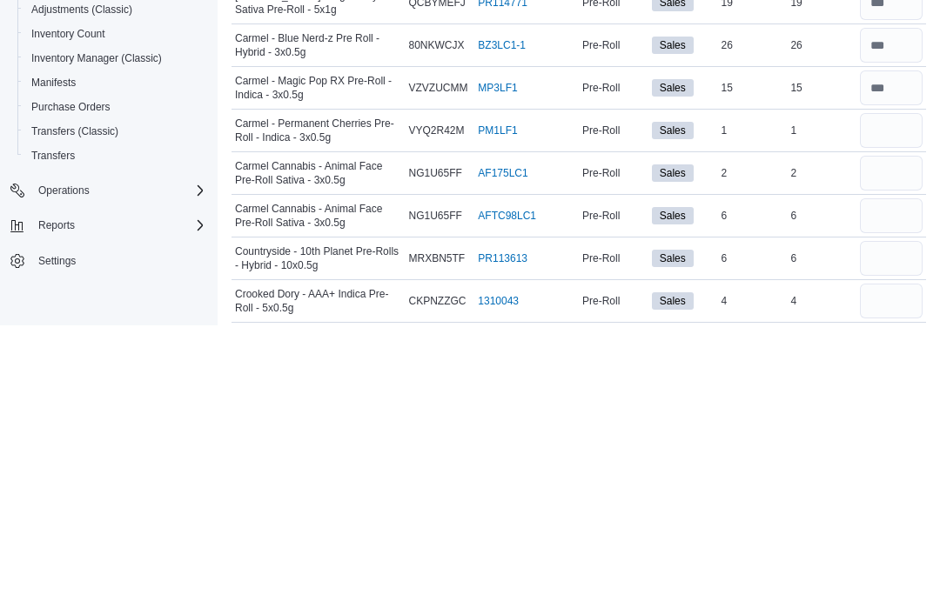
type input "**"
click at [875, 403] on input "number" at bounding box center [891, 420] width 63 height 35
type input "*"
click at [893, 446] on input "number" at bounding box center [891, 463] width 63 height 35
type input "*"
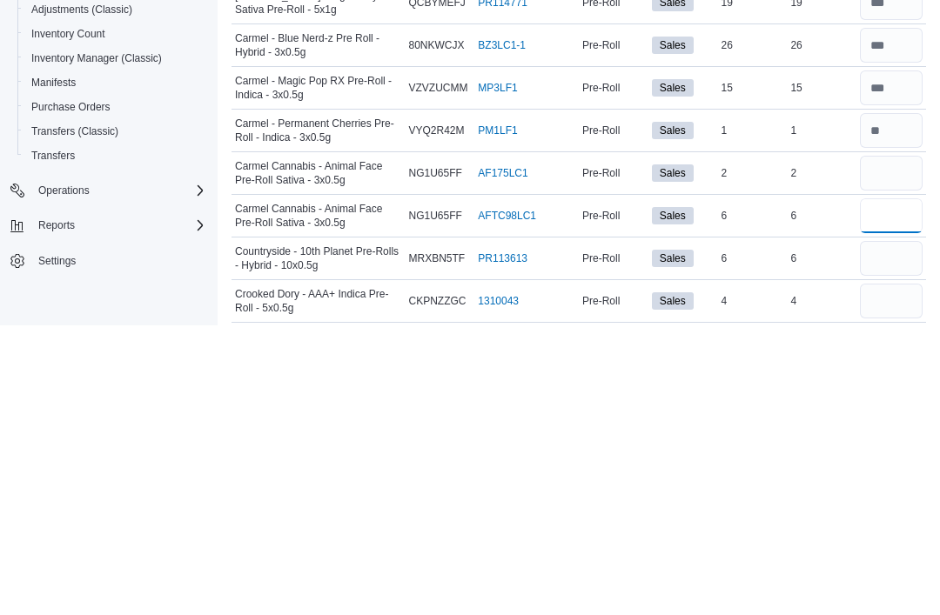
click at [881, 488] on input "number" at bounding box center [891, 505] width 63 height 35
type input "*"
click at [877, 531] on input "number" at bounding box center [891, 548] width 63 height 35
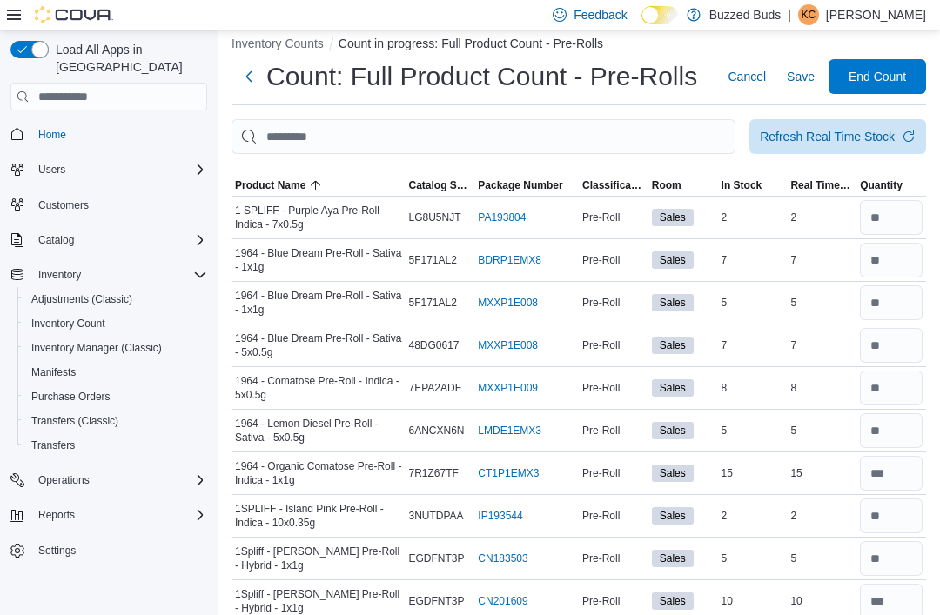
scroll to position [0, 0]
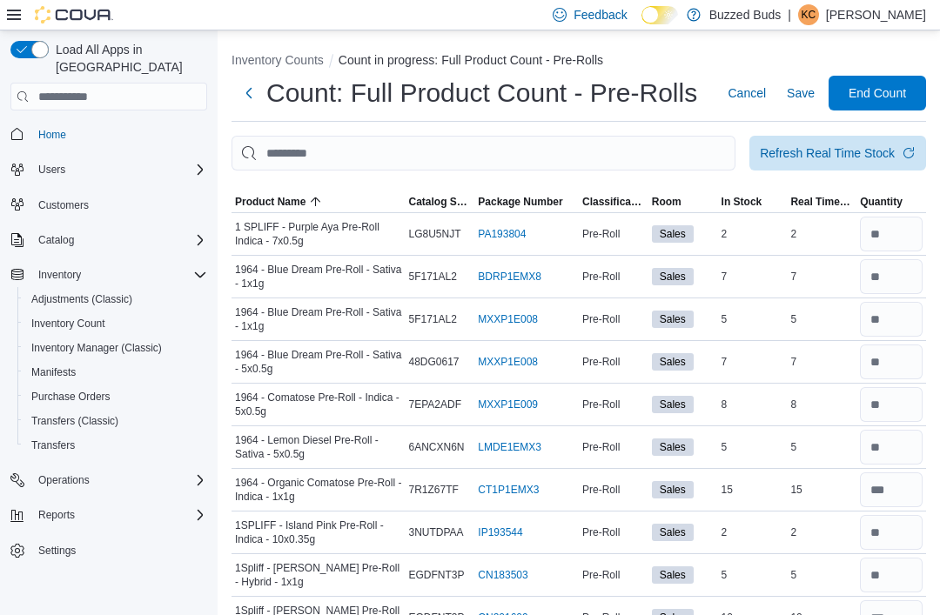
type input "*"
click at [802, 102] on span "Save" at bounding box center [801, 92] width 28 height 17
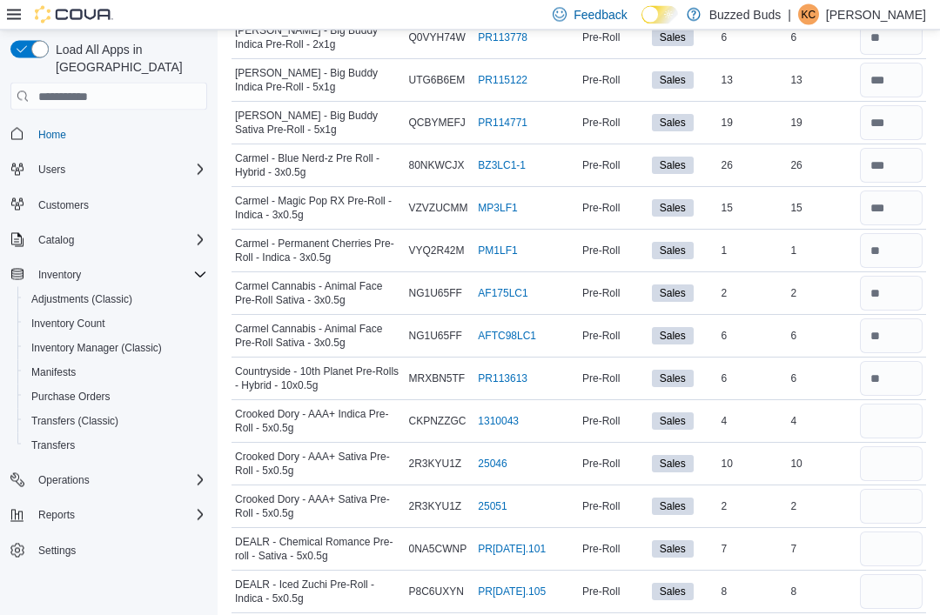
scroll to position [1873, 0]
click at [902, 411] on input "number" at bounding box center [891, 421] width 63 height 35
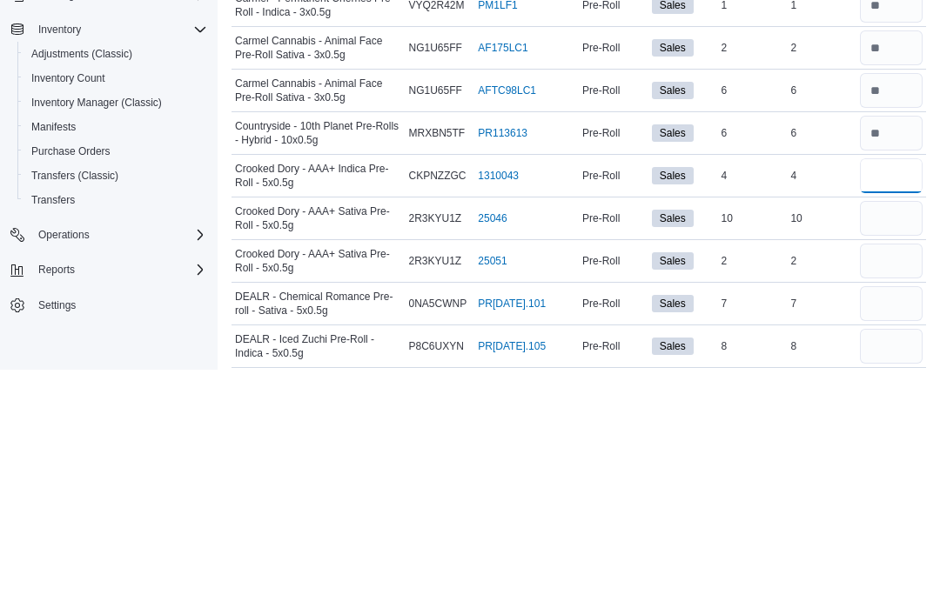
type input "*"
click at [902, 447] on input "number" at bounding box center [891, 464] width 63 height 35
type input "**"
click at [900, 489] on input "number" at bounding box center [891, 506] width 63 height 35
type input "*"
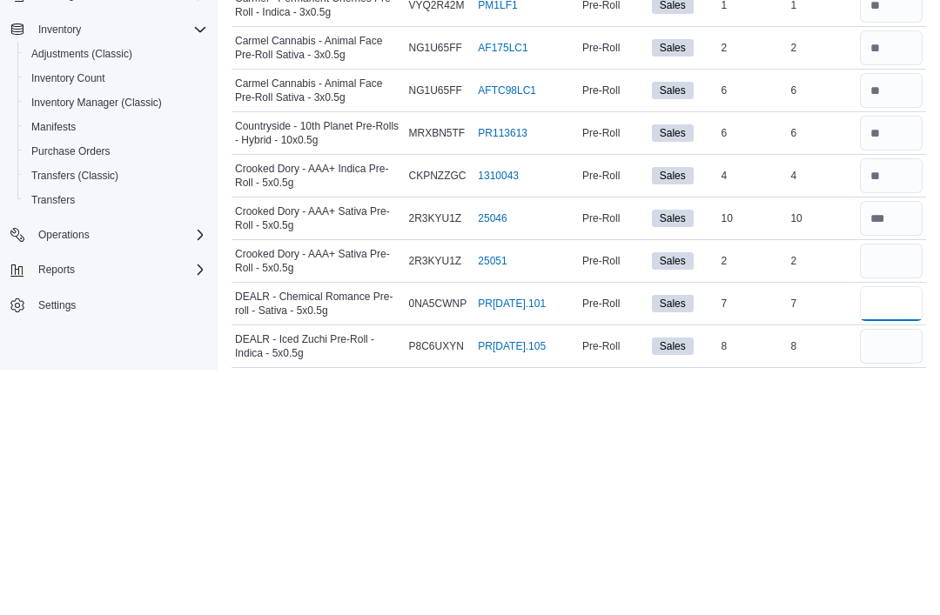
click at [891, 532] on input "number" at bounding box center [891, 549] width 63 height 35
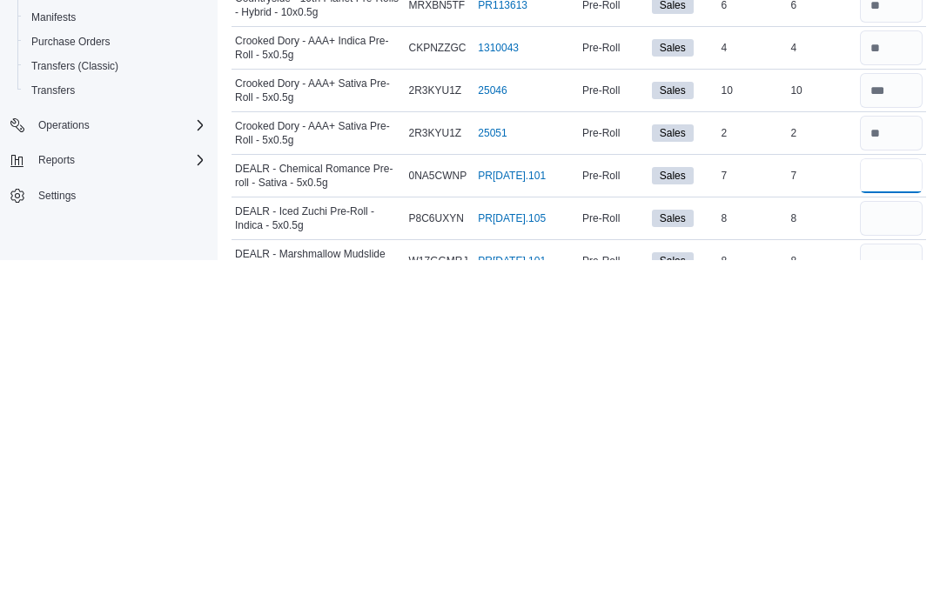
type input "*"
click at [898, 556] on input "number" at bounding box center [891, 573] width 63 height 35
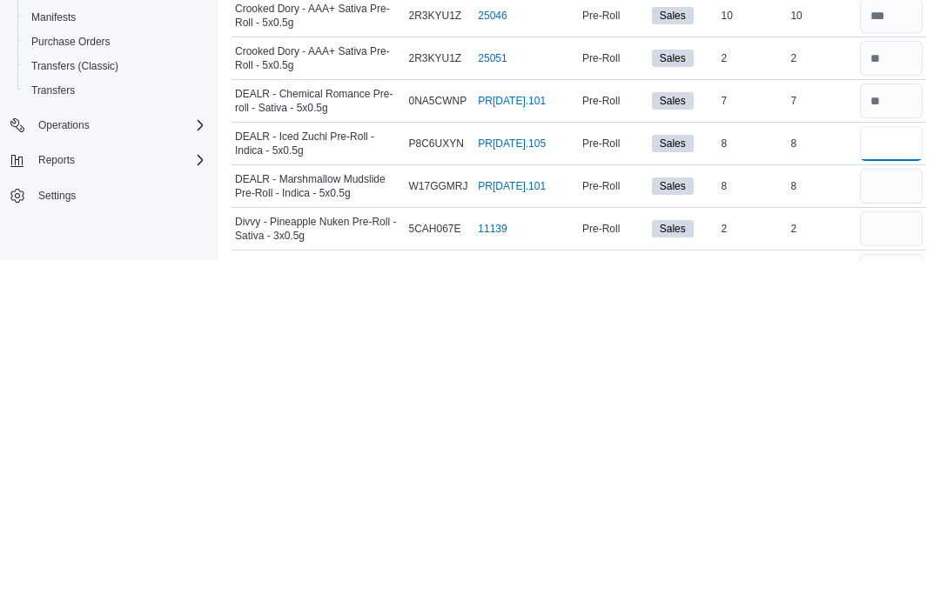
scroll to position [1978, 0]
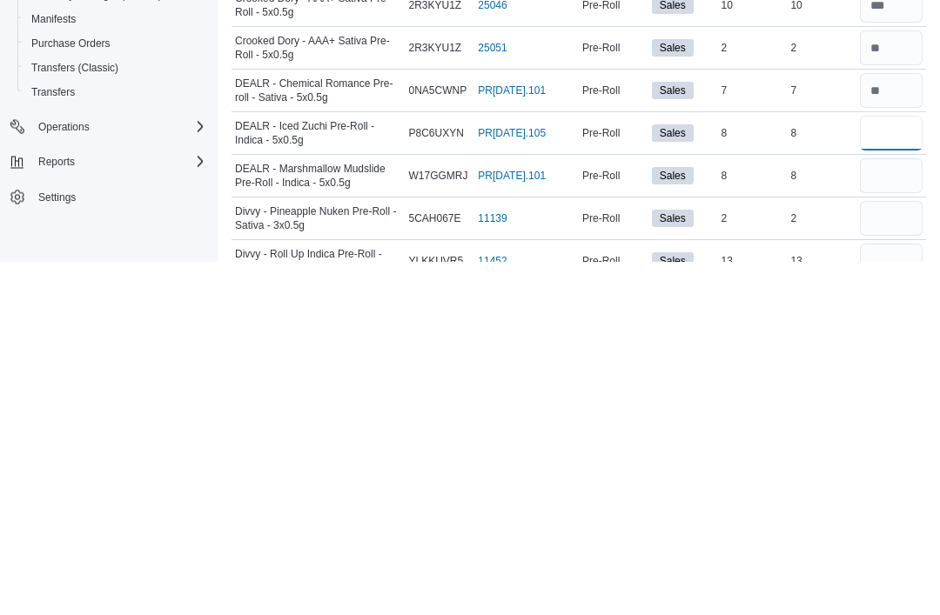
type input "*"
click at [904, 513] on input "number" at bounding box center [891, 530] width 63 height 35
type input "*"
click at [880, 555] on input "number" at bounding box center [891, 572] width 63 height 35
type input "*"
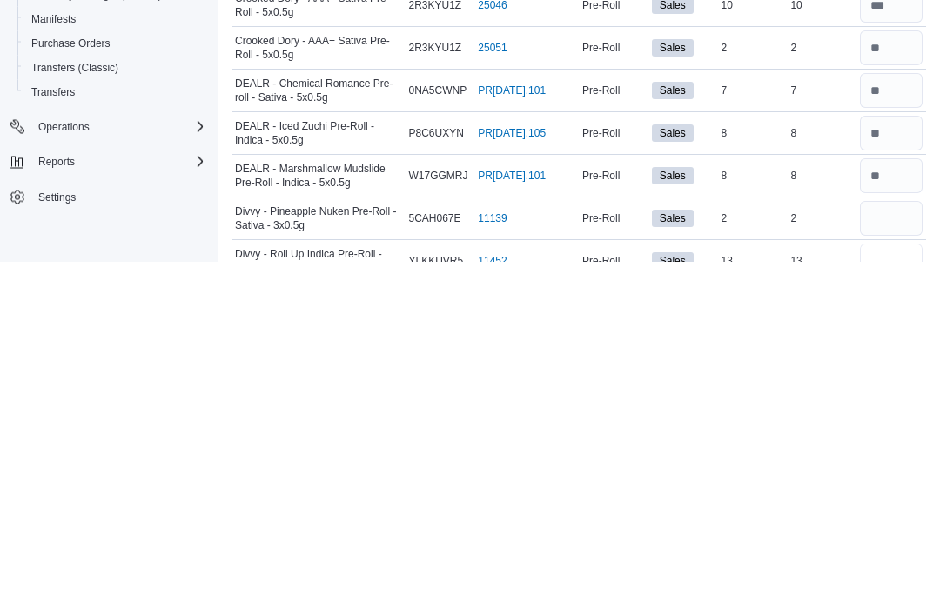
click at [885, 598] on input "number" at bounding box center [891, 615] width 63 height 35
type input "**"
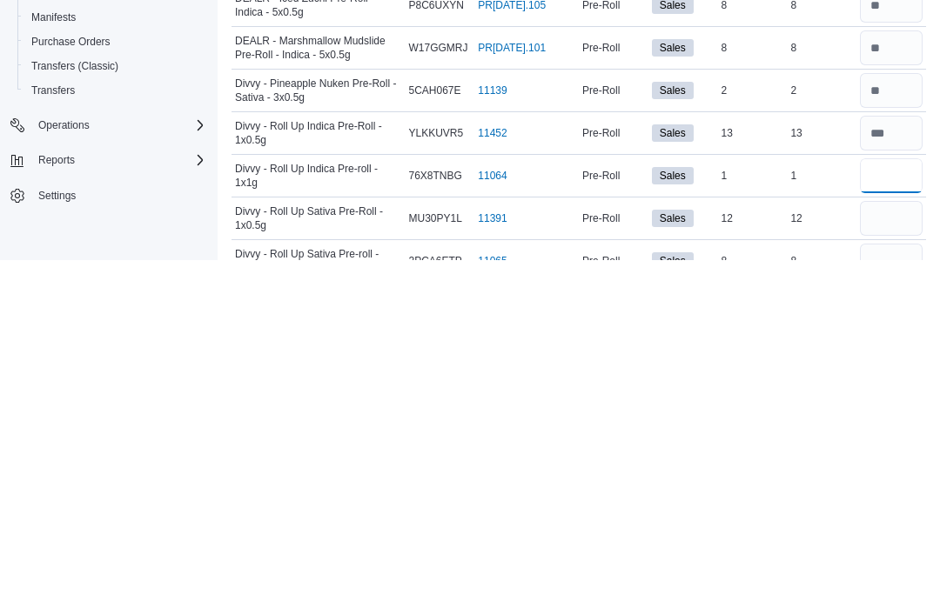
type input "*"
click at [891, 556] on input "number" at bounding box center [891, 573] width 63 height 35
type input "**"
click at [871, 599] on input "number" at bounding box center [891, 616] width 63 height 35
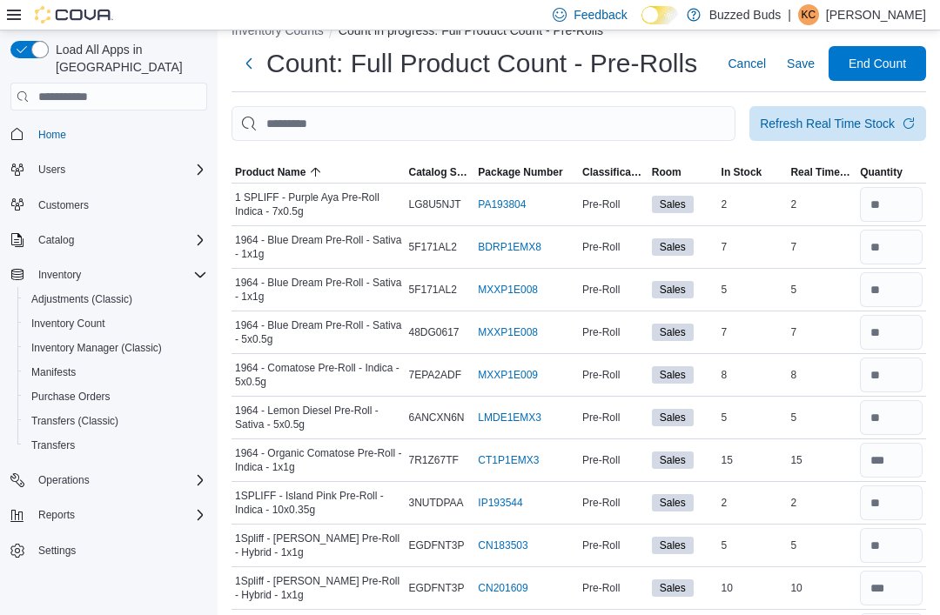
scroll to position [0, 0]
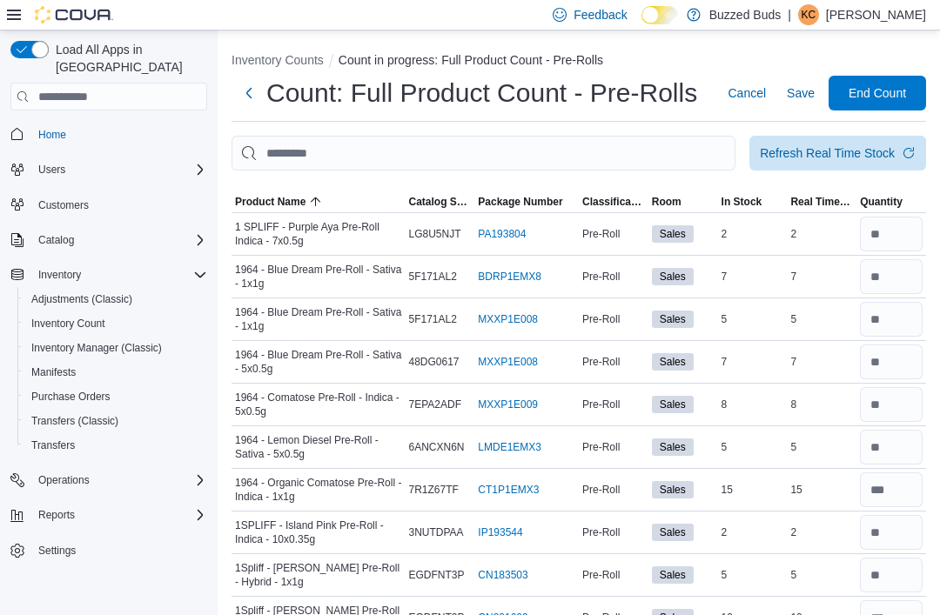
type input "*"
click at [797, 95] on span "Save" at bounding box center [801, 92] width 28 height 17
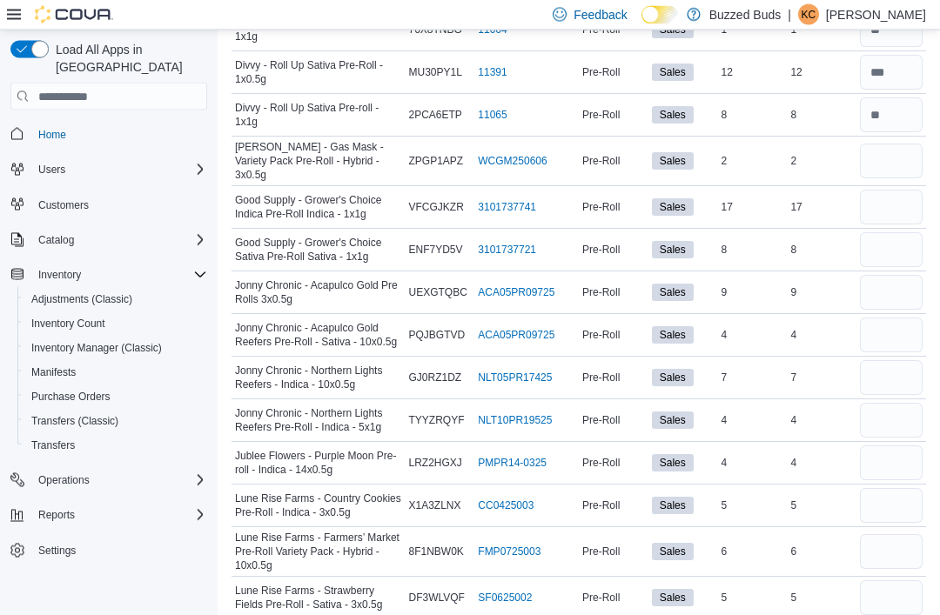
scroll to position [2607, 0]
click at [890, 152] on input "number" at bounding box center [891, 160] width 63 height 35
type input "*"
click at [864, 196] on input "number" at bounding box center [891, 206] width 63 height 35
type input "**"
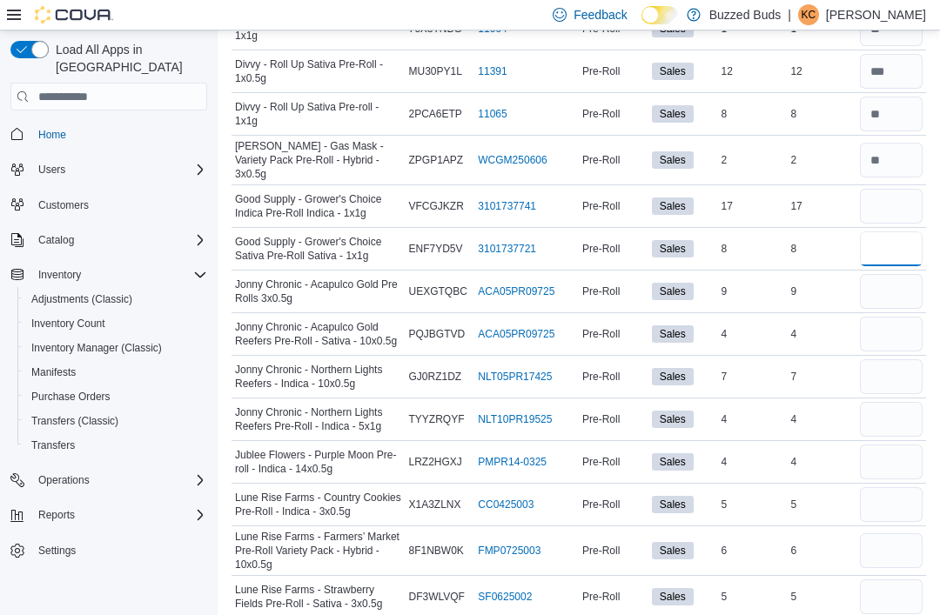
click at [884, 237] on input "number" at bounding box center [891, 249] width 63 height 35
click at [884, 274] on input "number" at bounding box center [891, 291] width 63 height 35
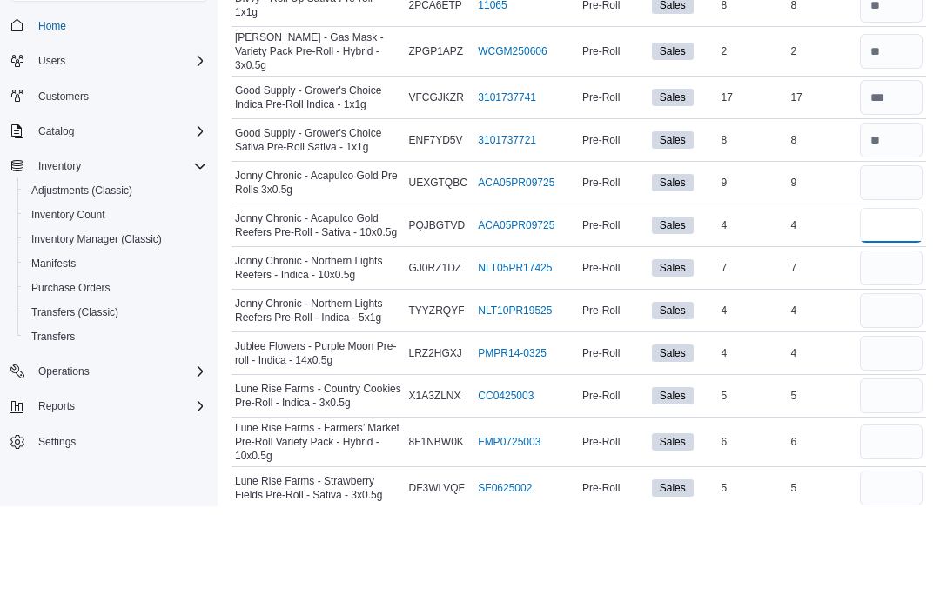
click at [901, 317] on input "number" at bounding box center [891, 334] width 63 height 35
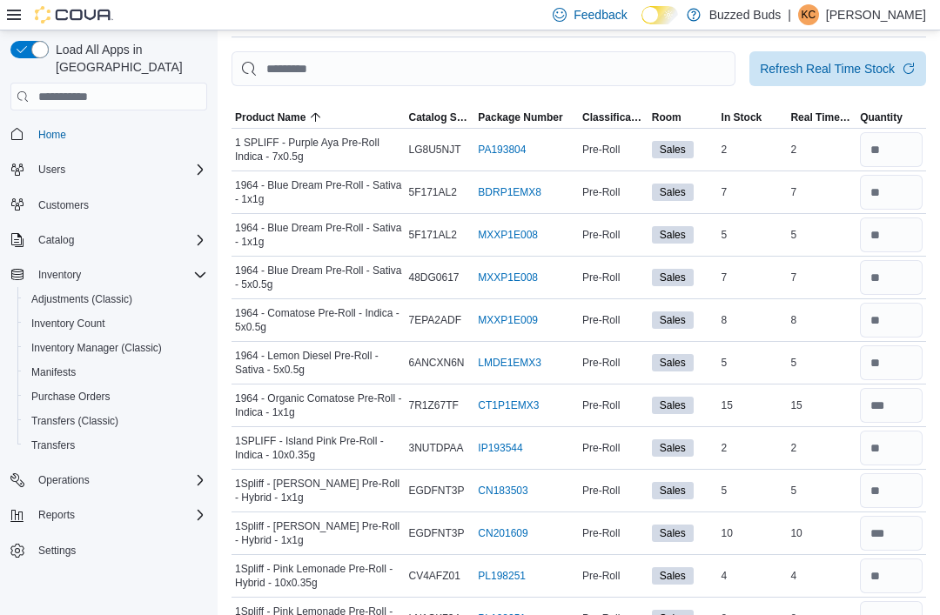
scroll to position [0, 0]
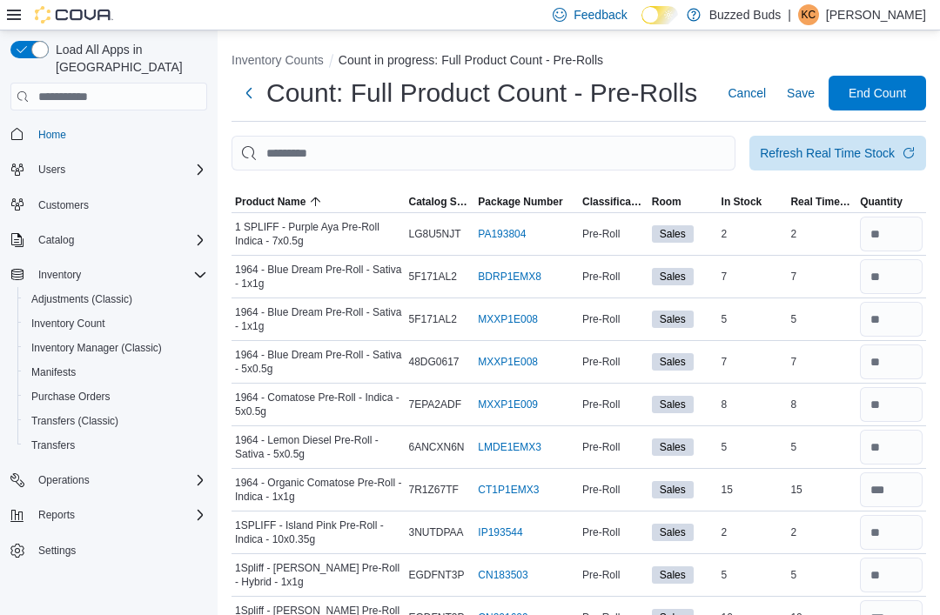
click at [797, 97] on span "Save" at bounding box center [801, 92] width 28 height 17
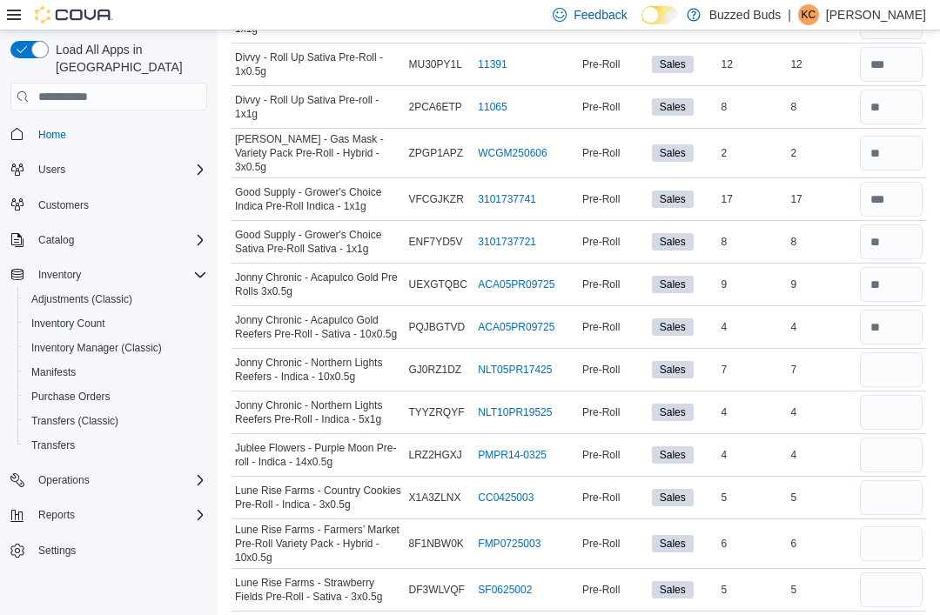
scroll to position [2605, 0]
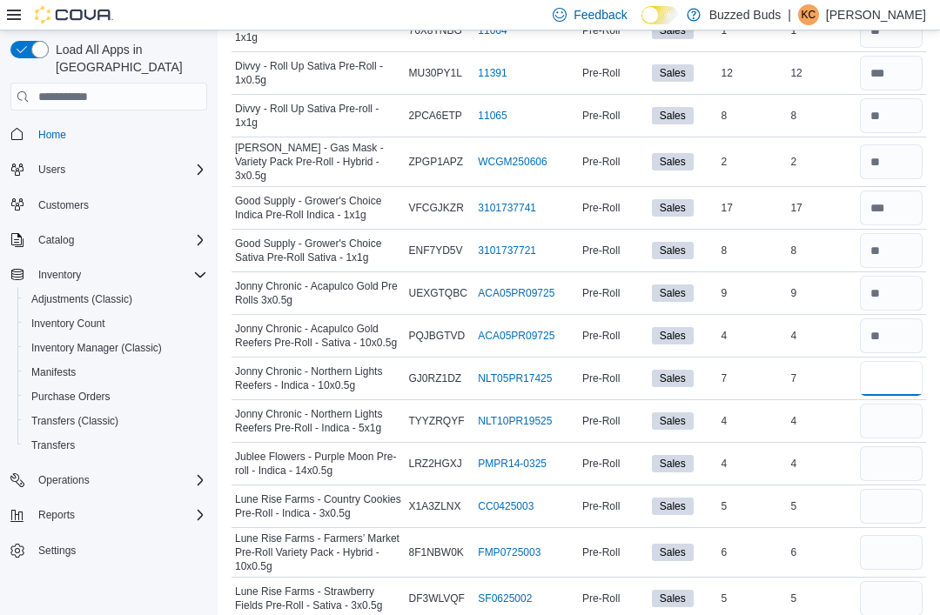
click at [898, 361] on input "number" at bounding box center [891, 378] width 63 height 35
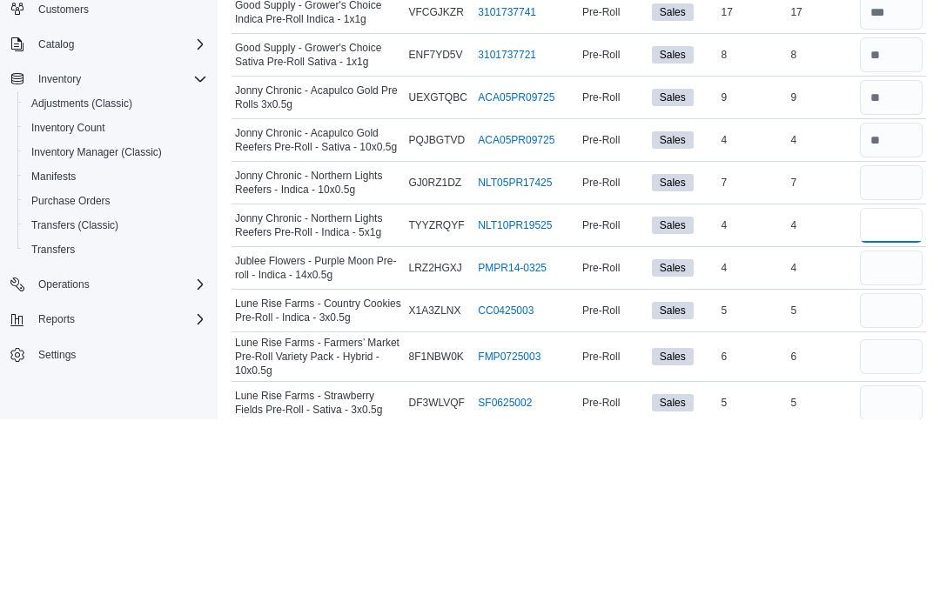
click at [893, 404] on input "number" at bounding box center [891, 421] width 63 height 35
click at [861, 447] on input "number" at bounding box center [891, 464] width 63 height 35
click at [899, 489] on input "number" at bounding box center [891, 506] width 63 height 35
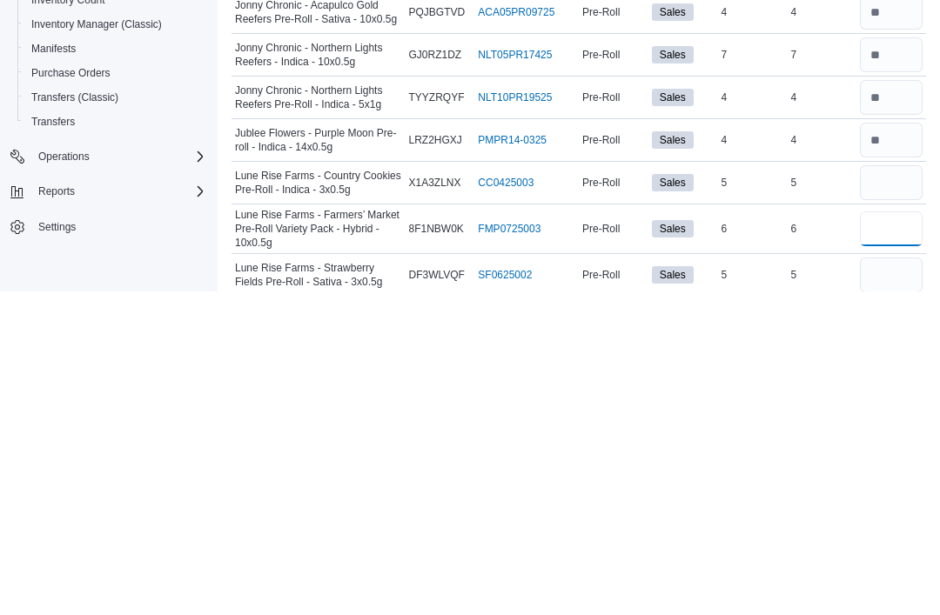
click at [899, 535] on input "number" at bounding box center [891, 552] width 63 height 35
click at [897, 582] on input "number" at bounding box center [891, 599] width 63 height 35
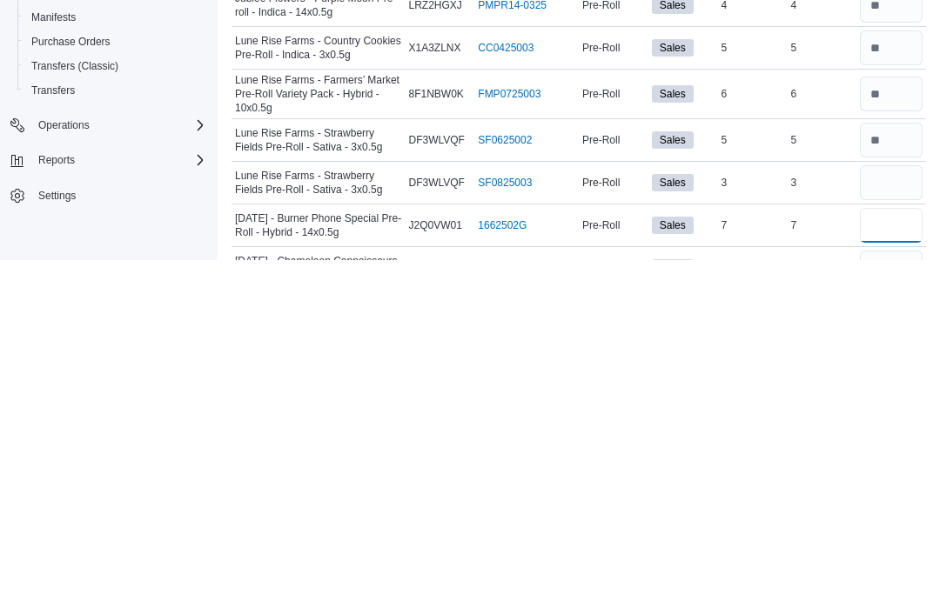
click at [904, 563] on input "number" at bounding box center [891, 580] width 63 height 35
click at [894, 606] on input "number" at bounding box center [891, 623] width 63 height 35
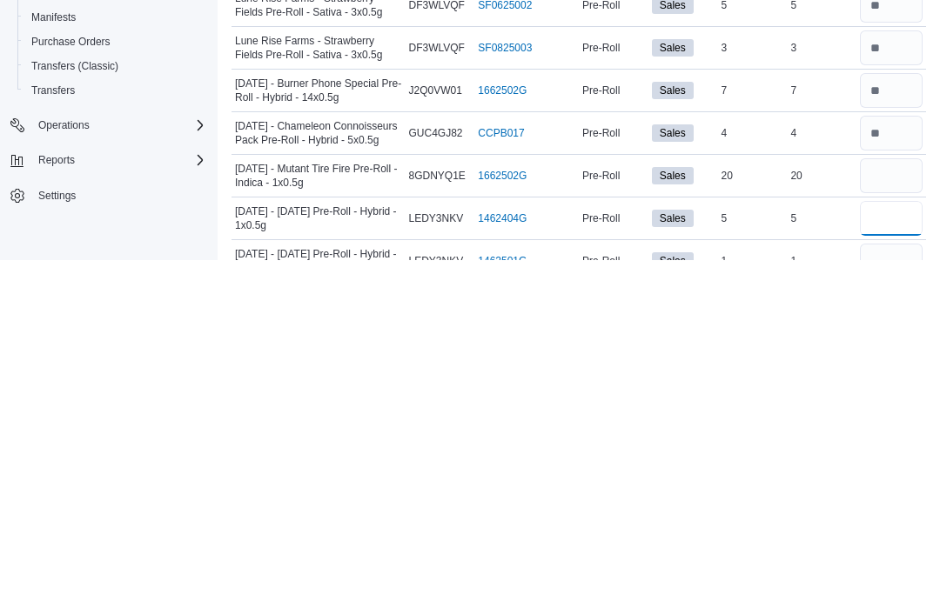
click at [877, 556] on input "number" at bounding box center [891, 573] width 63 height 35
click at [906, 599] on input "number" at bounding box center [891, 616] width 63 height 35
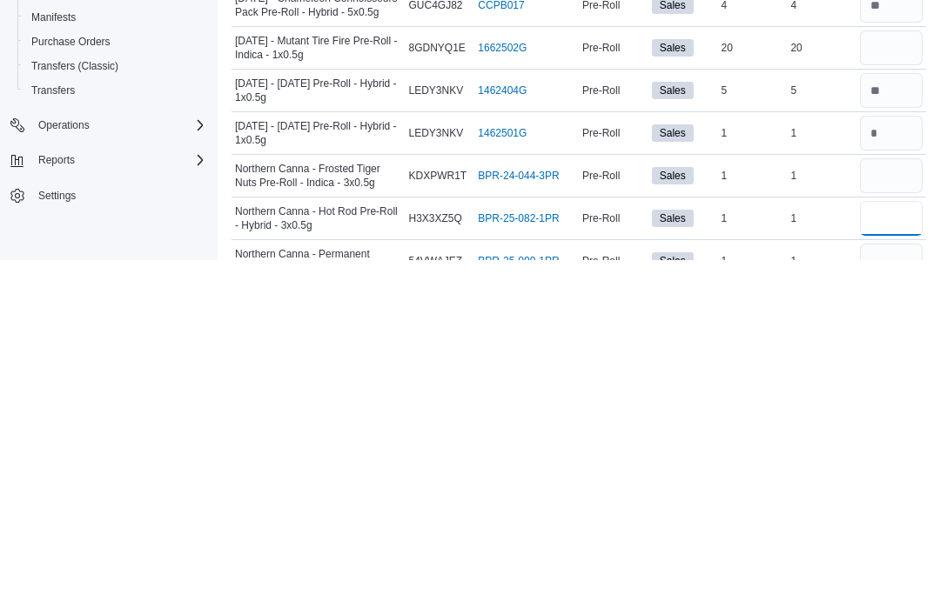
click at [899, 556] on input "number" at bounding box center [891, 573] width 63 height 35
click at [898, 599] on input "number" at bounding box center [891, 616] width 63 height 35
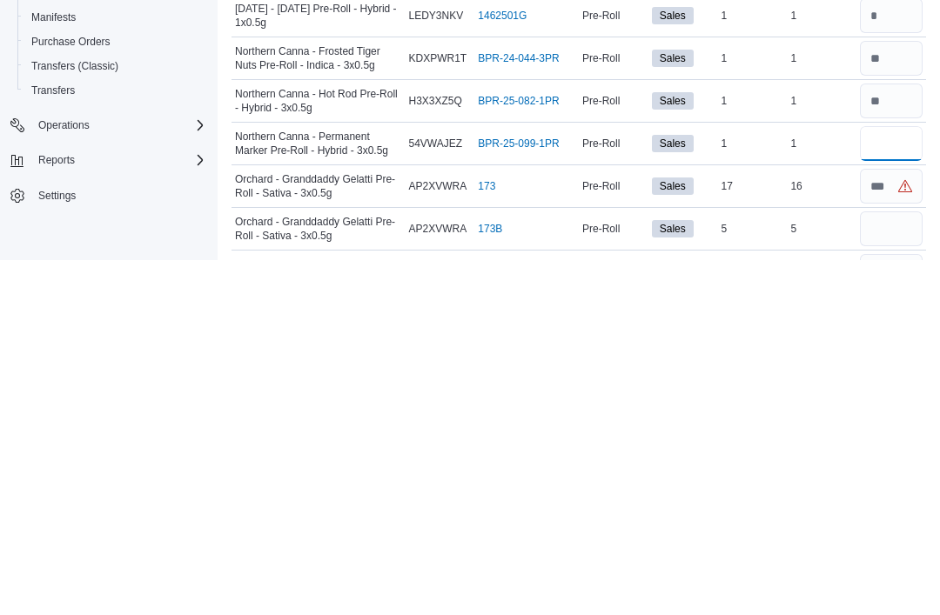
scroll to position [3103, 0]
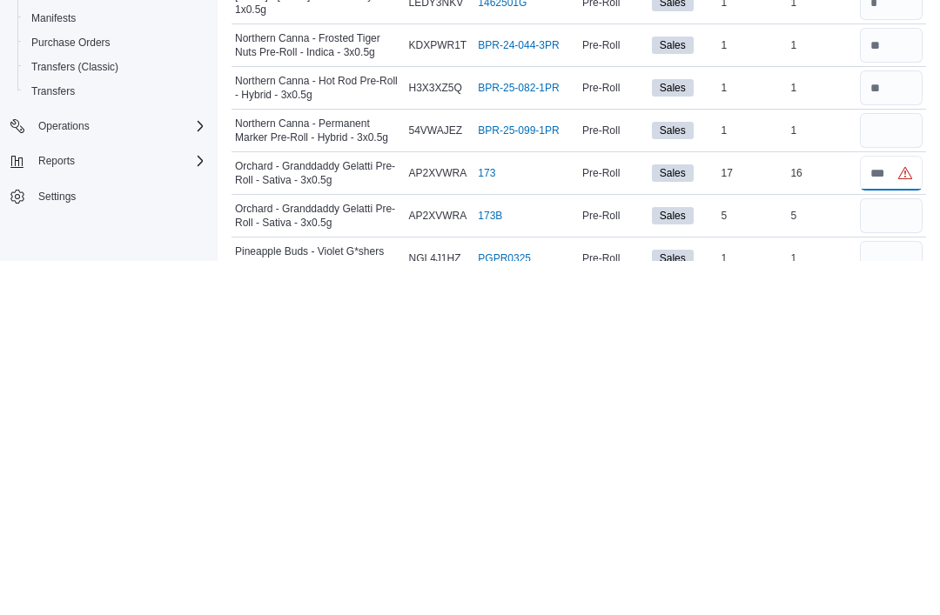
click at [871, 510] on input "number" at bounding box center [891, 527] width 63 height 35
click at [881, 553] on input "number" at bounding box center [891, 570] width 63 height 35
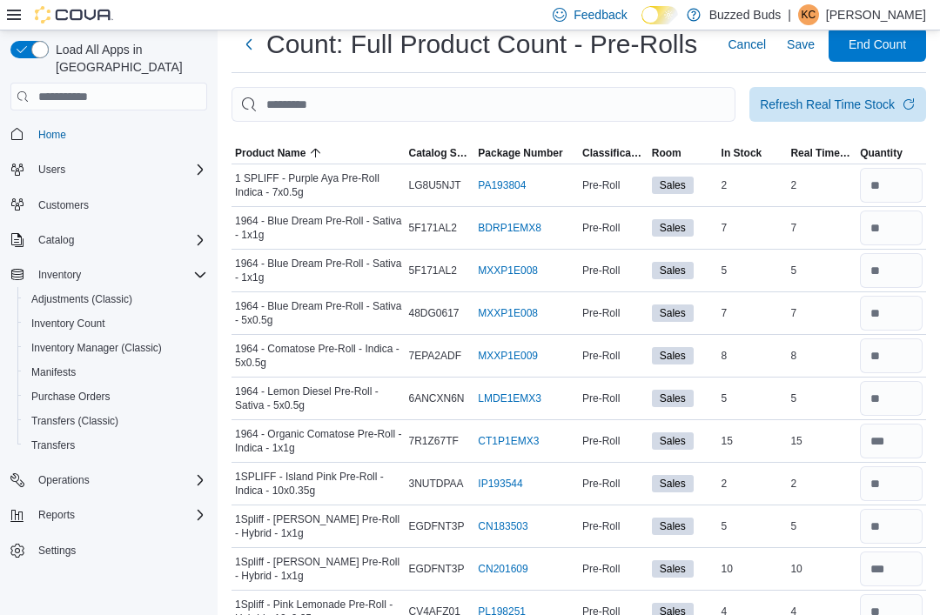
scroll to position [0, 0]
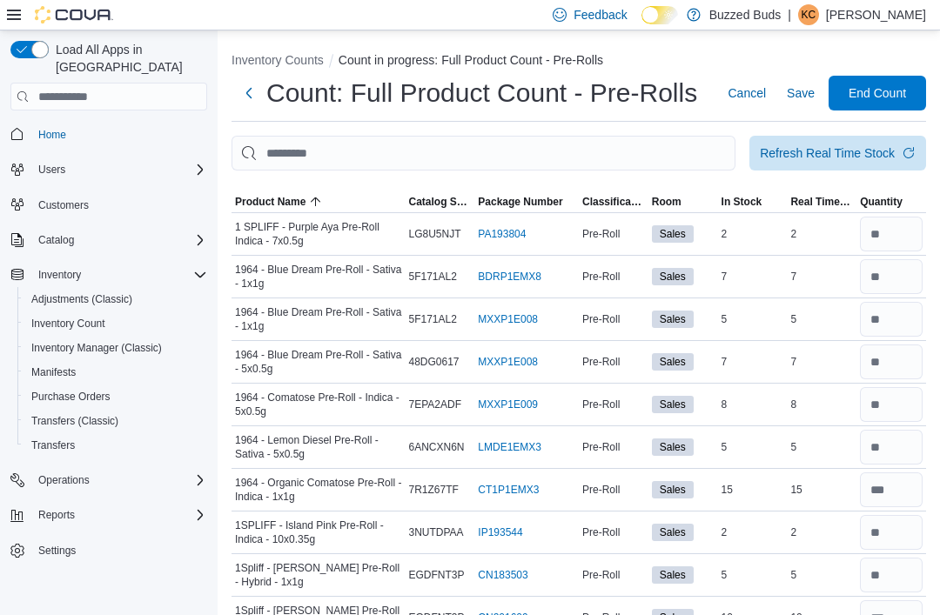
click at [800, 92] on span "Save" at bounding box center [801, 92] width 28 height 17
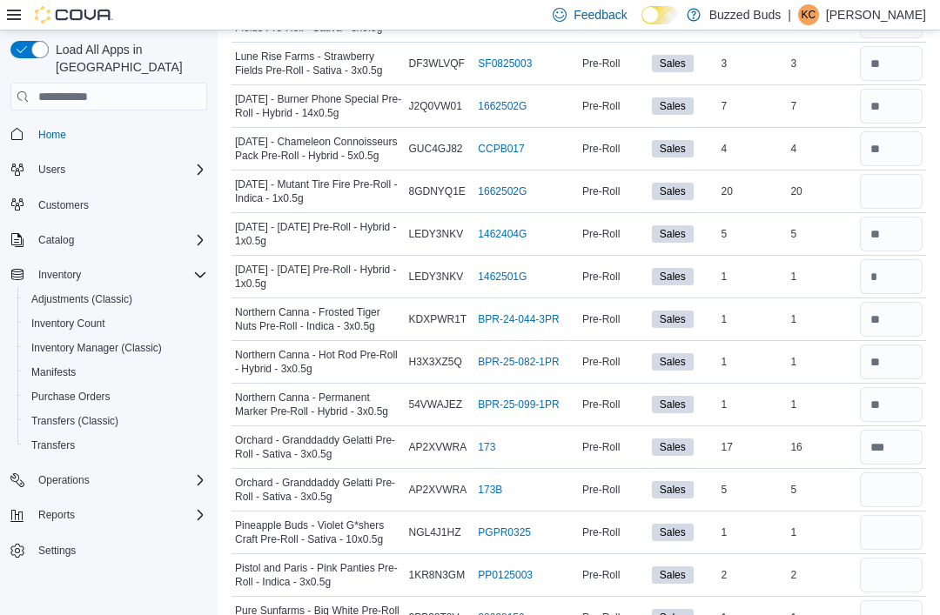
scroll to position [3181, 0]
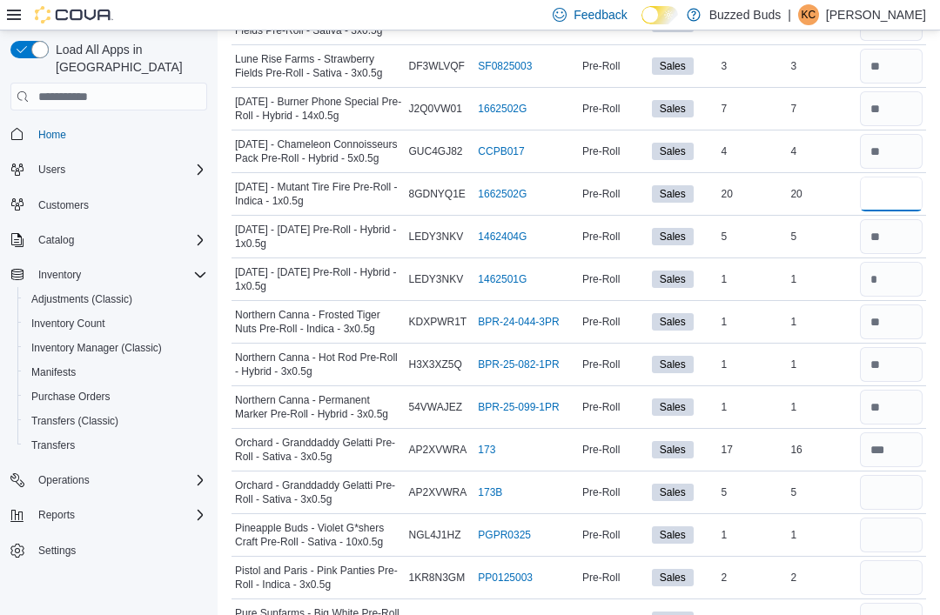
click at [891, 186] on input "number" at bounding box center [891, 194] width 63 height 35
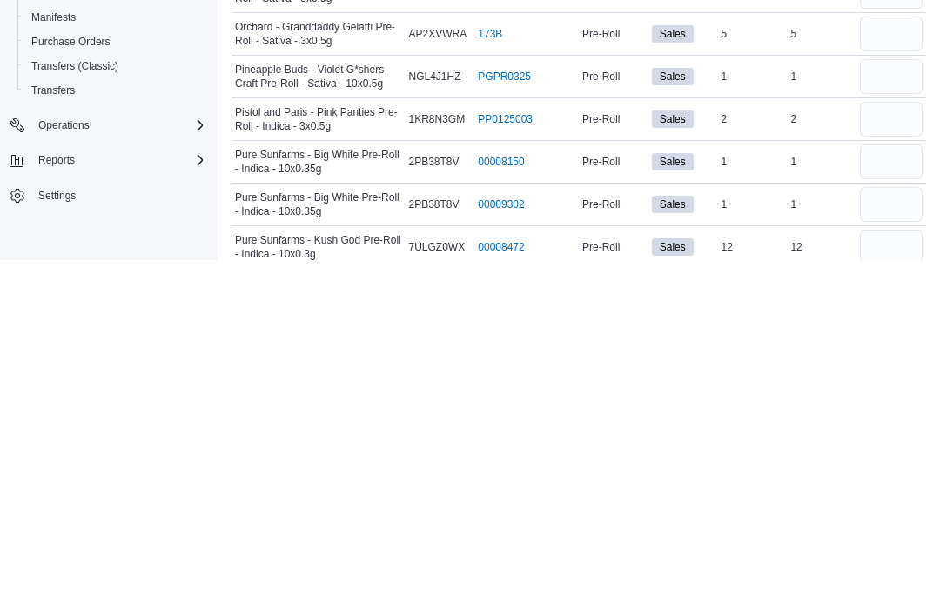
scroll to position [3289, 0]
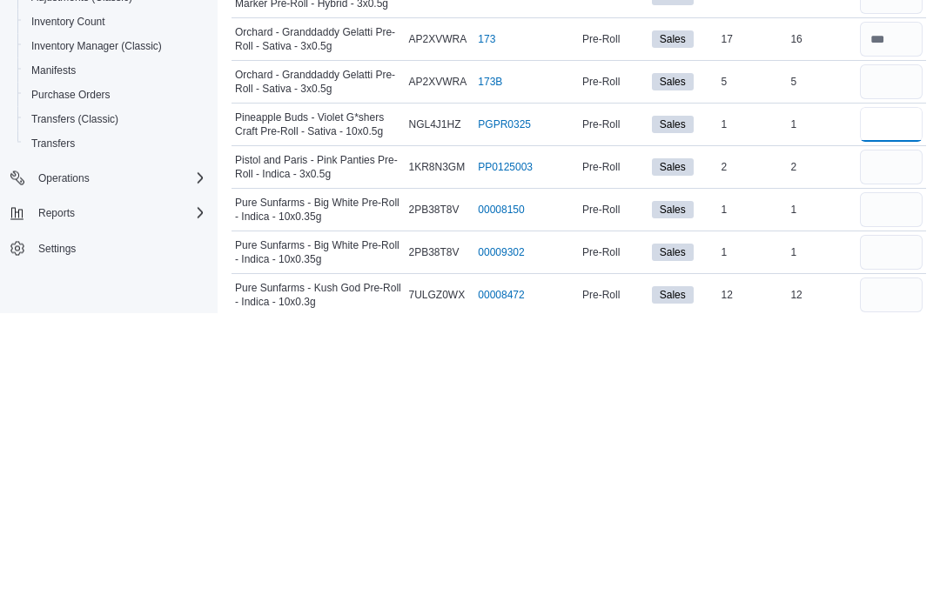
click at [887, 410] on input "number" at bounding box center [891, 427] width 63 height 35
click at [896, 367] on input "number" at bounding box center [891, 384] width 63 height 35
click at [896, 410] on input "number" at bounding box center [891, 427] width 63 height 35
click at [898, 453] on input "number" at bounding box center [891, 470] width 63 height 35
click at [900, 495] on input "number" at bounding box center [891, 512] width 63 height 35
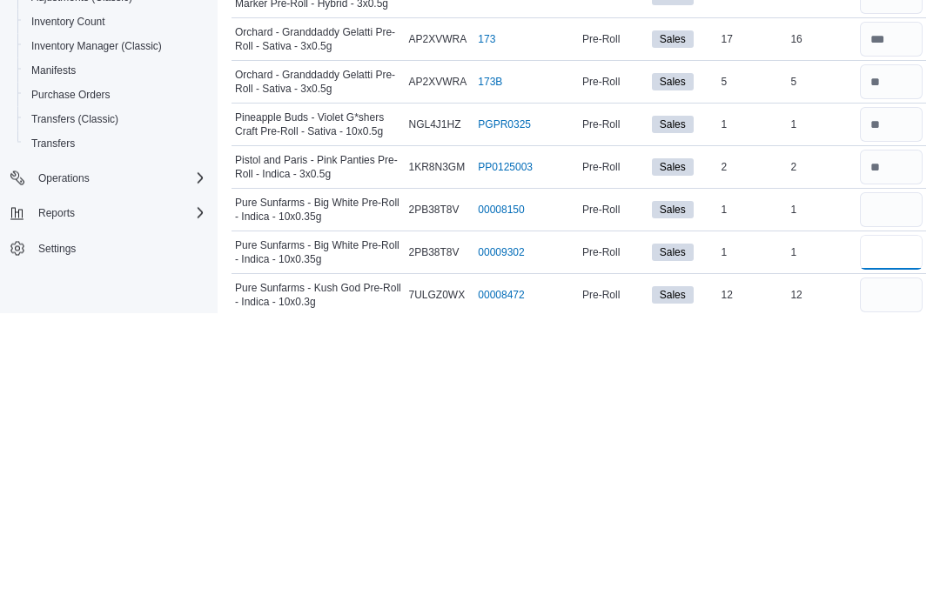
click at [882, 538] on input "number" at bounding box center [891, 555] width 63 height 35
click at [897, 581] on input "number" at bounding box center [891, 598] width 63 height 35
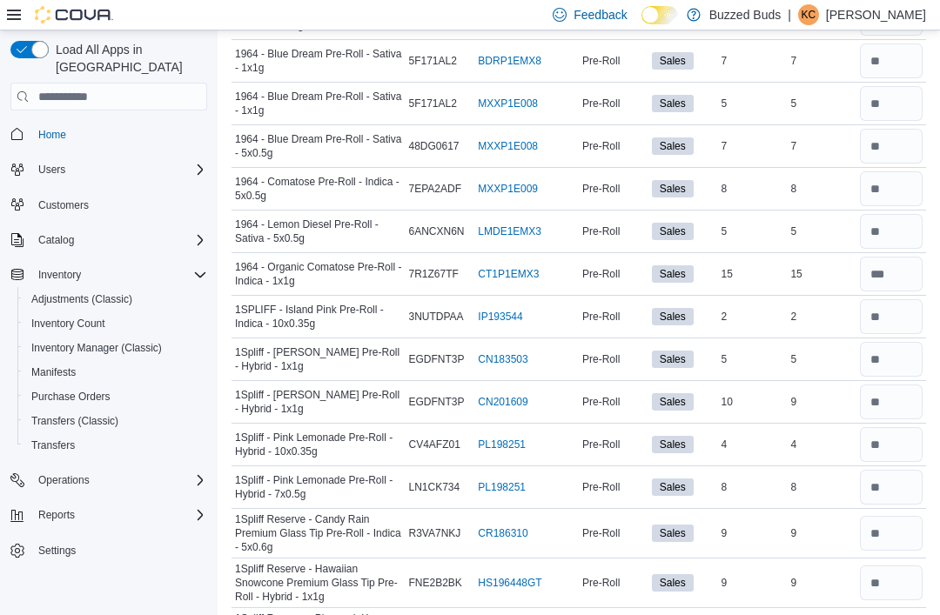
scroll to position [0, 0]
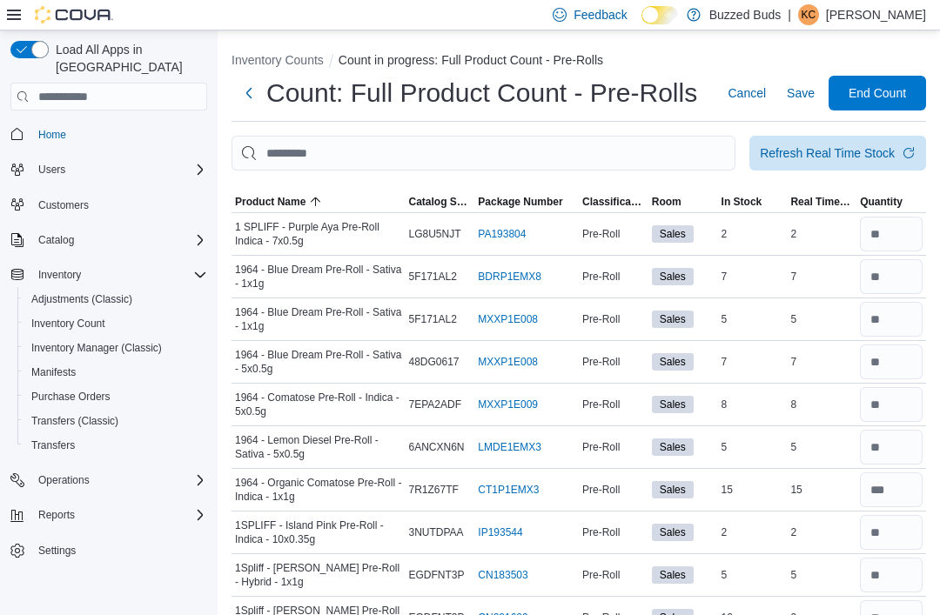
click at [797, 91] on span "Save" at bounding box center [801, 92] width 28 height 17
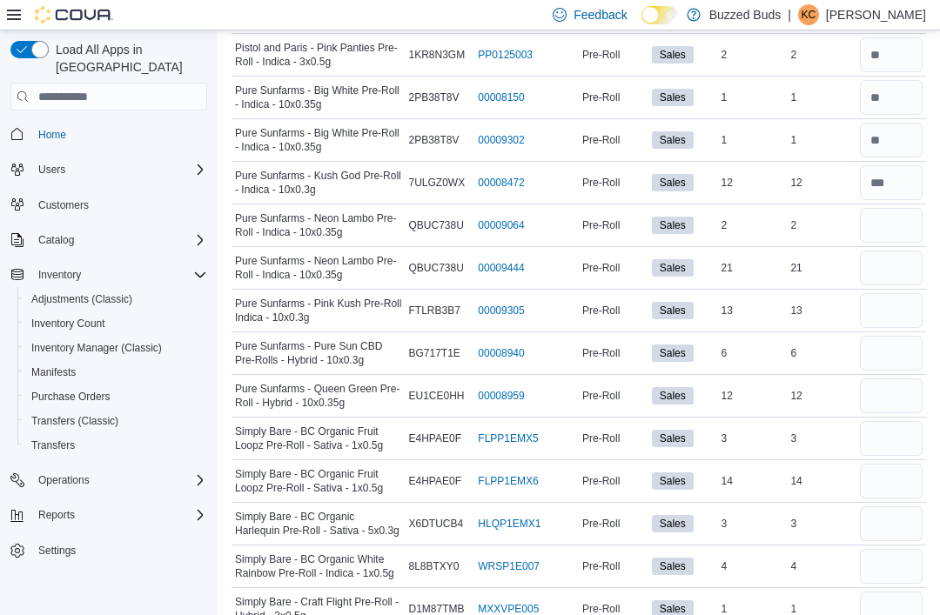
scroll to position [3668, 0]
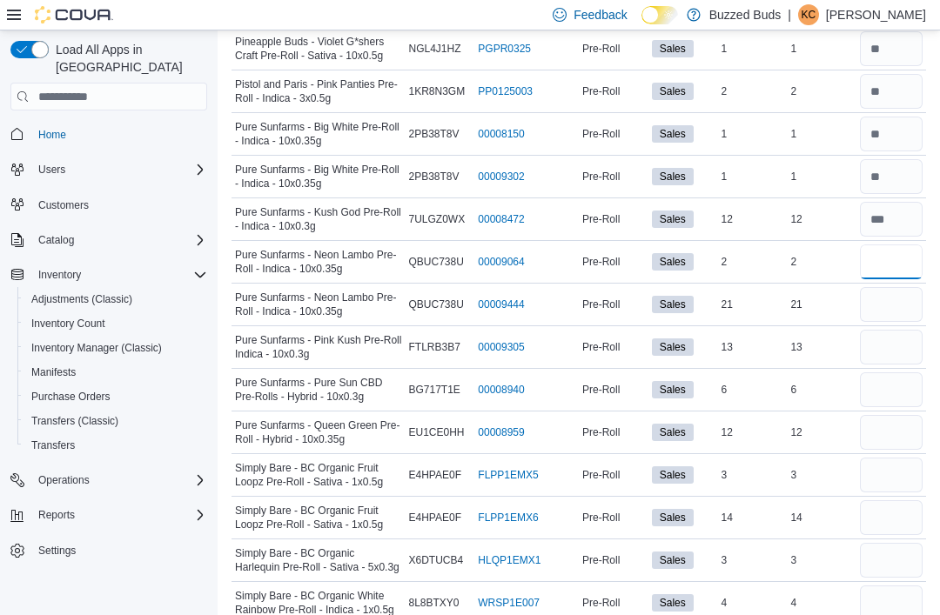
click at [893, 250] on input "number" at bounding box center [891, 262] width 63 height 35
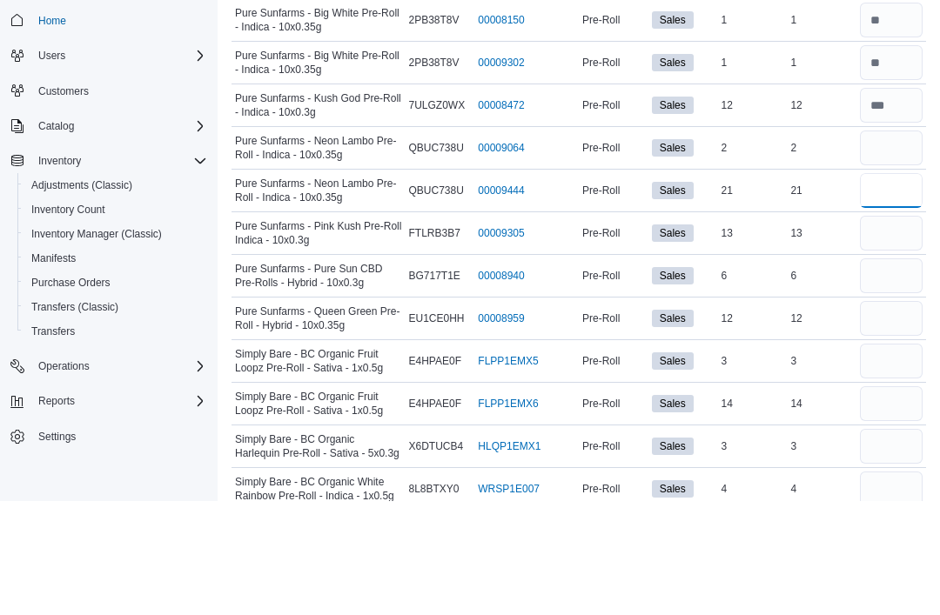
click at [891, 287] on input "number" at bounding box center [891, 304] width 63 height 35
click at [877, 330] on input "number" at bounding box center [891, 347] width 63 height 35
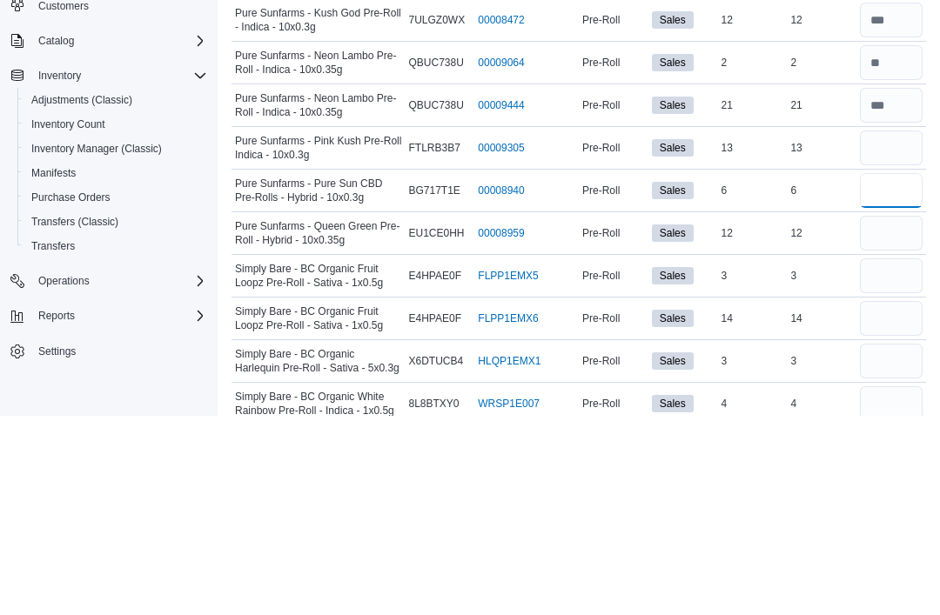
click at [885, 373] on input "number" at bounding box center [891, 390] width 63 height 35
click at [899, 415] on input "number" at bounding box center [891, 432] width 63 height 35
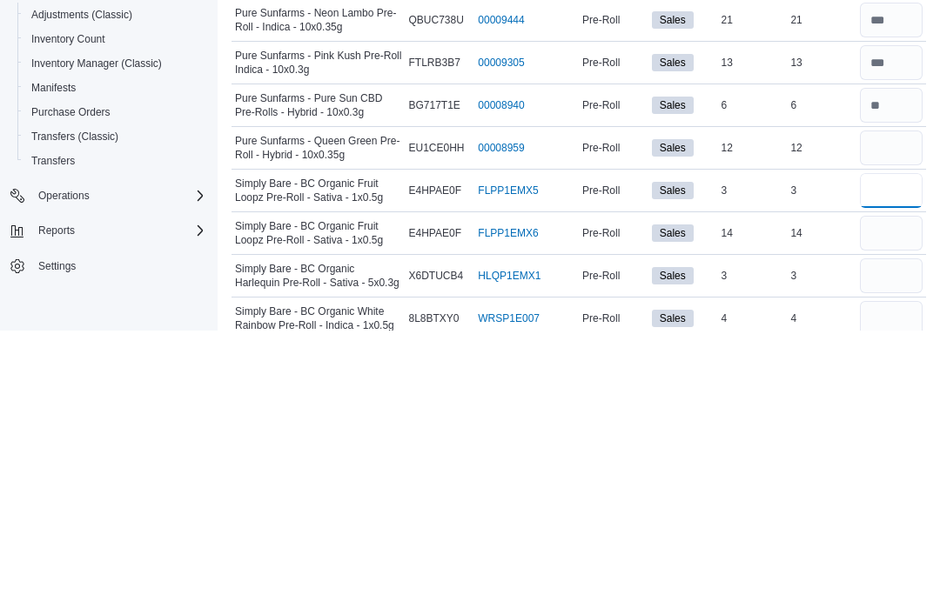
click at [883, 458] on input "number" at bounding box center [891, 475] width 63 height 35
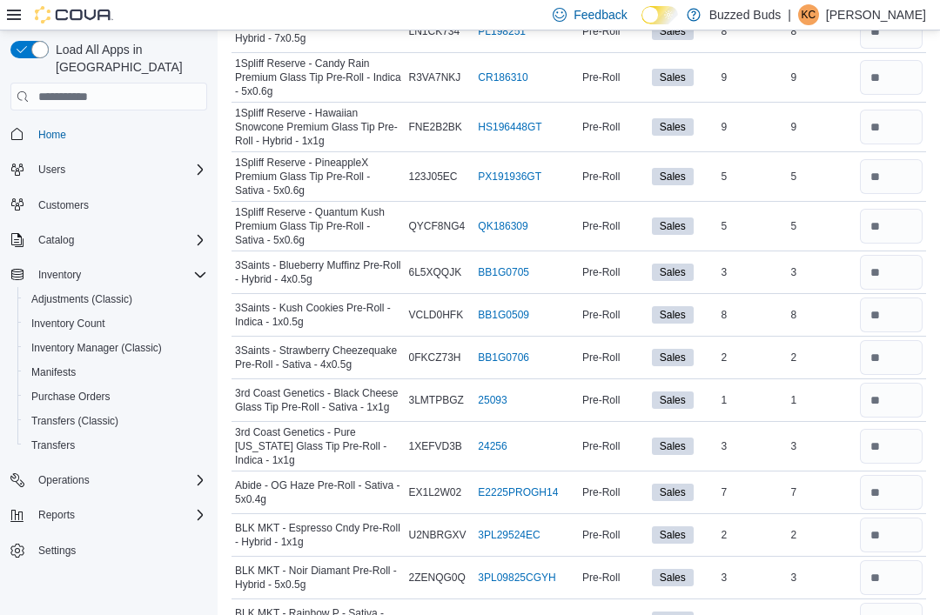
scroll to position [0, 0]
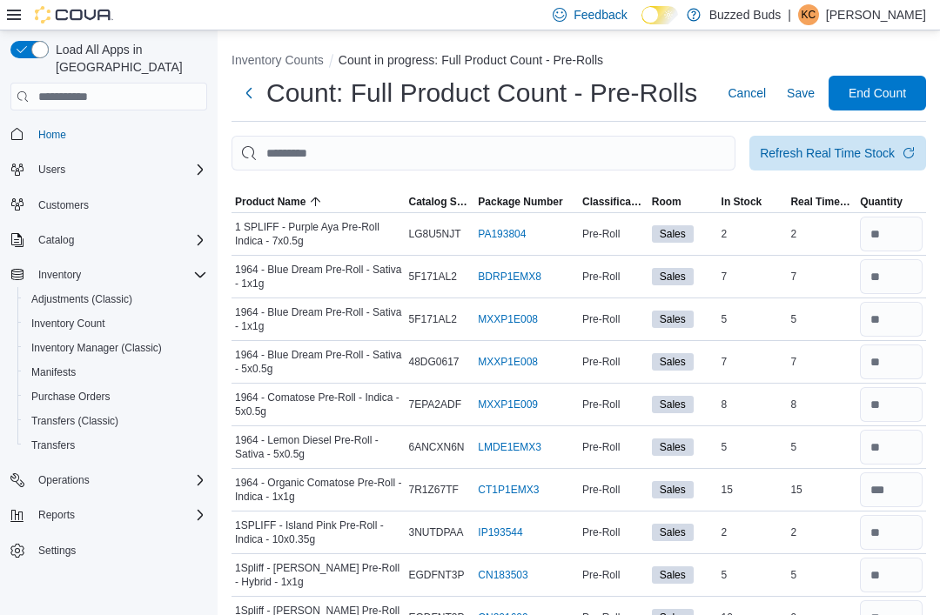
click at [799, 93] on span "Save" at bounding box center [801, 92] width 28 height 17
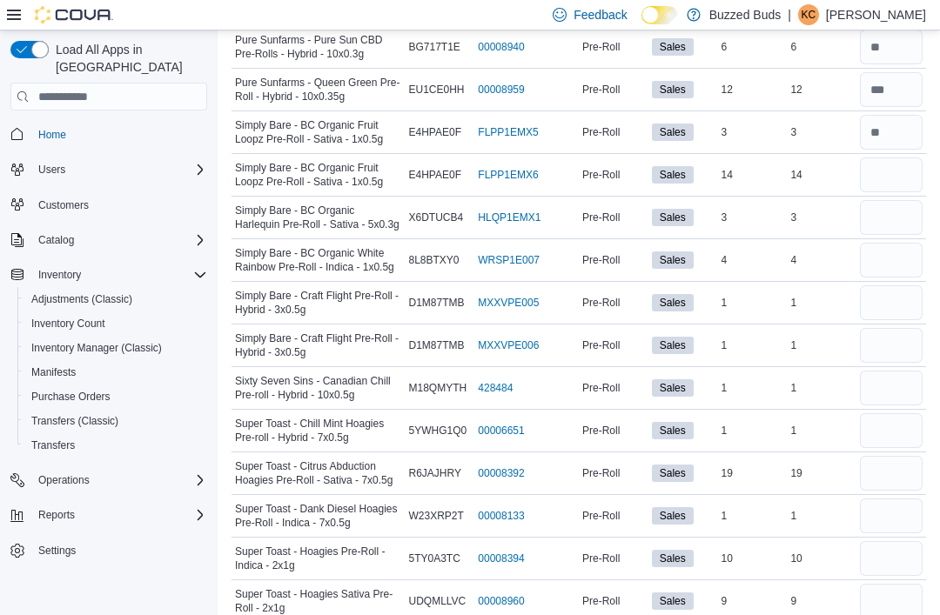
scroll to position [4009, 0]
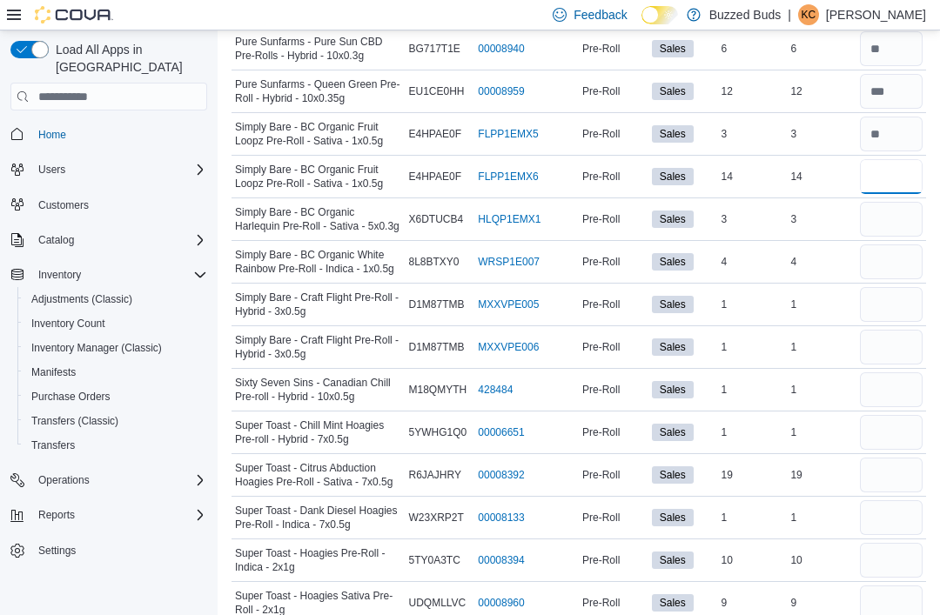
click at [886, 160] on input "number" at bounding box center [891, 176] width 63 height 35
click at [875, 202] on input "number" at bounding box center [891, 219] width 63 height 35
click at [893, 245] on input "number" at bounding box center [891, 262] width 63 height 35
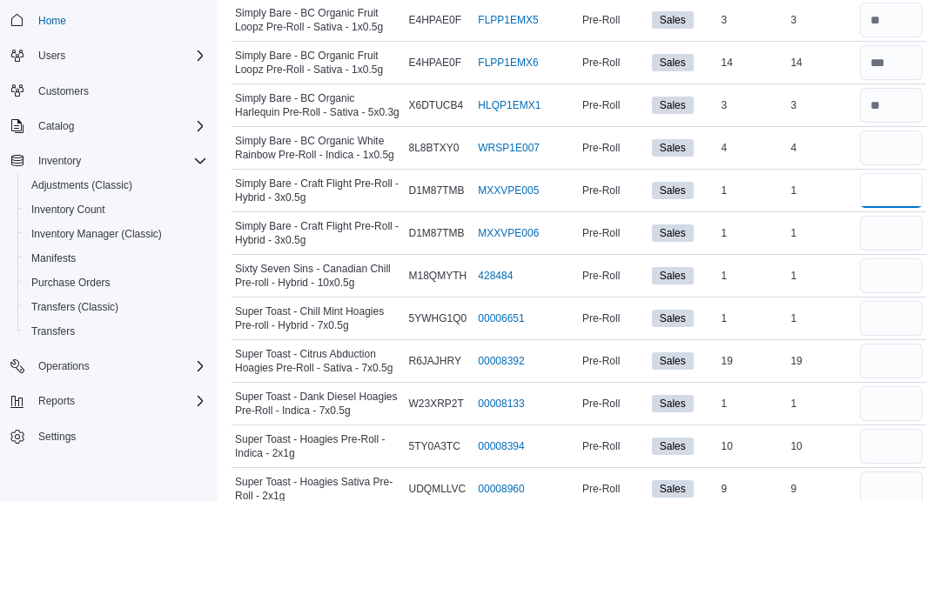
click at [895, 287] on input "number" at bounding box center [891, 304] width 63 height 35
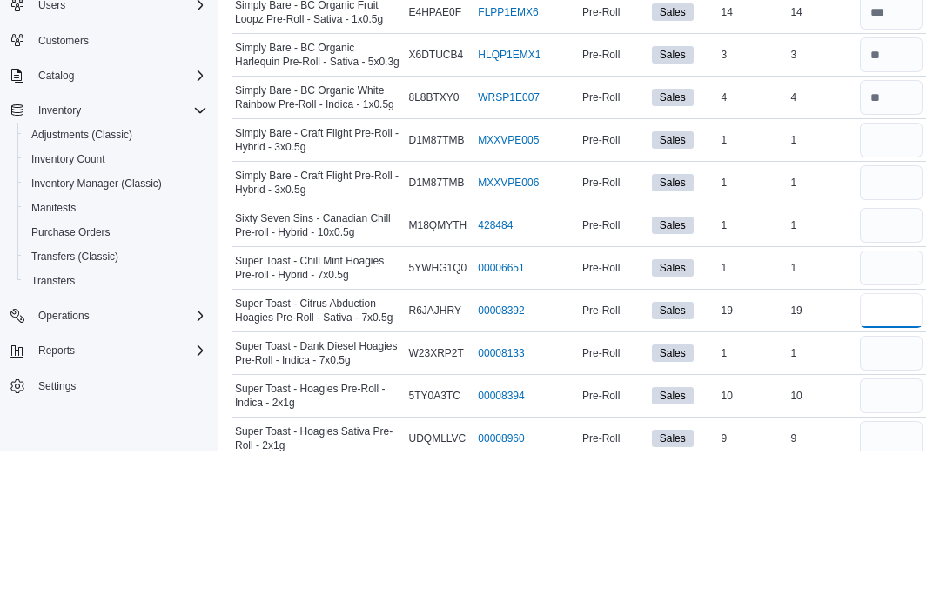
click at [898, 458] on input "number" at bounding box center [891, 475] width 63 height 35
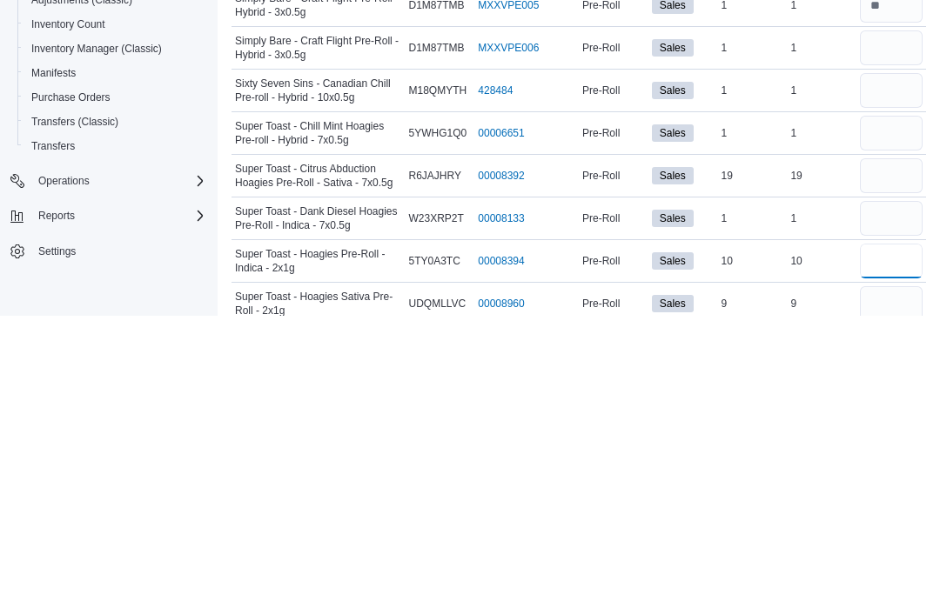
click at [898, 543] on input "number" at bounding box center [891, 560] width 63 height 35
click at [888, 586] on input "number" at bounding box center [891, 603] width 63 height 35
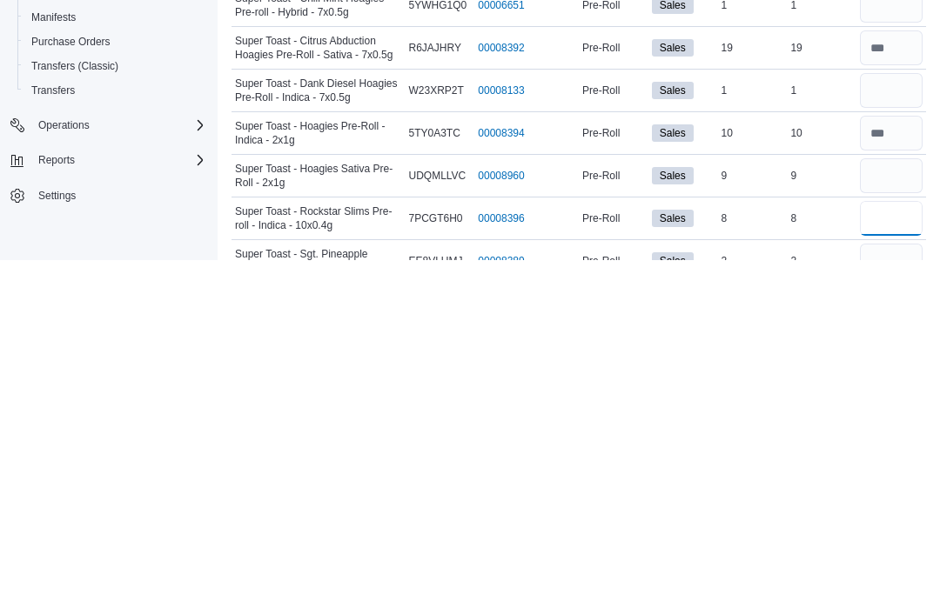
click at [898, 556] on input "number" at bounding box center [891, 573] width 63 height 35
click at [891, 599] on input "number" at bounding box center [891, 616] width 63 height 35
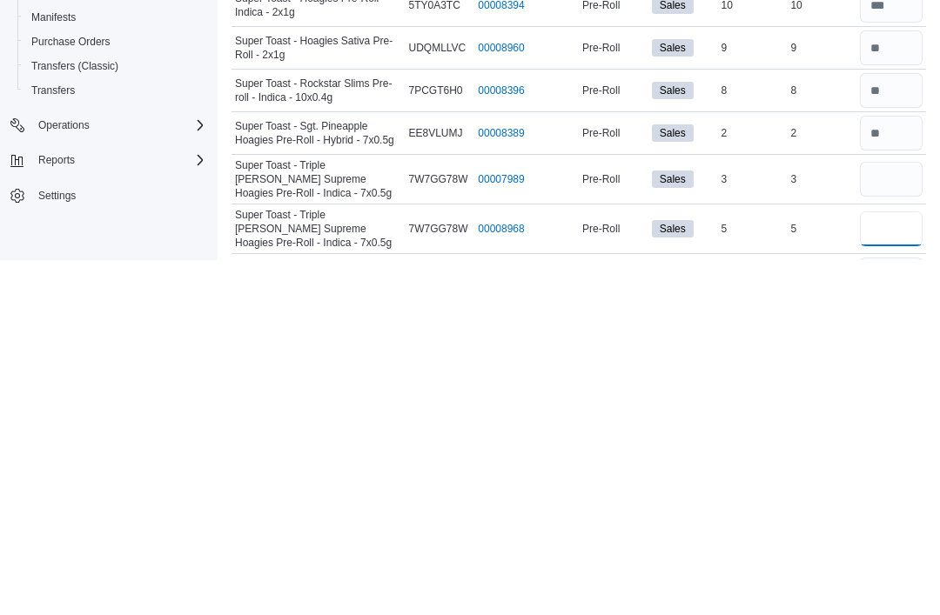
click at [896, 567] on input "number" at bounding box center [891, 584] width 63 height 35
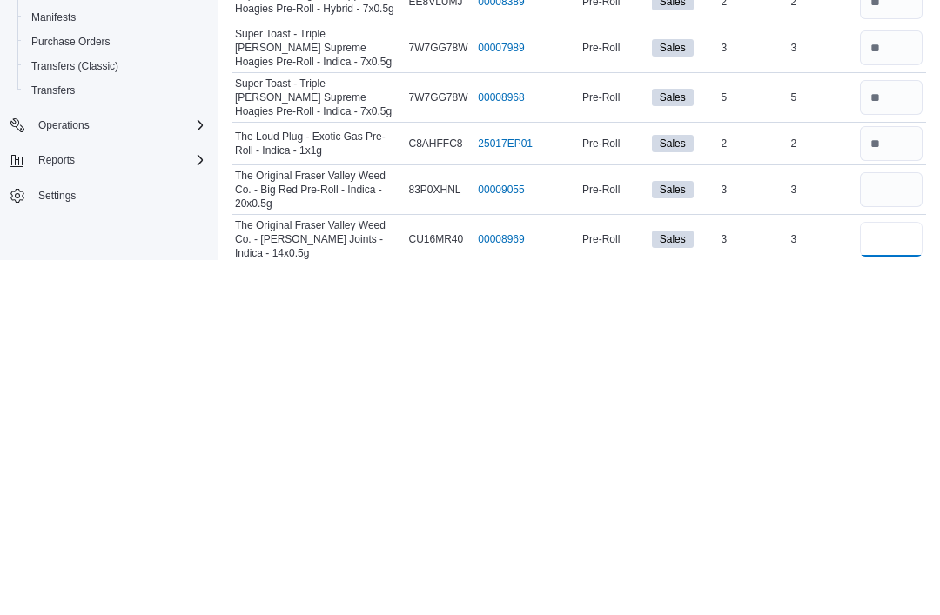
click at [902, 577] on input "number" at bounding box center [891, 594] width 63 height 35
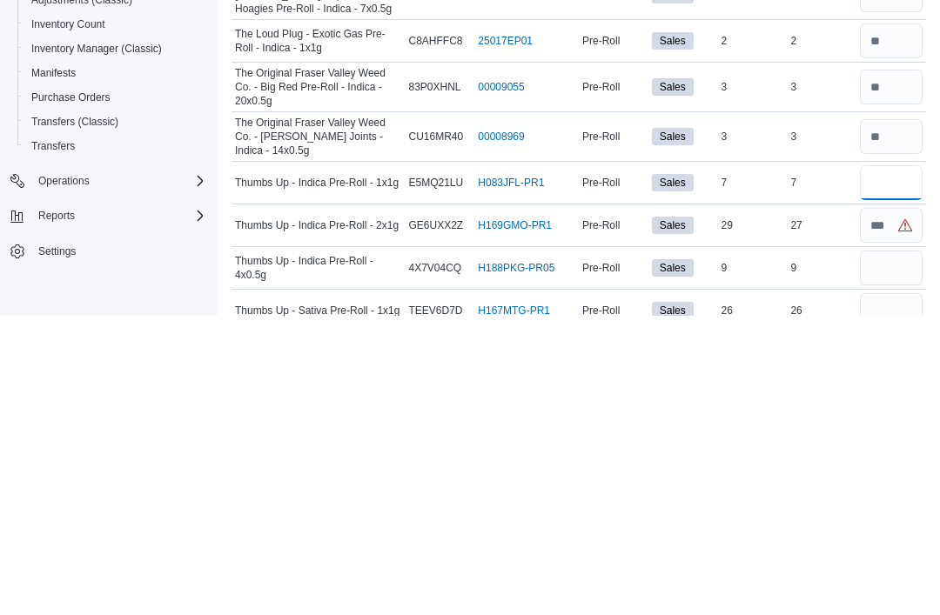
scroll to position [4500, 0]
click at [871, 507] on input "number" at bounding box center [891, 524] width 63 height 35
click at [889, 549] on input "number" at bounding box center [891, 566] width 63 height 35
click at [884, 592] on input "number" at bounding box center [891, 609] width 63 height 35
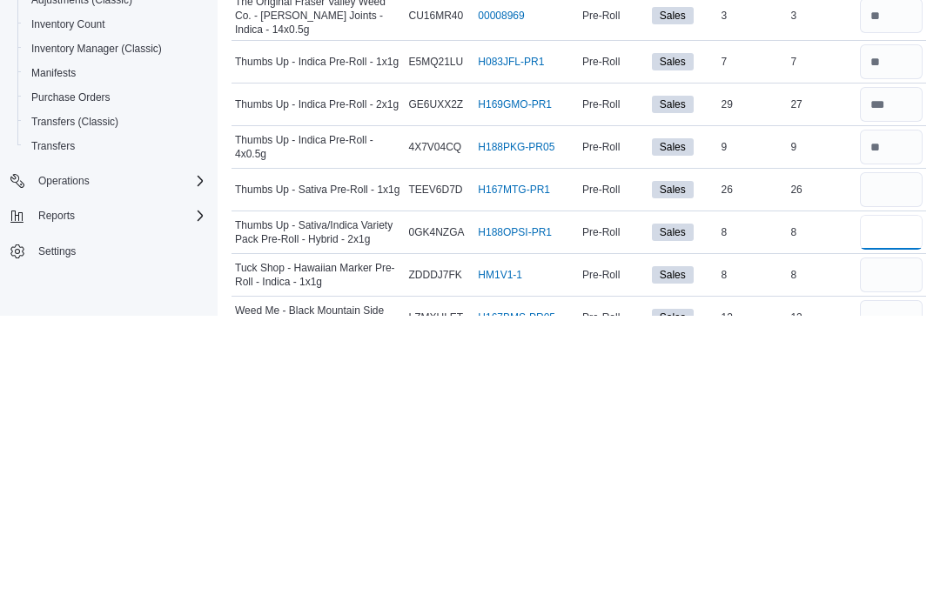
click at [890, 514] on input "number" at bounding box center [891, 531] width 63 height 35
click at [898, 557] on input "number" at bounding box center [891, 574] width 63 height 35
click at [904, 600] on input "number" at bounding box center [891, 617] width 63 height 35
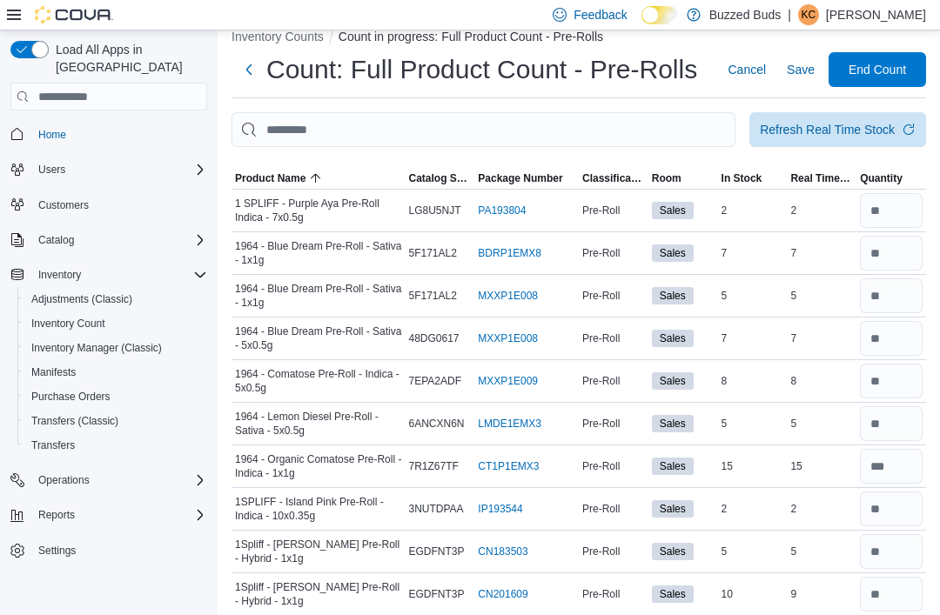
scroll to position [0, 0]
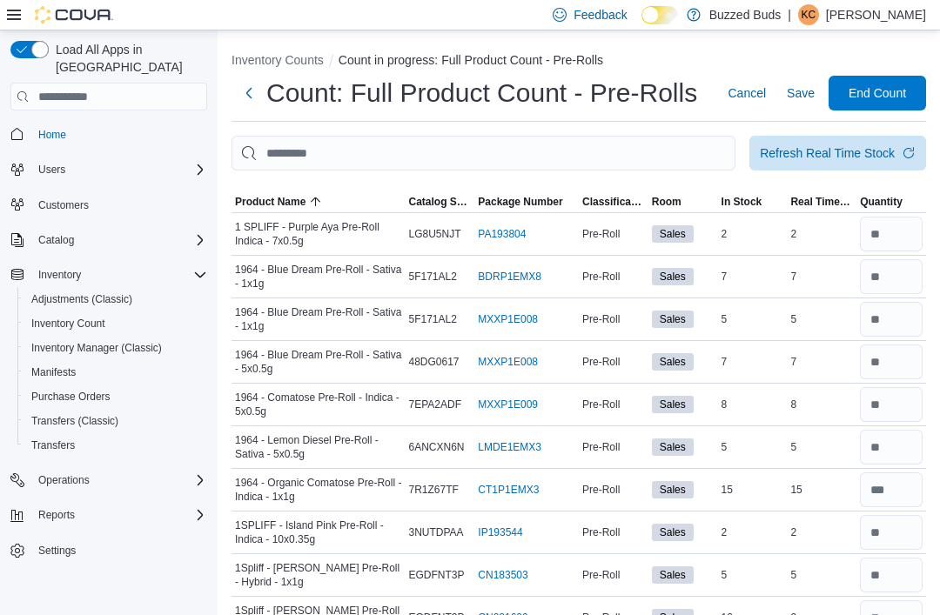
click at [802, 97] on span "Save" at bounding box center [801, 92] width 28 height 17
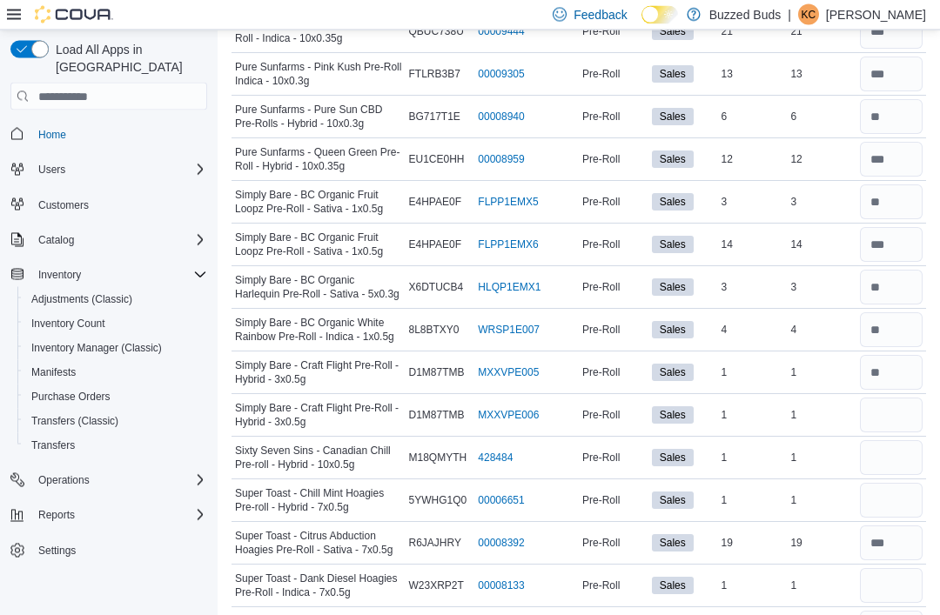
scroll to position [3962, 0]
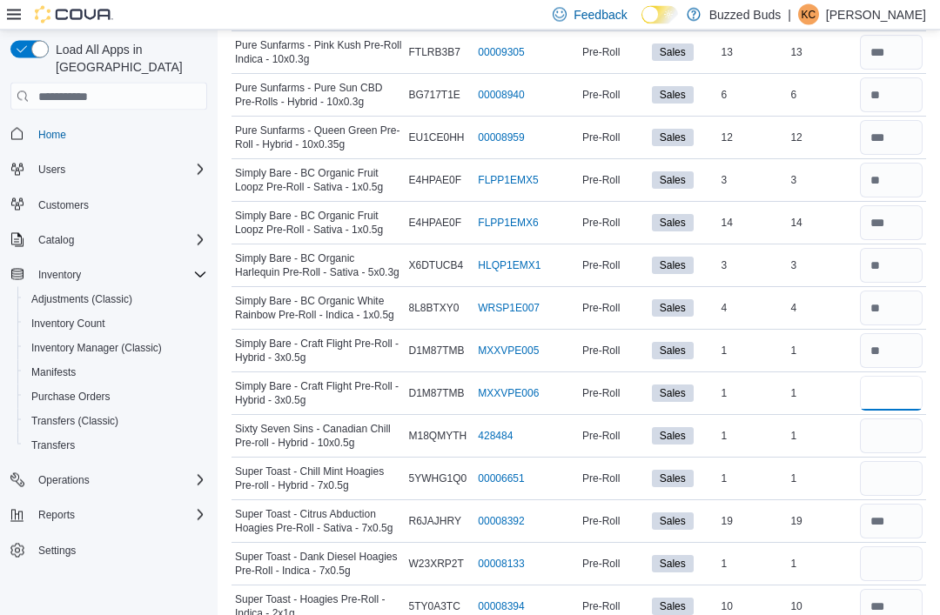
click at [891, 383] on input "number" at bounding box center [891, 394] width 63 height 35
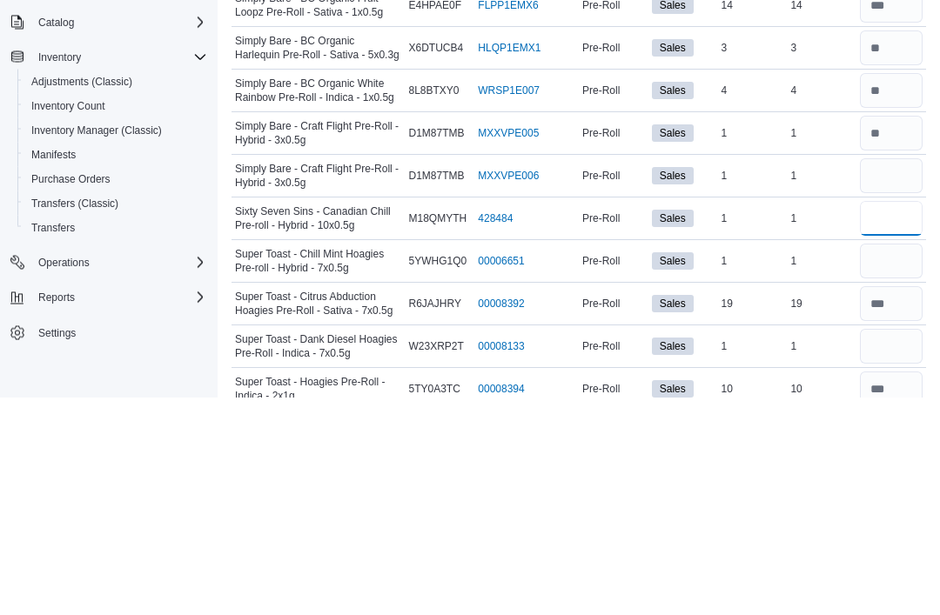
click at [889, 420] on input "number" at bounding box center [891, 437] width 63 height 35
click at [889, 462] on input "number" at bounding box center [891, 479] width 63 height 35
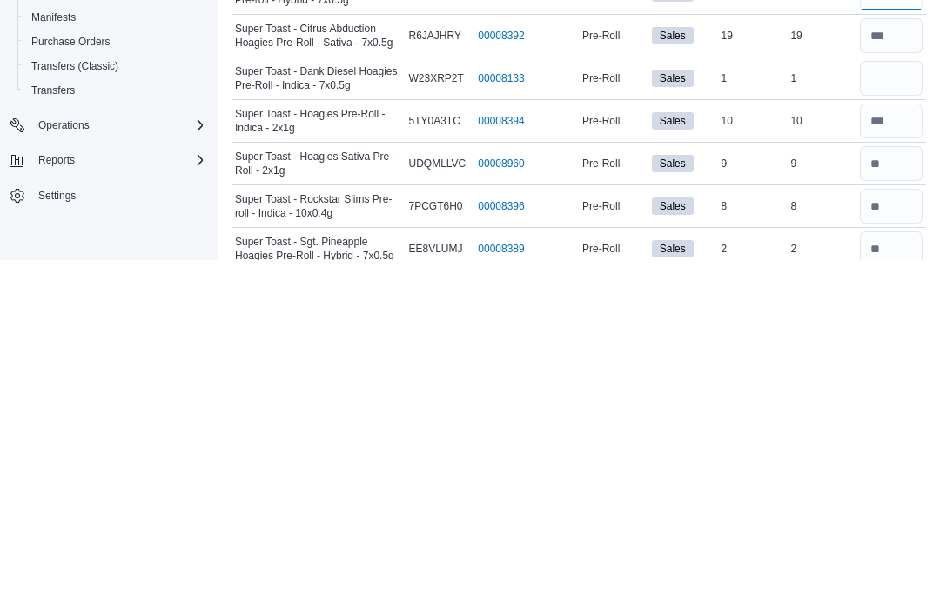
scroll to position [4094, 0]
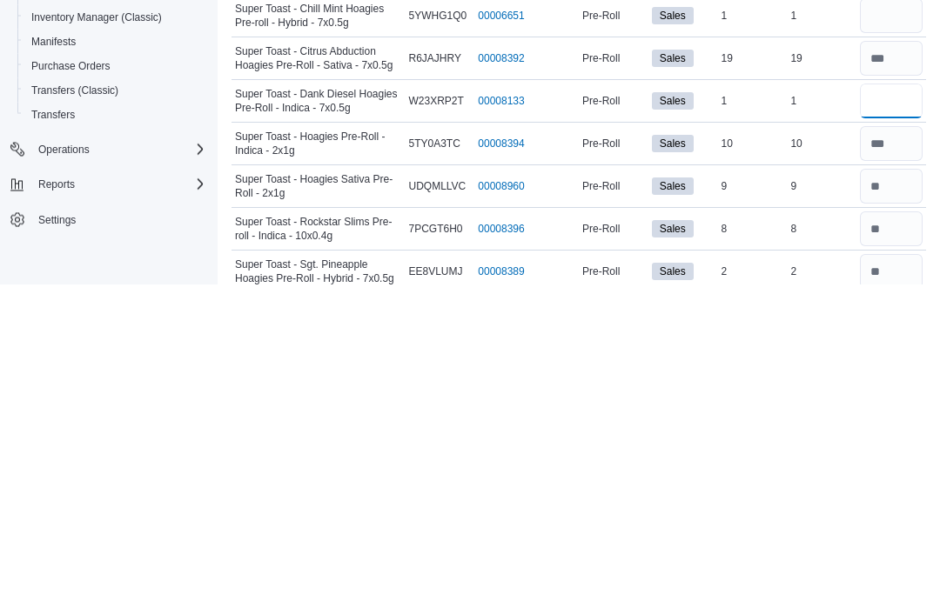
click at [890, 415] on input "number" at bounding box center [891, 432] width 63 height 35
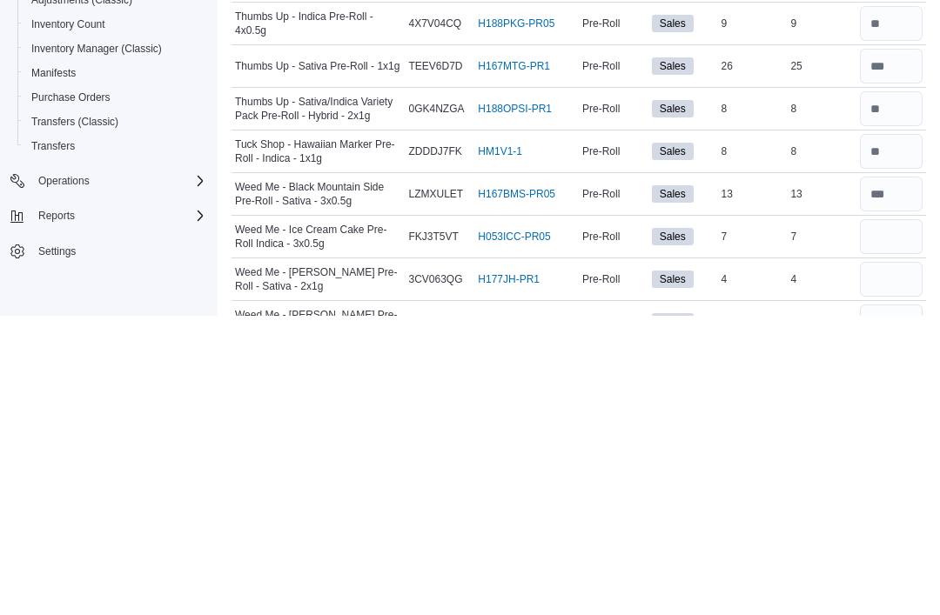
scroll to position [4754, 0]
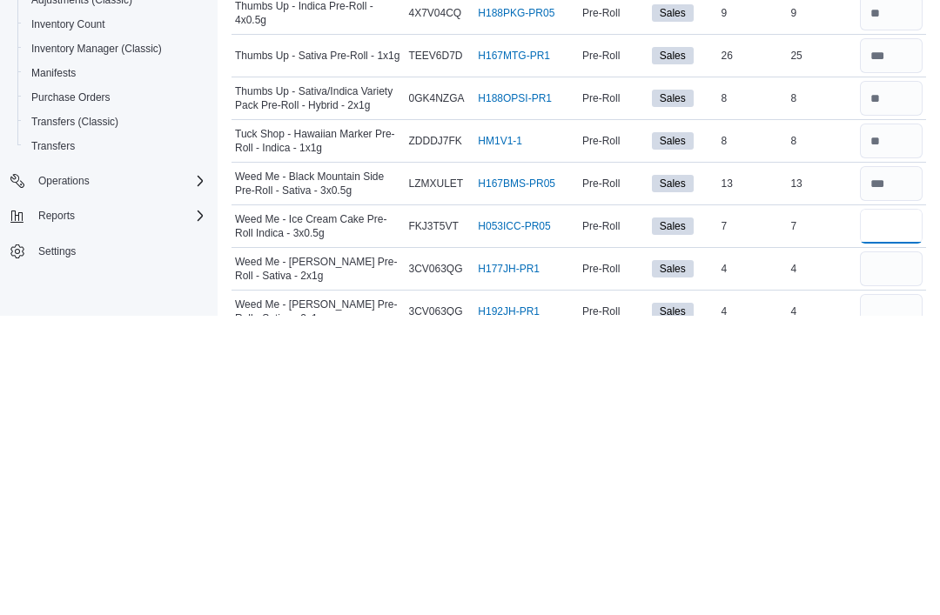
click at [891, 508] on input "number" at bounding box center [891, 525] width 63 height 35
click at [891, 551] on input "number" at bounding box center [891, 568] width 63 height 35
click at [880, 594] on input "number" at bounding box center [891, 611] width 63 height 35
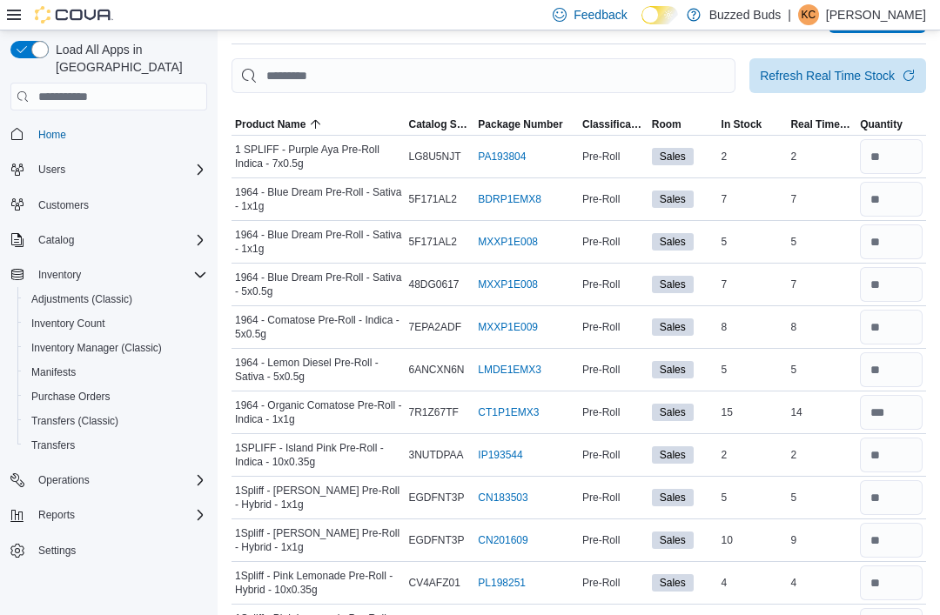
scroll to position [0, 0]
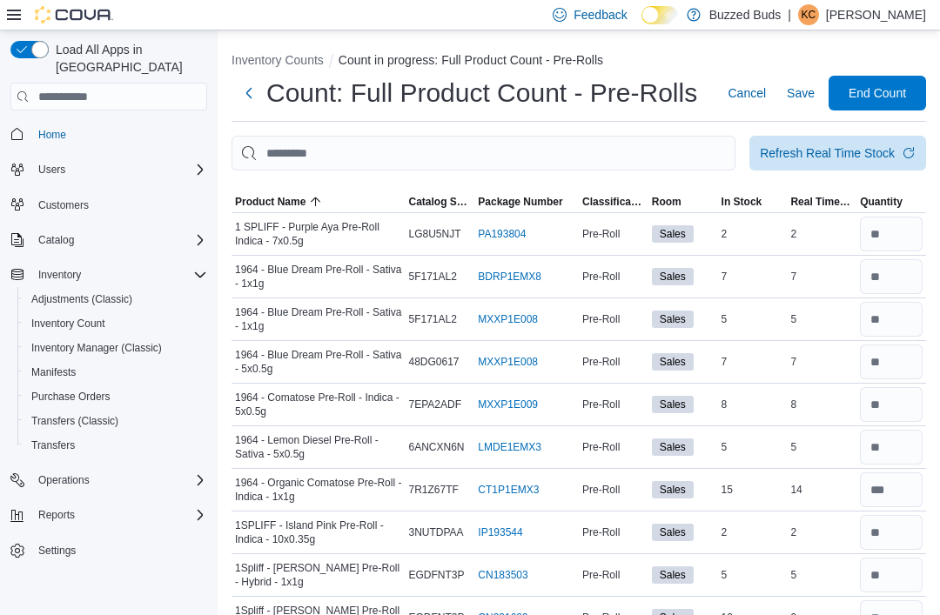
click at [803, 95] on span "Save" at bounding box center [801, 92] width 28 height 17
click at [801, 94] on span "Save" at bounding box center [801, 92] width 28 height 17
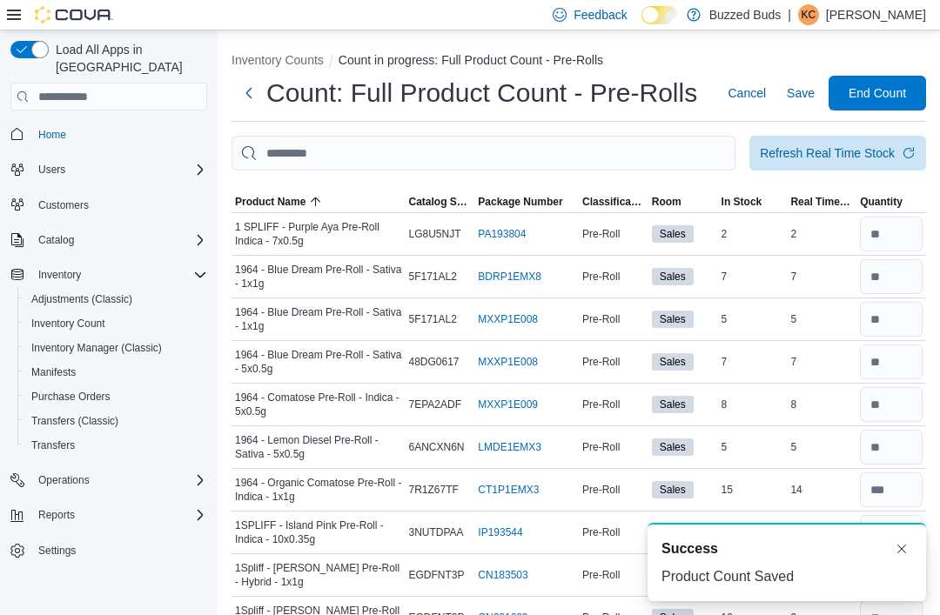
click at [859, 95] on span "End Count" at bounding box center [877, 92] width 57 height 17
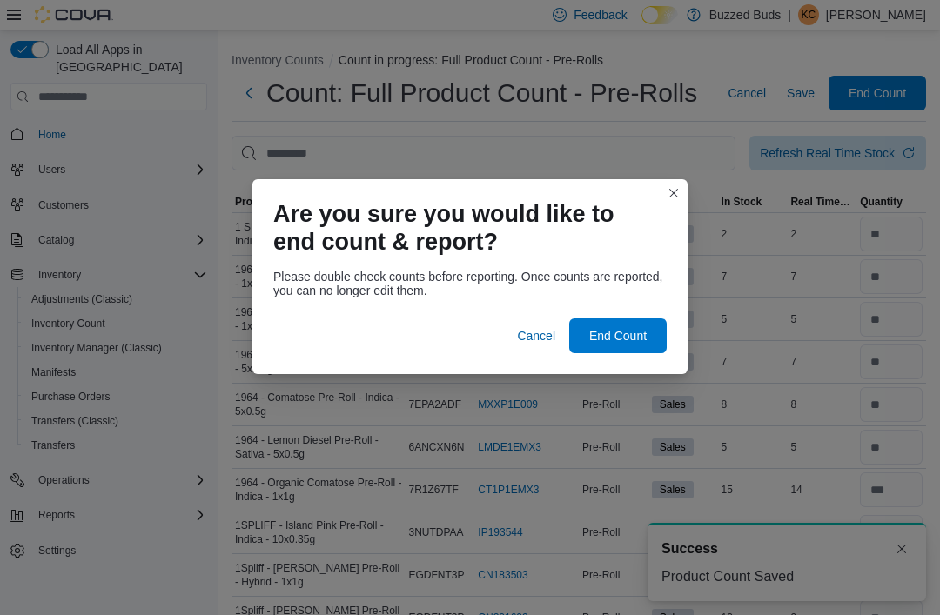
click at [640, 327] on span "End Count" at bounding box center [617, 335] width 57 height 17
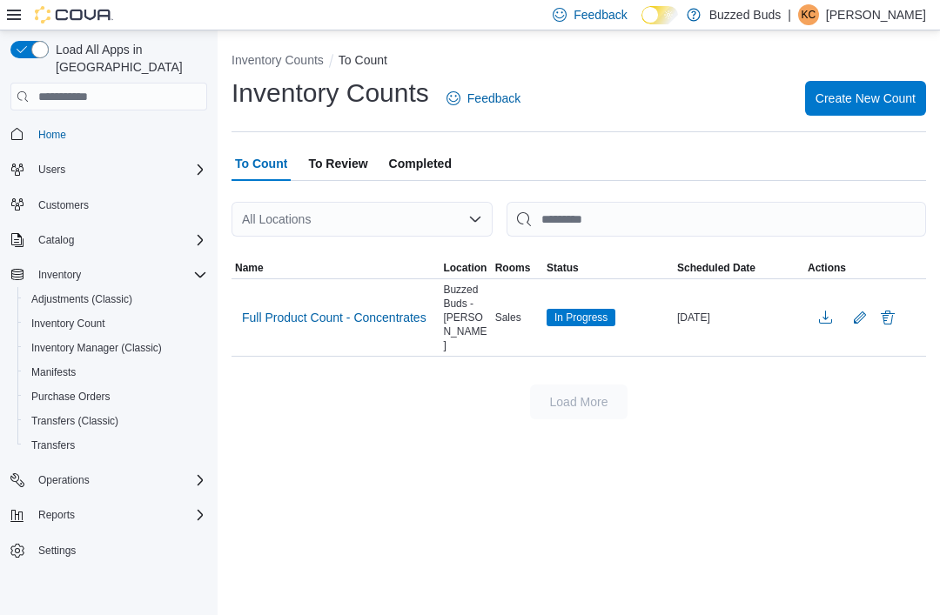
click at [845, 19] on p "[PERSON_NAME]" at bounding box center [876, 14] width 100 height 21
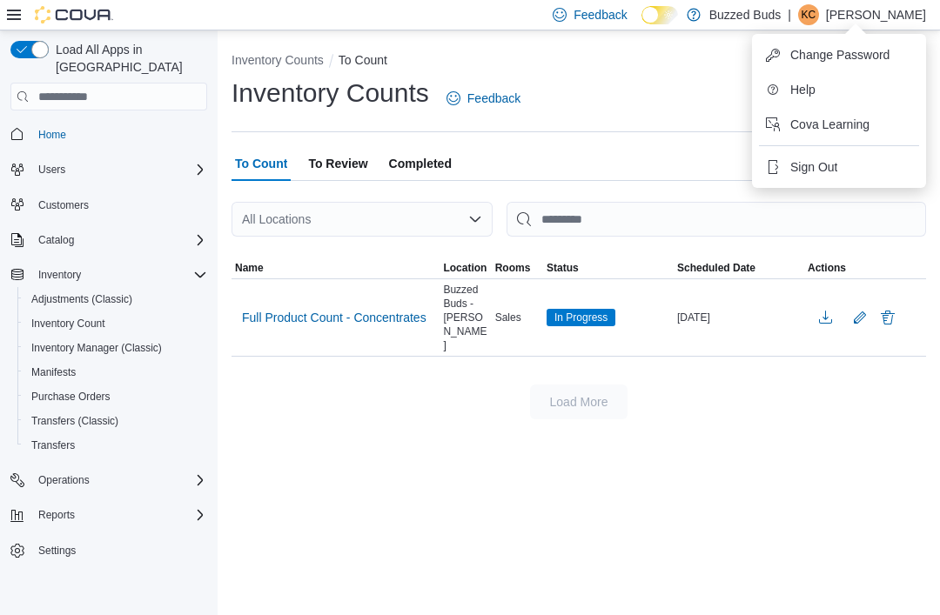
click at [911, 16] on p "[PERSON_NAME]" at bounding box center [876, 14] width 100 height 21
